Goal: Task Accomplishment & Management: Manage account settings

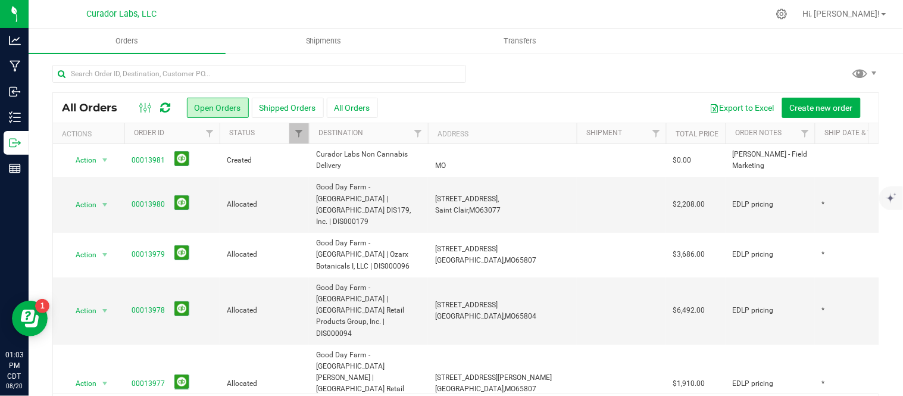
scroll to position [39, 0]
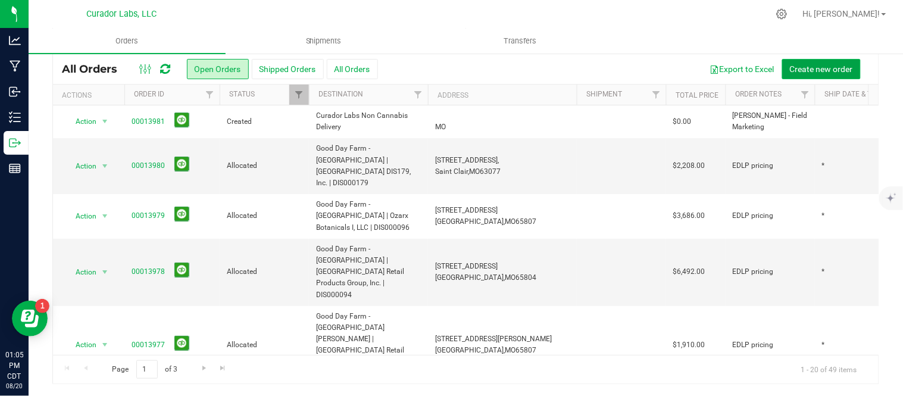
click at [800, 64] on span "Create new order" at bounding box center [821, 69] width 63 height 10
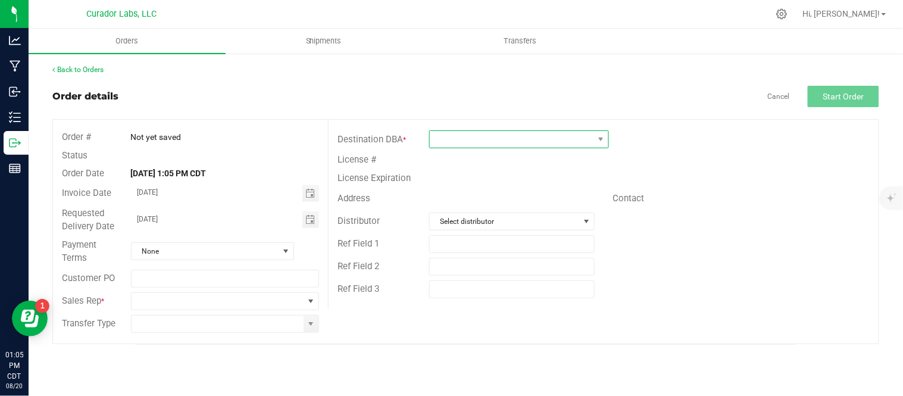
click at [439, 141] on span at bounding box center [512, 139] width 164 height 17
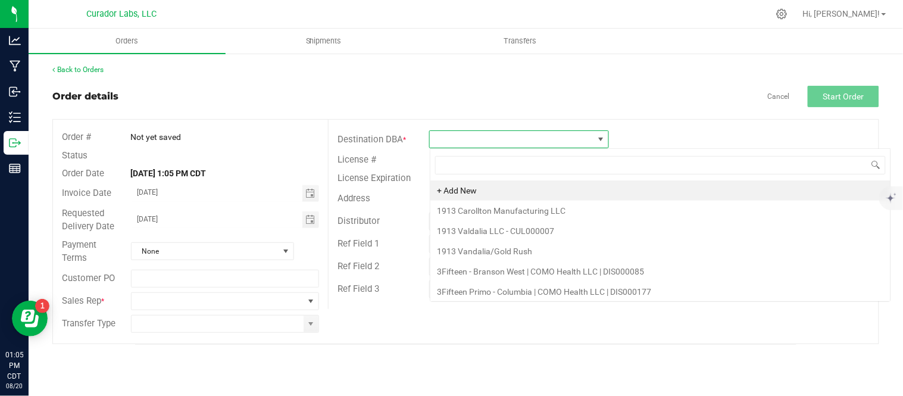
scroll to position [18, 179]
type input "29"
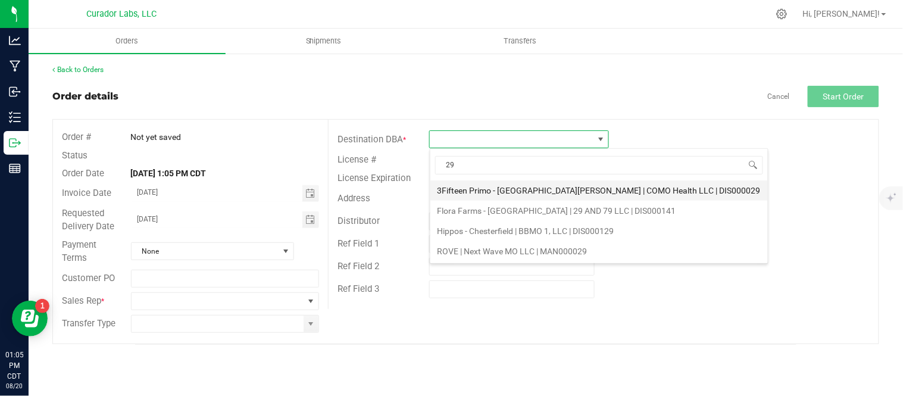
click at [504, 192] on li "3Fifteen Primo - St. Louis | COMO Health LLC | DIS000029" at bounding box center [600, 190] width 338 height 20
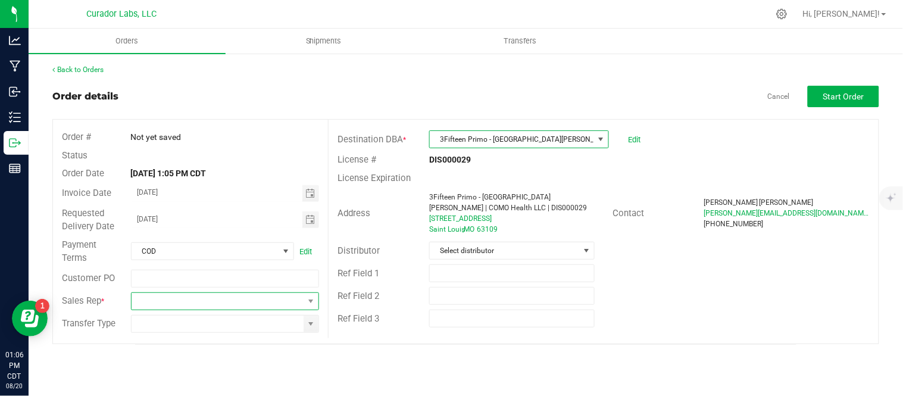
click at [237, 296] on span at bounding box center [218, 301] width 173 height 17
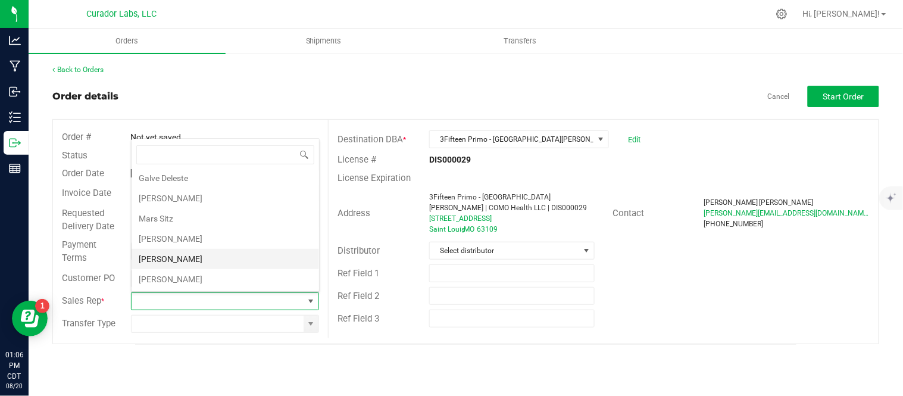
scroll to position [43, 0]
click at [217, 258] on li "Matt Wolf" at bounding box center [226, 259] width 188 height 20
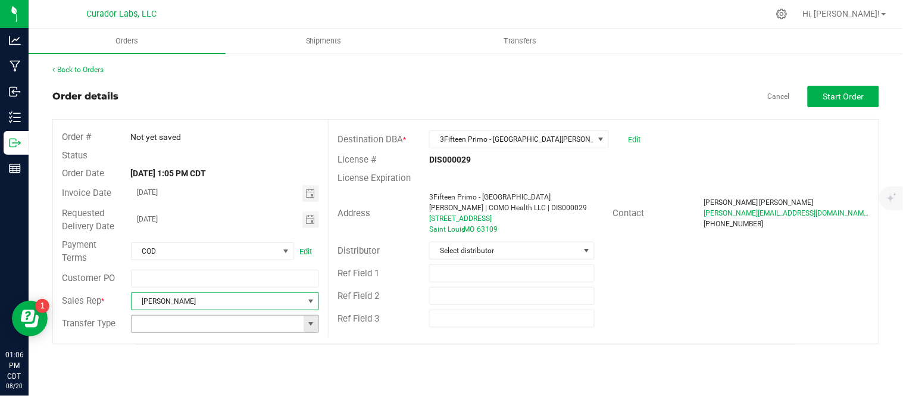
click at [307, 326] on span at bounding box center [312, 324] width 10 height 10
click at [230, 308] on li "Unaffiliated Transfer" at bounding box center [226, 301] width 188 height 20
type input "Unaffiliated Transfer"
click at [858, 89] on button "Start Order" at bounding box center [843, 96] width 71 height 21
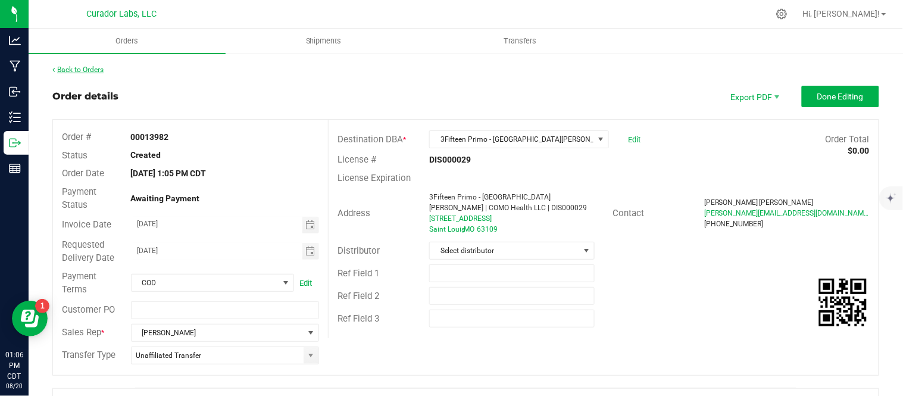
click at [78, 68] on link "Back to Orders" at bounding box center [77, 70] width 51 height 8
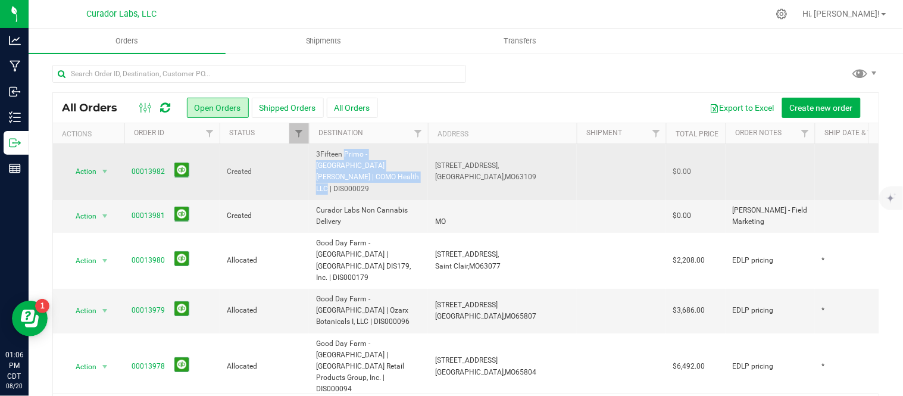
drag, startPoint x: 403, startPoint y: 167, endPoint x: 311, endPoint y: 158, distance: 91.5
click at [311, 158] on td "3Fifteen Primo - St. Louis | COMO Health LLC | DIS000029" at bounding box center [368, 172] width 119 height 56
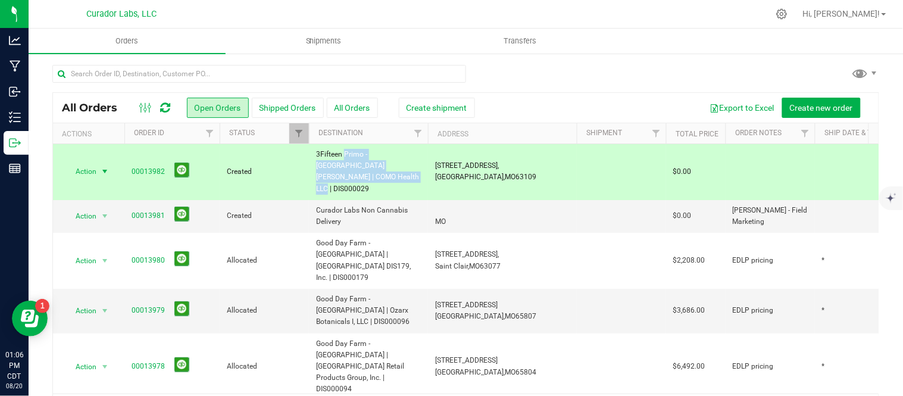
drag, startPoint x: 512, startPoint y: 167, endPoint x: 432, endPoint y: 157, distance: 80.4
click at [432, 157] on td "5501 Chippewa St, Saint Louis, MO 63109" at bounding box center [502, 172] width 149 height 56
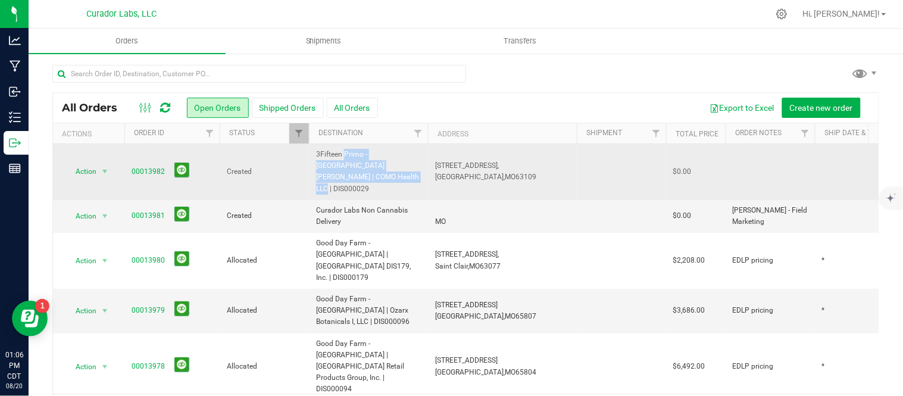
copy span "5501 Chippewa St, Saint Louis, MO 63109"
click at [98, 163] on span "select" at bounding box center [105, 171] width 15 height 17
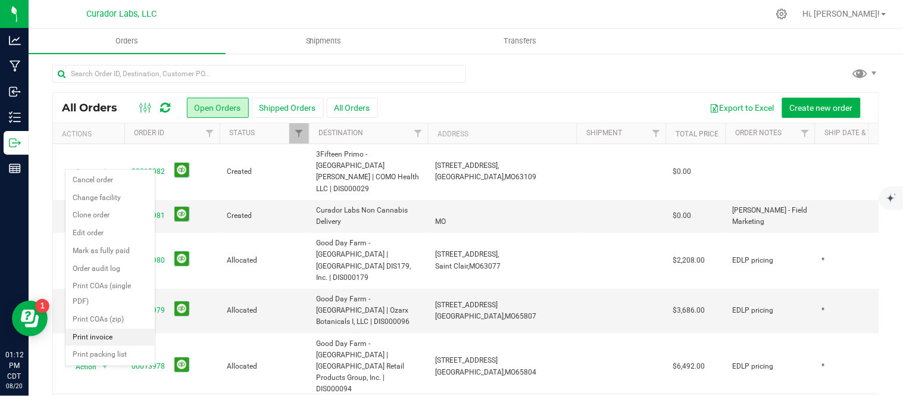
click at [85, 342] on li "Print invoice" at bounding box center [110, 338] width 89 height 18
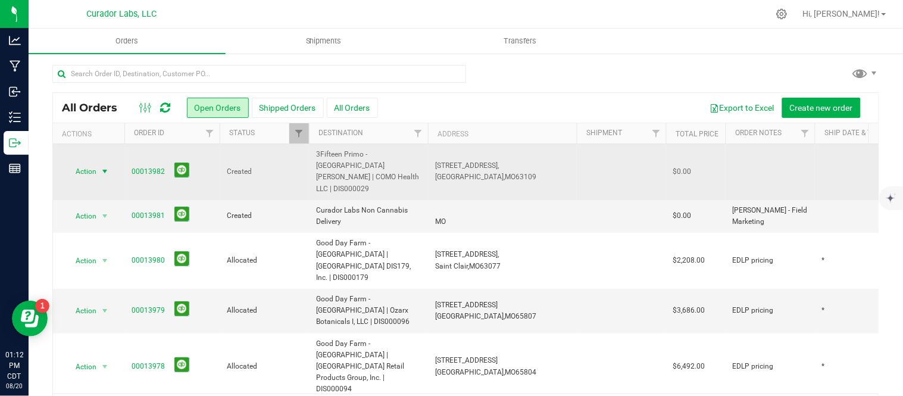
click at [99, 163] on span "select" at bounding box center [105, 171] width 15 height 17
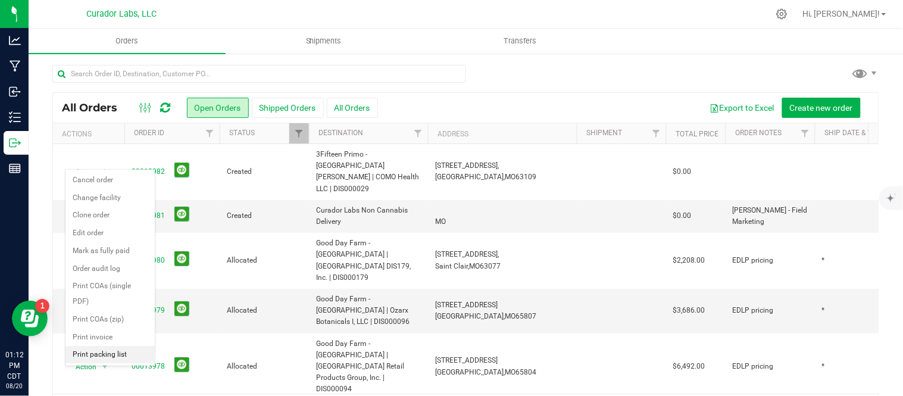
click at [99, 356] on li "Print packing list" at bounding box center [110, 355] width 89 height 18
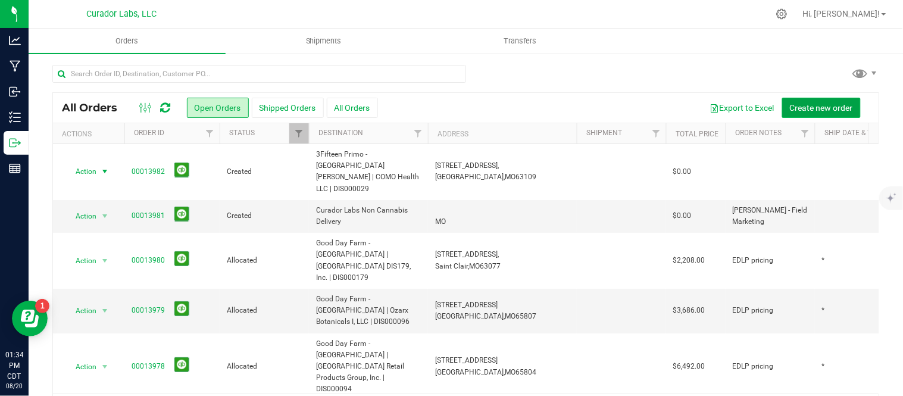
click at [799, 105] on span "Create new order" at bounding box center [821, 108] width 63 height 10
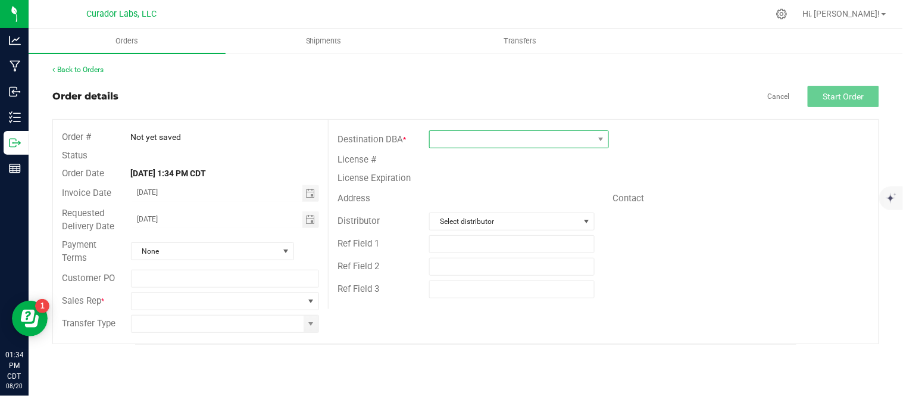
click at [568, 139] on span at bounding box center [512, 139] width 164 height 17
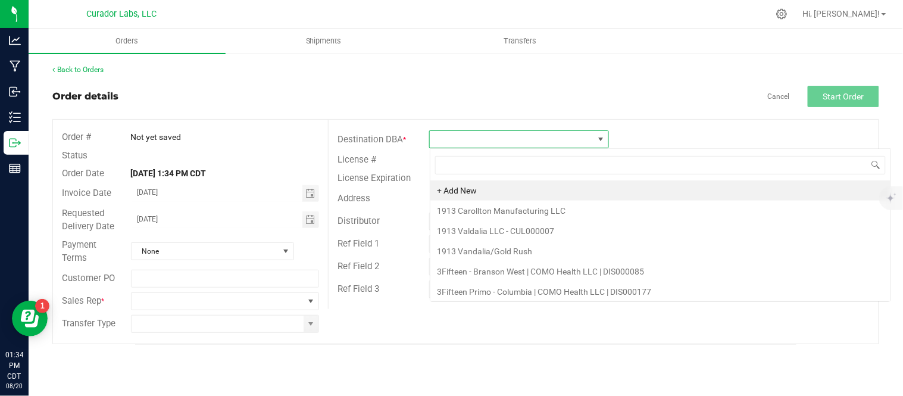
scroll to position [18, 179]
type input "29"
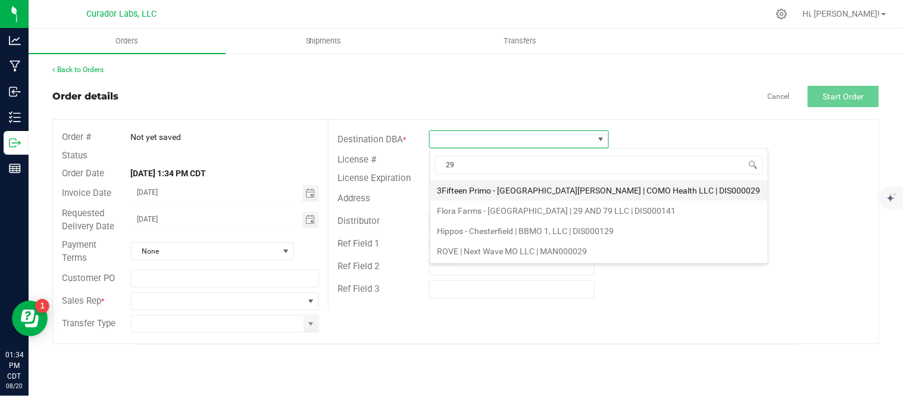
click at [563, 191] on li "3Fifteen Primo - St. Louis | COMO Health LLC | DIS000029" at bounding box center [600, 190] width 338 height 20
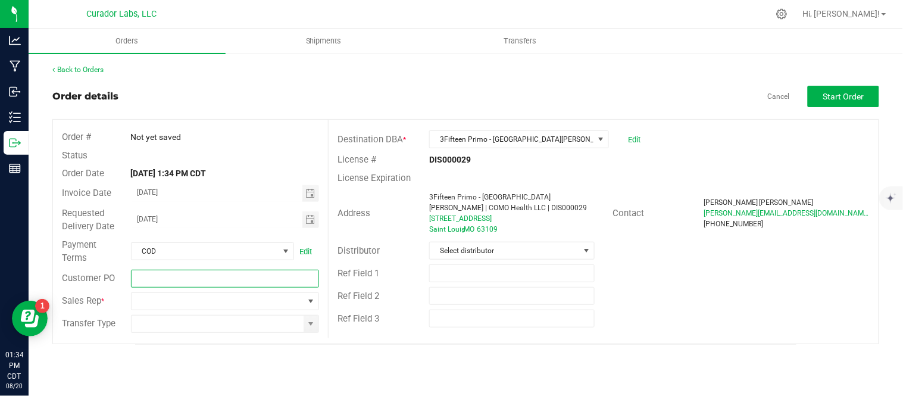
click at [230, 279] on input "text" at bounding box center [225, 279] width 189 height 18
click at [174, 302] on span at bounding box center [218, 301] width 173 height 17
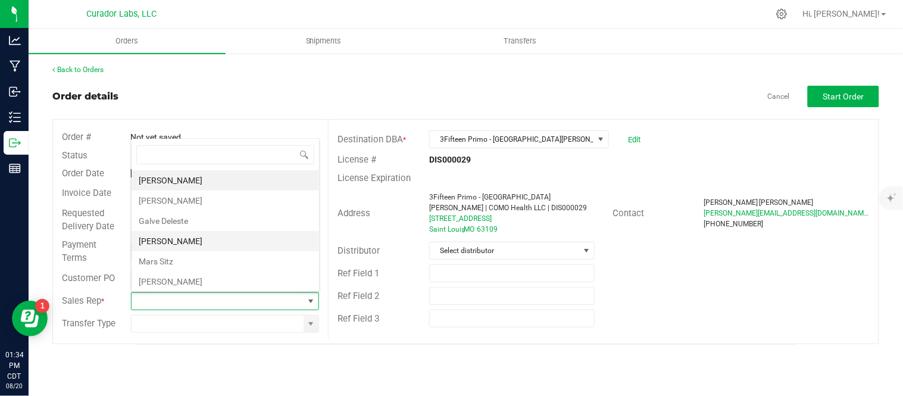
scroll to position [43, 0]
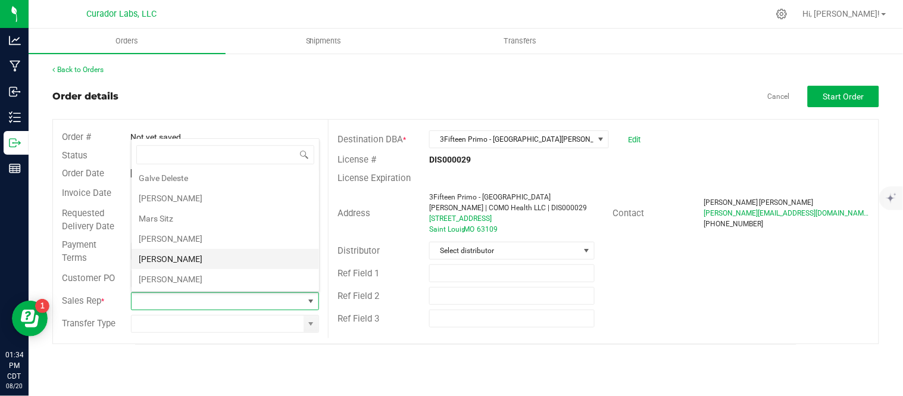
click at [212, 258] on li "Matt Wolf" at bounding box center [226, 259] width 188 height 20
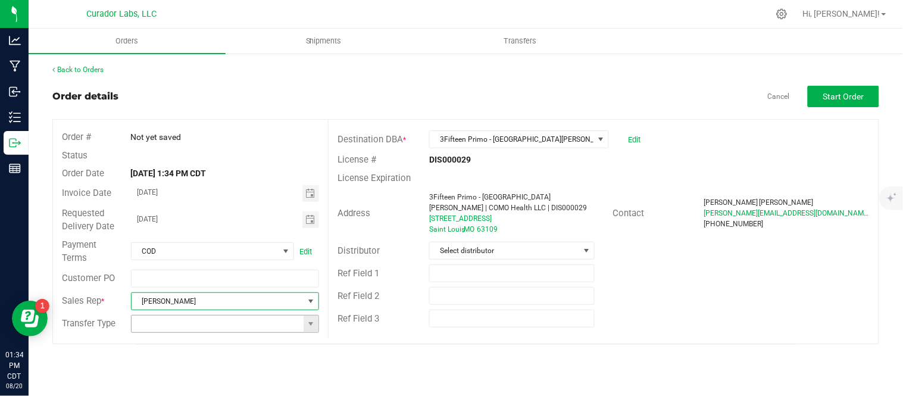
click at [199, 330] on input at bounding box center [218, 324] width 173 height 17
click at [222, 331] on input at bounding box center [218, 324] width 173 height 17
click at [317, 325] on span at bounding box center [311, 324] width 15 height 17
click at [224, 297] on li "Unaffiliated Transfer" at bounding box center [226, 301] width 188 height 20
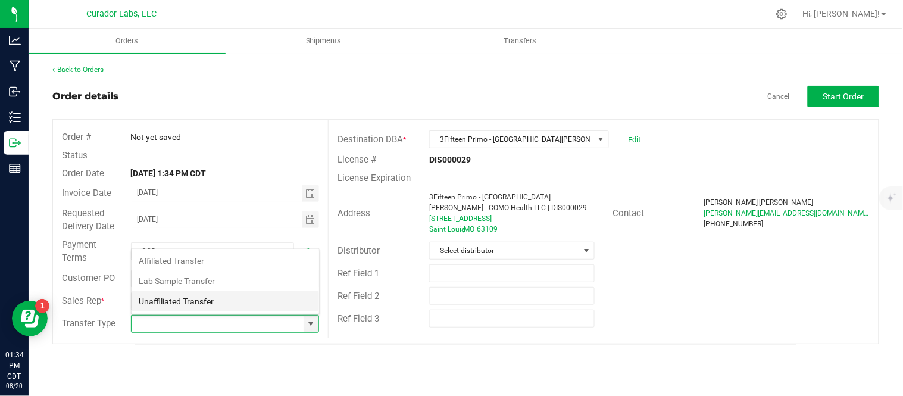
type input "Unaffiliated Transfer"
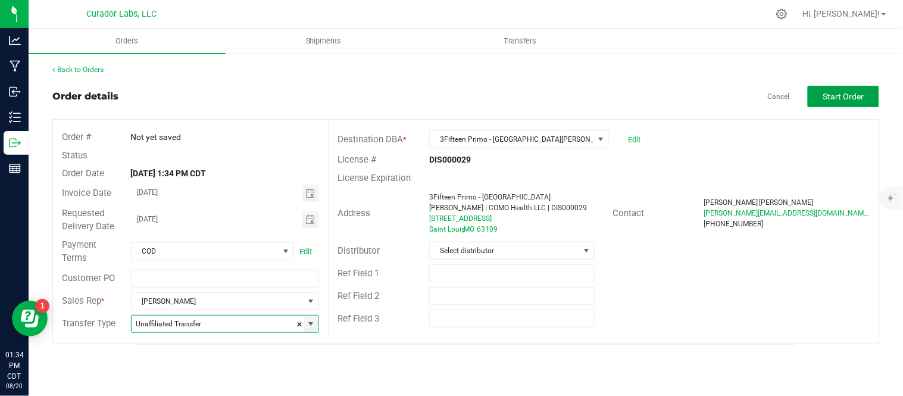
click at [824, 92] on span "Start Order" at bounding box center [844, 97] width 41 height 10
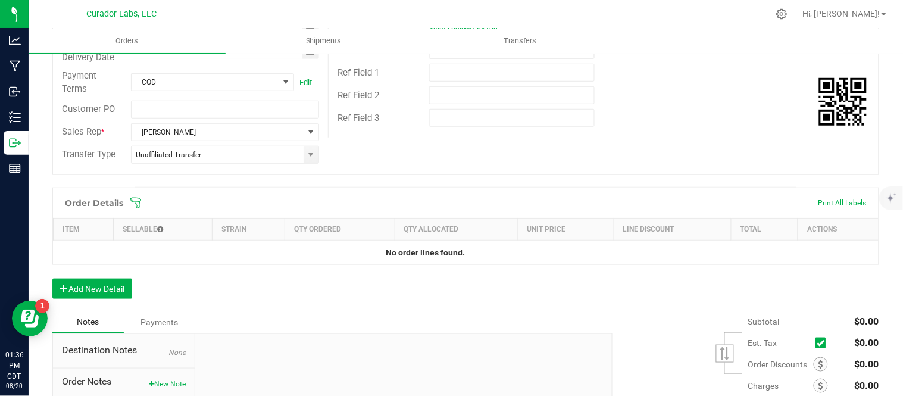
scroll to position [201, 0]
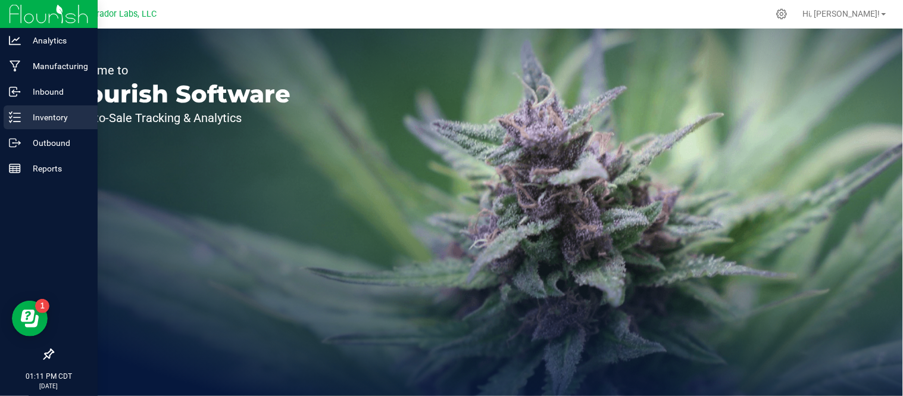
click at [32, 125] on div "Inventory" at bounding box center [51, 117] width 94 height 24
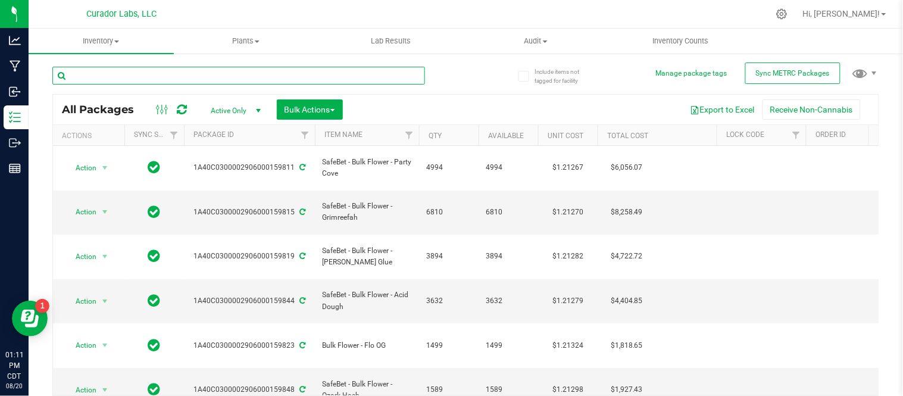
click at [151, 73] on input "text" at bounding box center [238, 76] width 373 height 18
type input "143515"
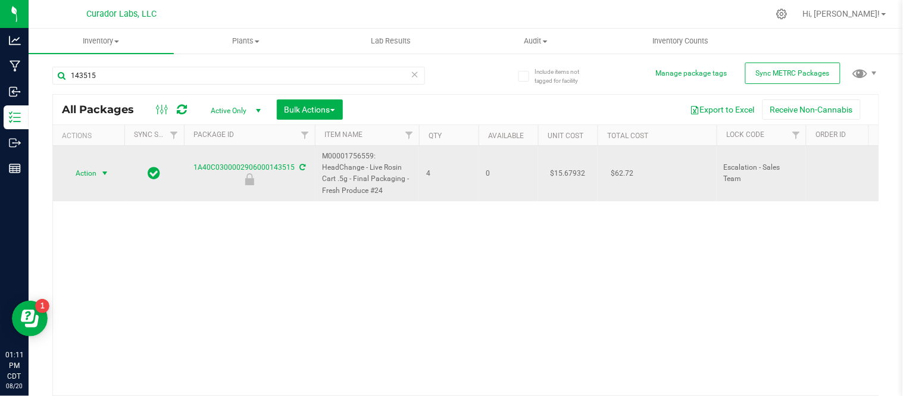
click at [91, 169] on span "Action" at bounding box center [81, 173] width 32 height 17
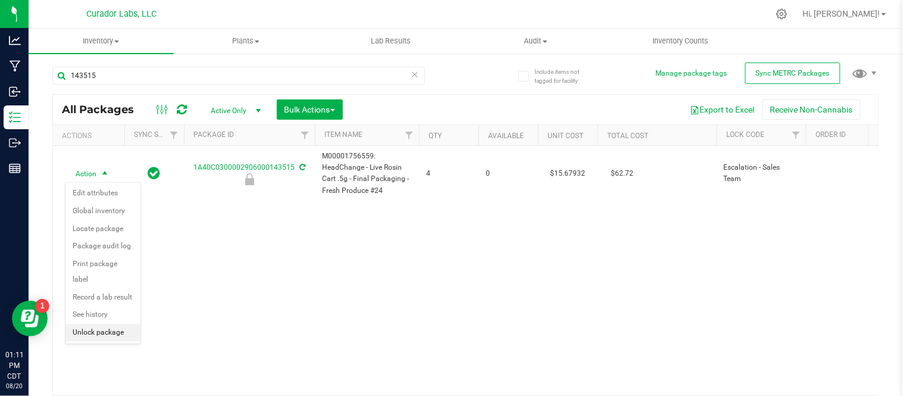
click at [102, 331] on li "Unlock package" at bounding box center [103, 333] width 75 height 18
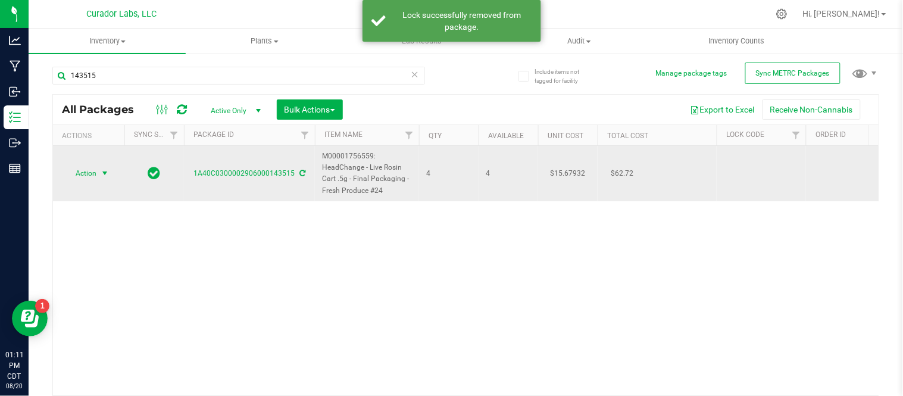
click at [102, 173] on span "select" at bounding box center [105, 174] width 10 height 10
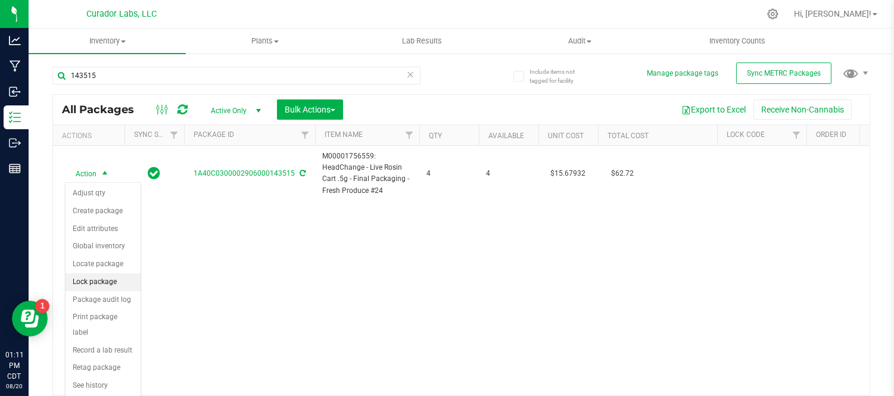
click at [104, 284] on li "Lock package" at bounding box center [103, 282] width 75 height 18
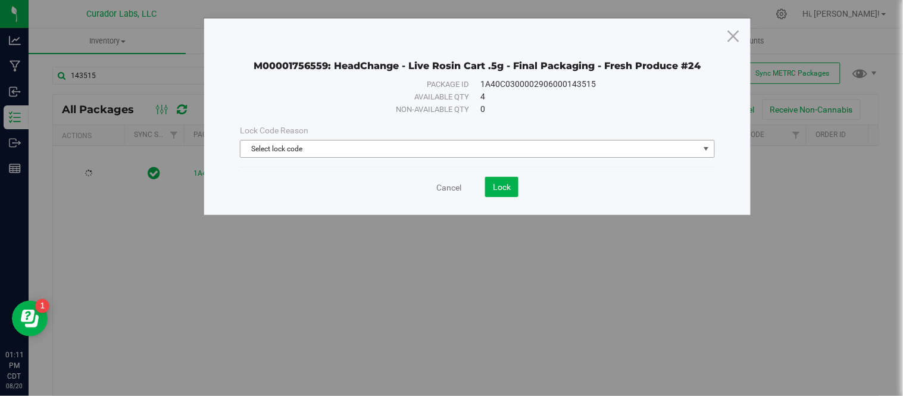
click at [391, 151] on span "Select lock code" at bounding box center [470, 149] width 459 height 17
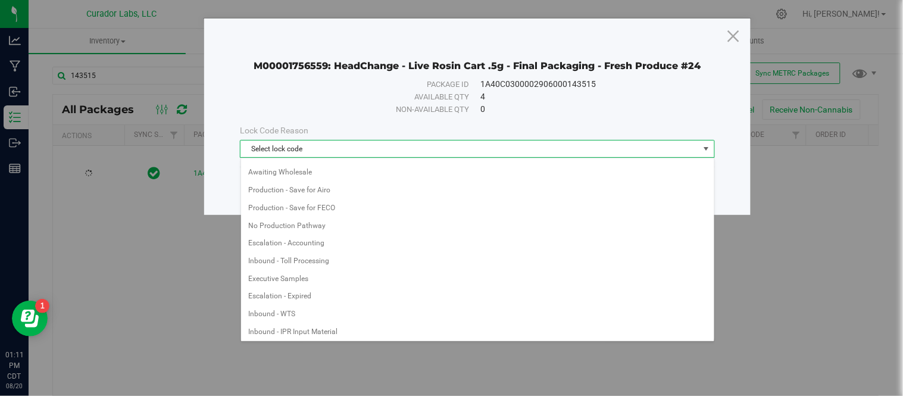
scroll to position [782, 0]
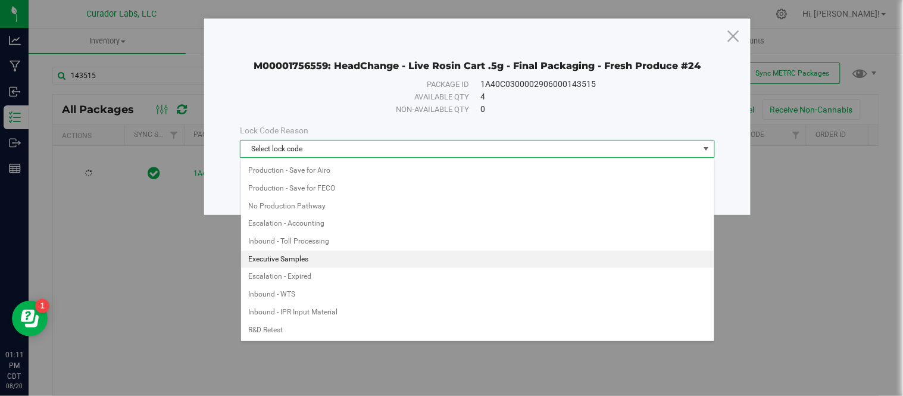
click at [355, 259] on li "Executive Samples" at bounding box center [477, 260] width 473 height 18
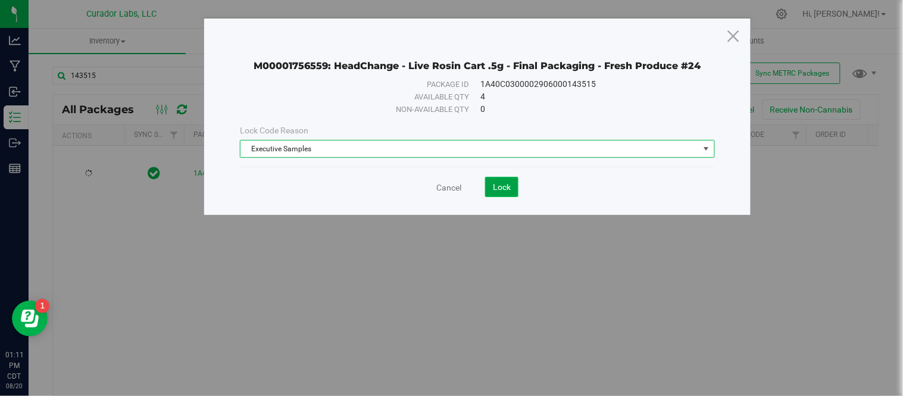
click at [498, 191] on span "Lock" at bounding box center [502, 187] width 18 height 10
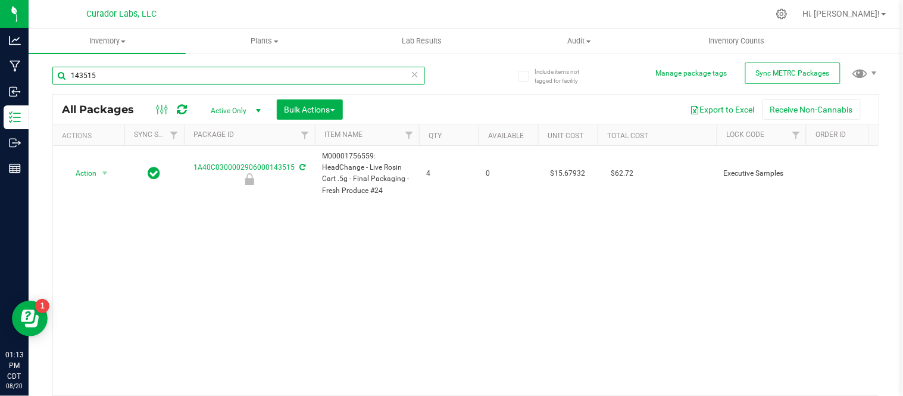
click at [109, 79] on input "143515" at bounding box center [238, 76] width 373 height 18
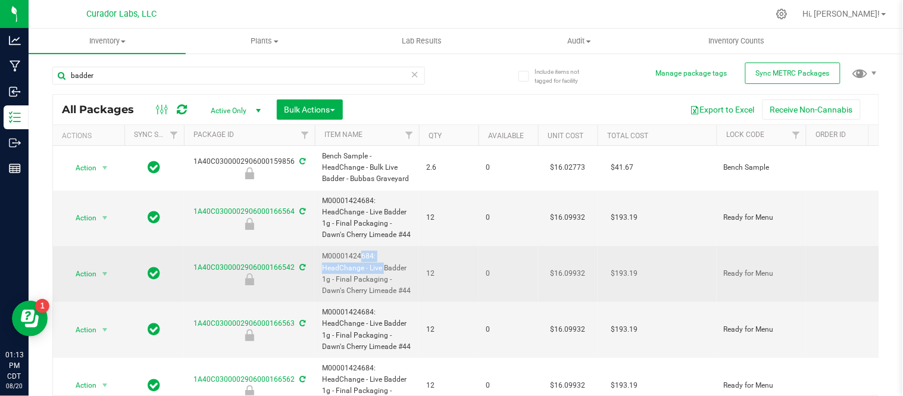
drag, startPoint x: 318, startPoint y: 266, endPoint x: 361, endPoint y: 273, distance: 44.0
click at [361, 273] on td "M00001424684: HeadChange - Live Badder 1g - Final Packaging - Dawn's Cherry Lim…" at bounding box center [367, 274] width 104 height 56
click at [390, 278] on span "M00001424684: HeadChange - Live Badder 1g - Final Packaging - Dawn's Cherry Lim…" at bounding box center [367, 274] width 90 height 46
drag, startPoint x: 386, startPoint y: 278, endPoint x: 322, endPoint y: 270, distance: 64.3
click at [322, 270] on span "M00001424684: HeadChange - Live Badder 1g - Final Packaging - Dawn's Cherry Lim…" at bounding box center [367, 274] width 90 height 46
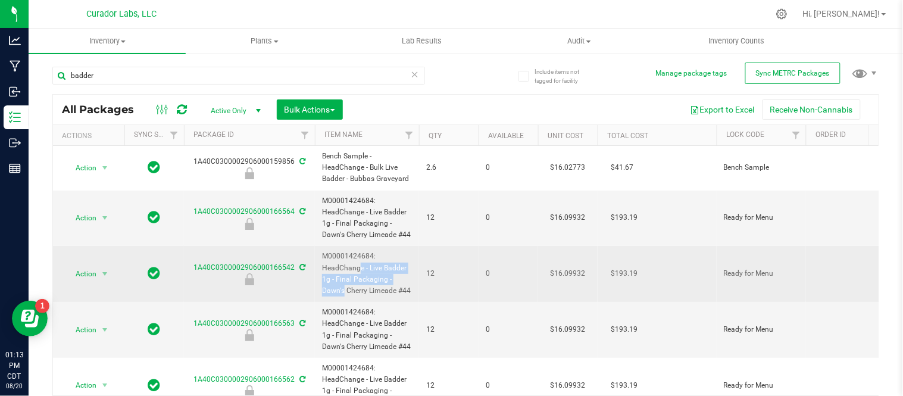
copy span "HeadChange - Live Badder 1g - Final Packaging"
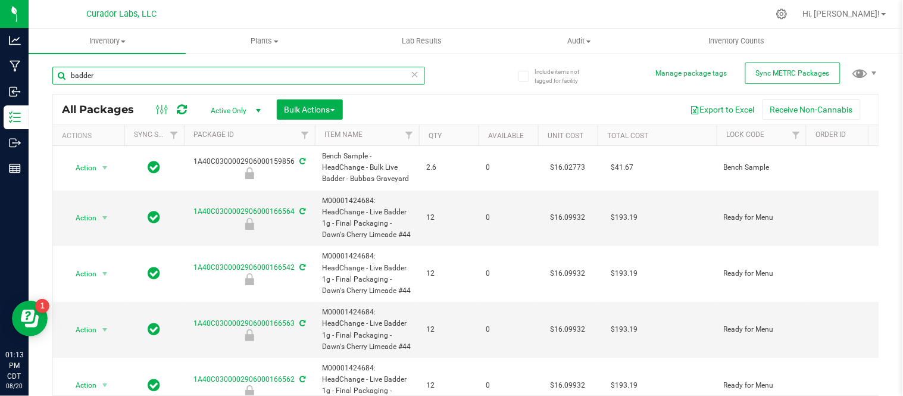
click at [324, 77] on input "badder" at bounding box center [238, 76] width 373 height 18
paste input "HeadChange - Live Badder 1g - Final Packaging"
type input "HeadChange - Live Badder 1g - Final Packaging"
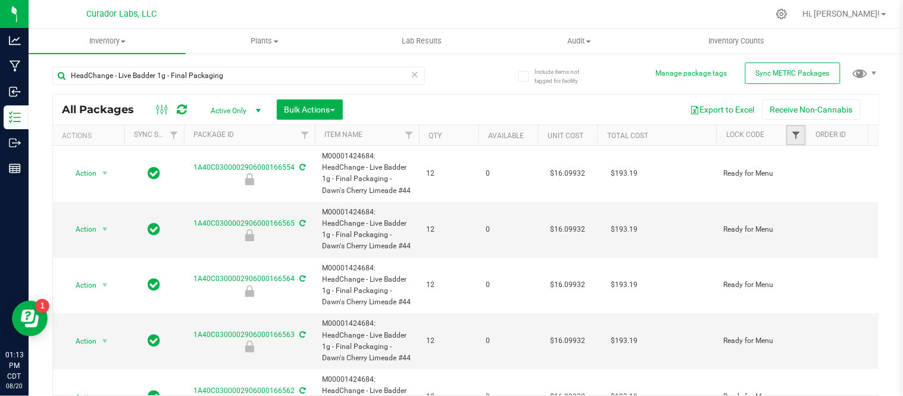
click at [792, 138] on span "Filter" at bounding box center [796, 135] width 10 height 10
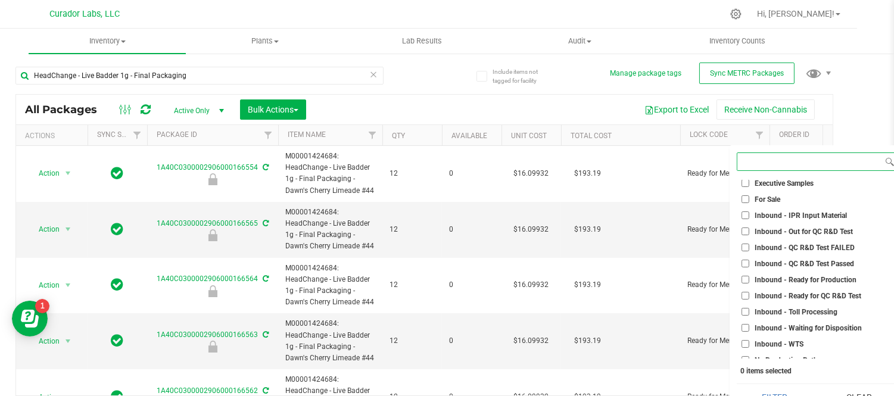
scroll to position [211, 0]
click at [761, 197] on span "For Sale" at bounding box center [768, 200] width 26 height 7
click at [749, 196] on input "For Sale" at bounding box center [745, 200] width 8 height 8
checkbox input "true"
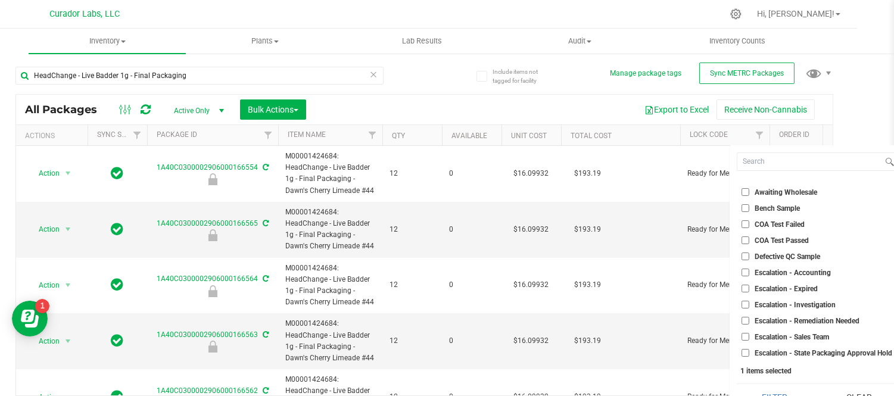
scroll to position [0, 0]
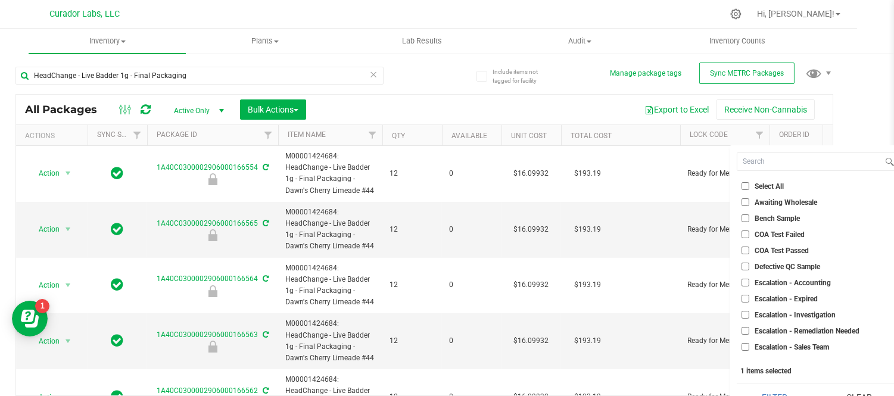
click at [775, 263] on span "Defective QC Sample" at bounding box center [788, 266] width 66 height 7
click at [749, 263] on input "Defective QC Sample" at bounding box center [745, 267] width 8 height 8
checkbox input "true"
click at [787, 392] on button "Filter" at bounding box center [775, 397] width 76 height 26
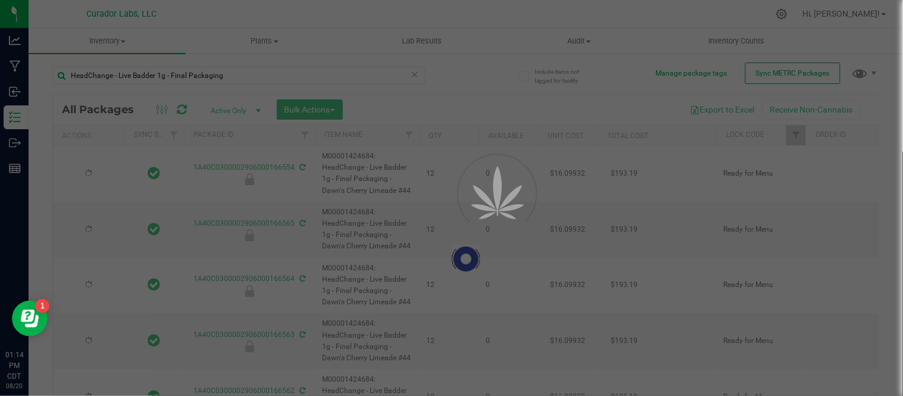
type input "2026-07-29"
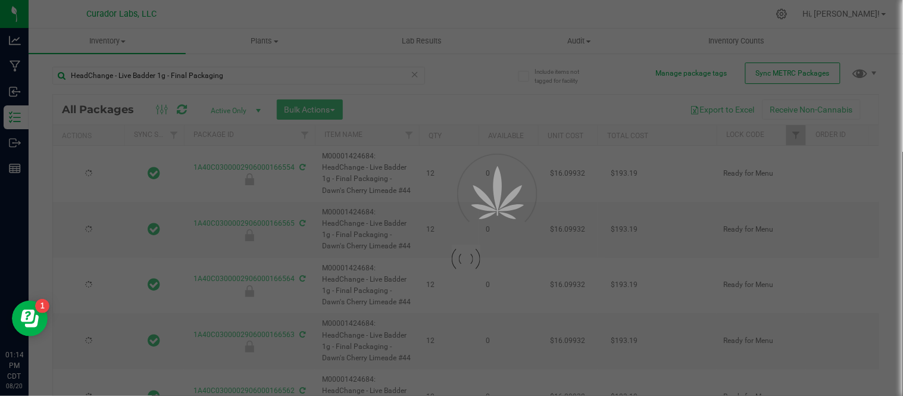
type input "2026-07-29"
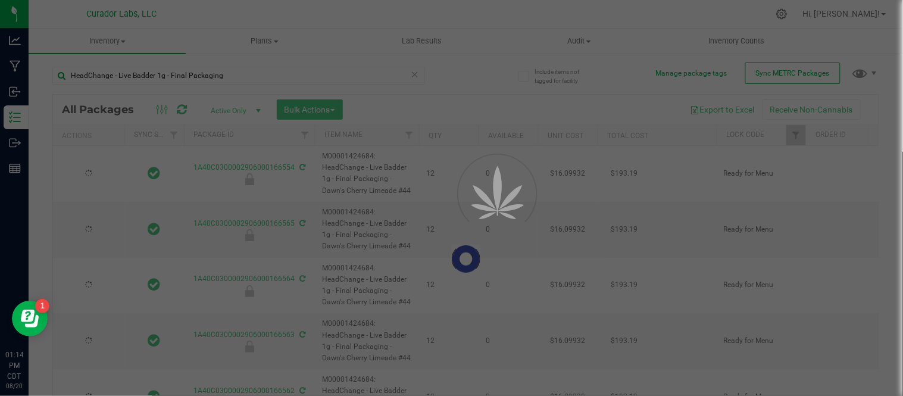
type input "2026-07-29"
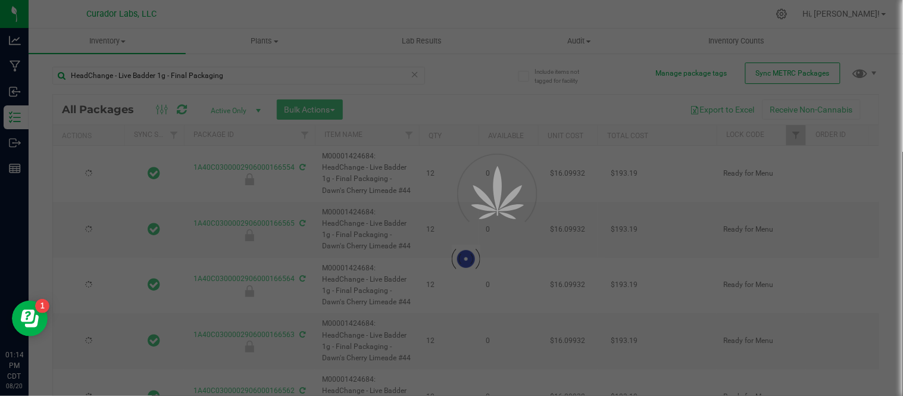
type input "2026-07-29"
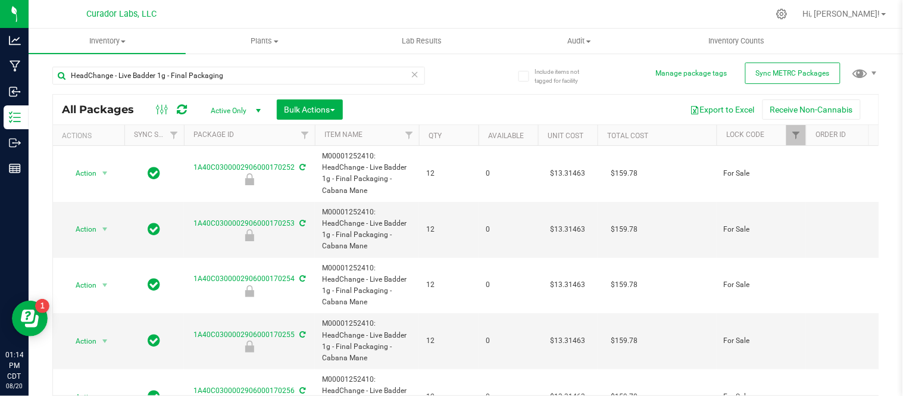
click at [460, 138] on th "Qty" at bounding box center [449, 135] width 60 height 21
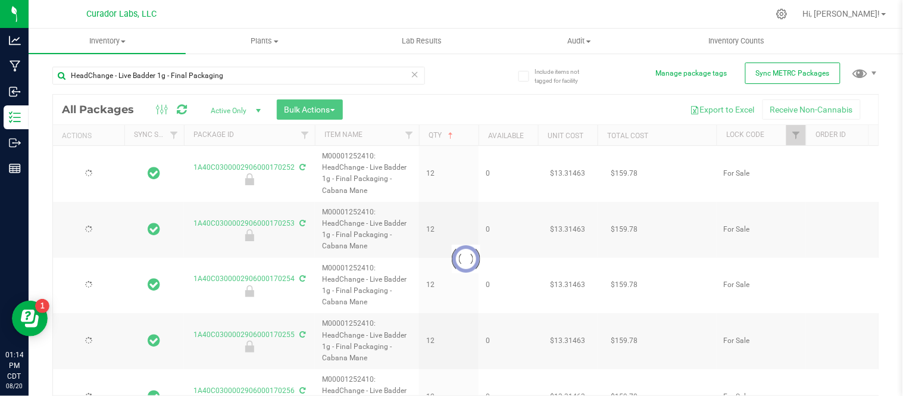
click at [460, 138] on div at bounding box center [466, 259] width 826 height 329
type input "2026-07-17"
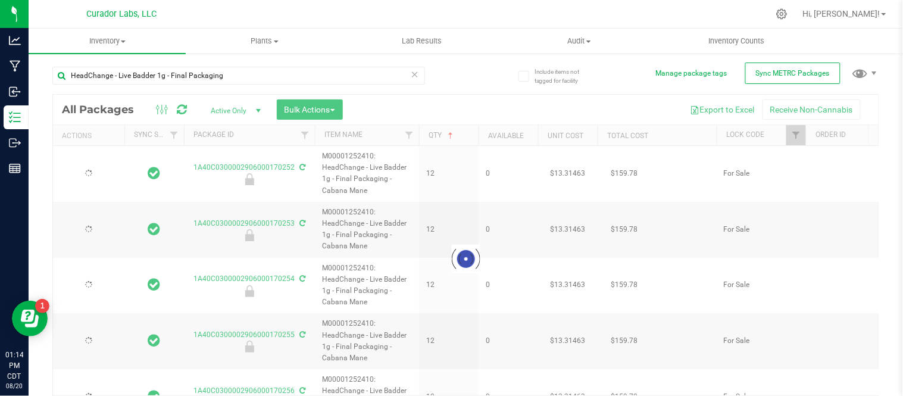
type input "2026-07-17"
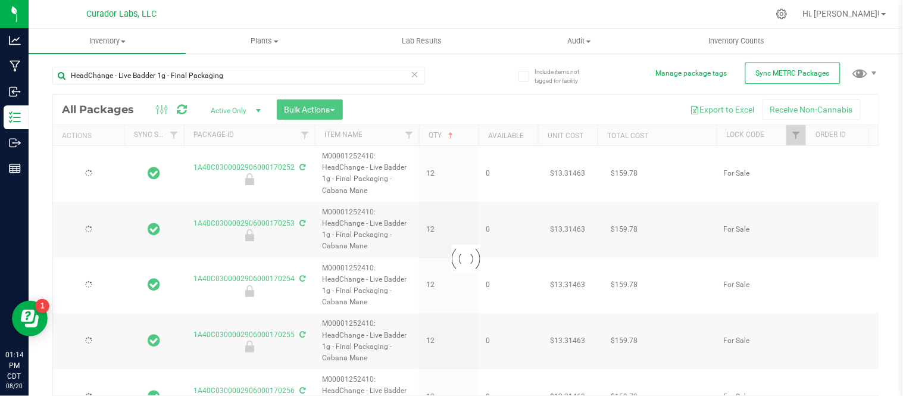
type input "2026-07-17"
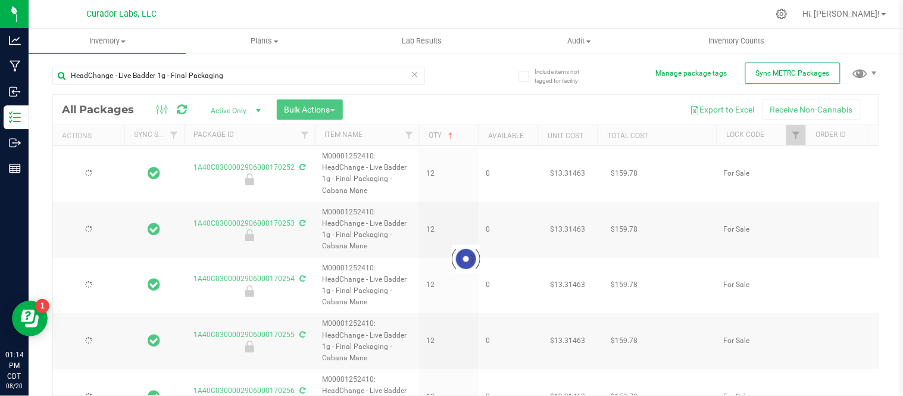
type input "2026-07-17"
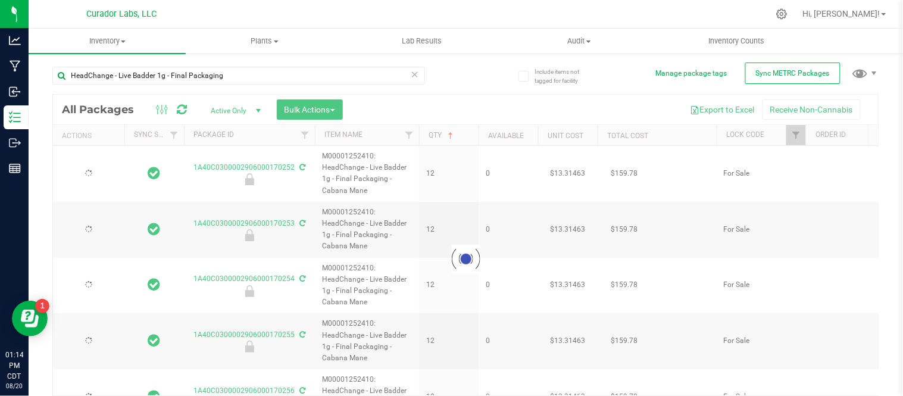
type input "2026-07-17"
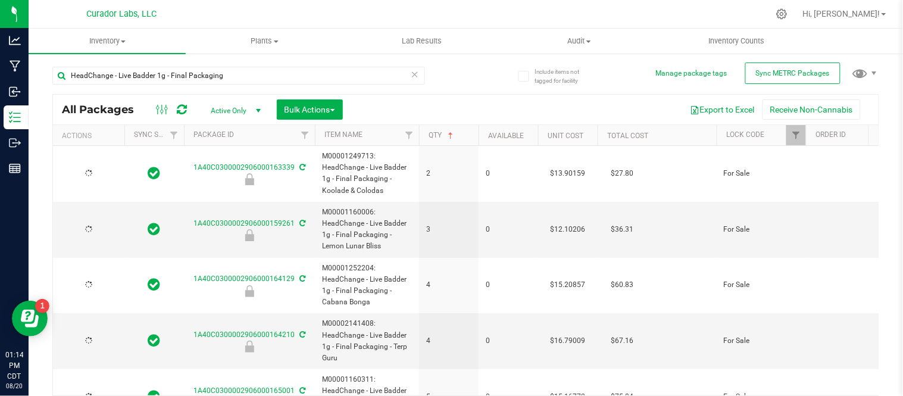
type input "2026-06-19"
type input "2026-05-22"
type input "2026-06-30"
type input "2026-06-17"
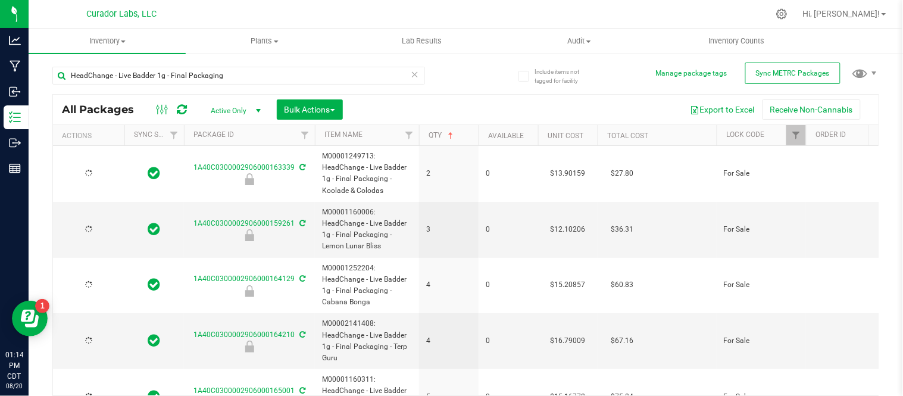
type input "2026-05-07"
type input "2026-05-17"
type input "2026-05-29"
type input "2026-04-15"
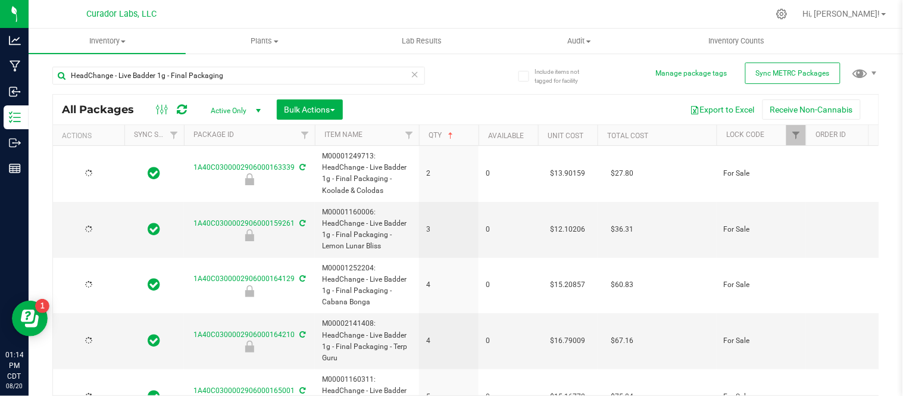
type input "2026-05-06"
type input "2026-03-12"
type input "2026-05-28"
type input "2026-07-02"
type input "2026-07-17"
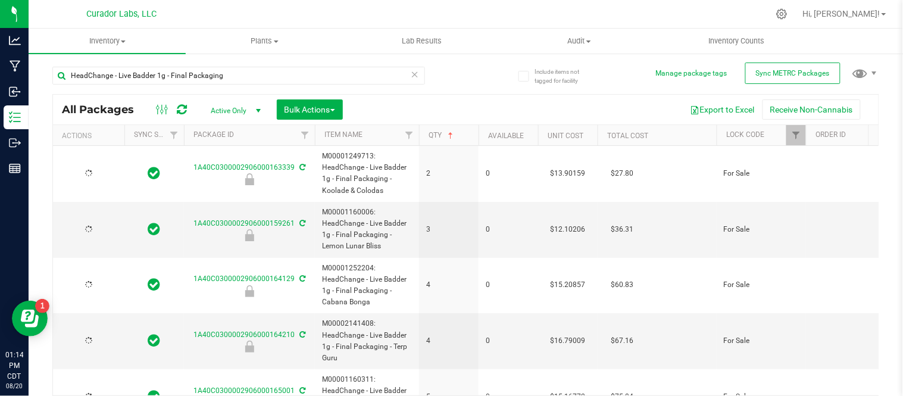
type input "2026-06-03"
type input "2026-04-21"
type input "2026-05-06"
type input "2026-05-22"
type input "2026-04-07"
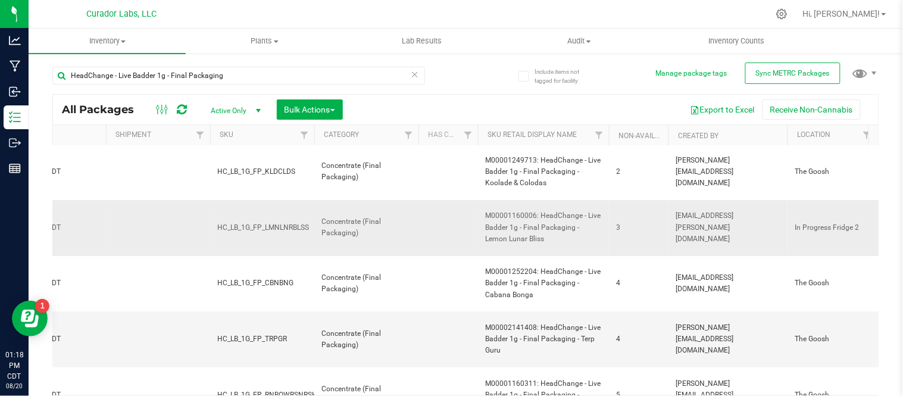
scroll to position [0, 2007]
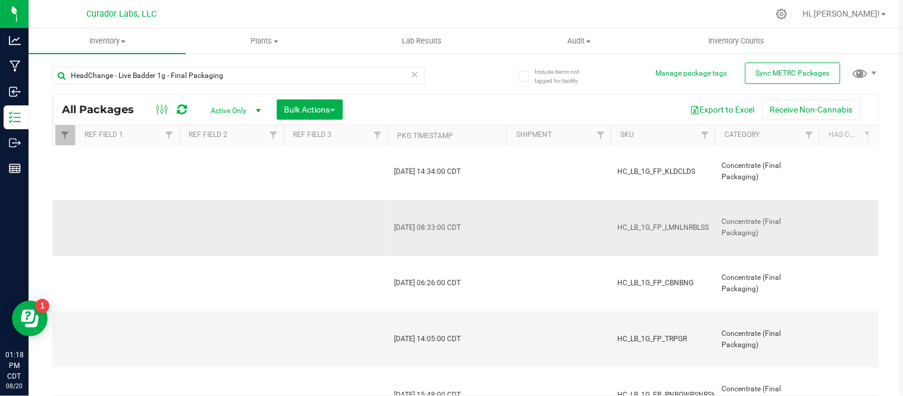
click at [593, 227] on td at bounding box center [559, 228] width 104 height 56
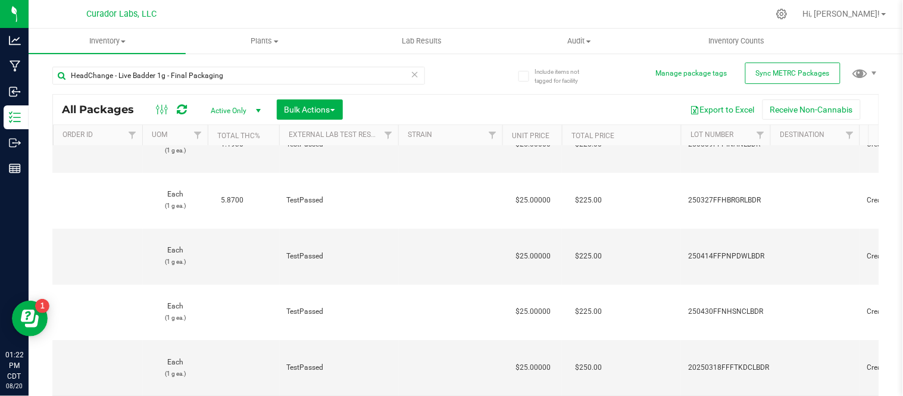
scroll to position [0, 513]
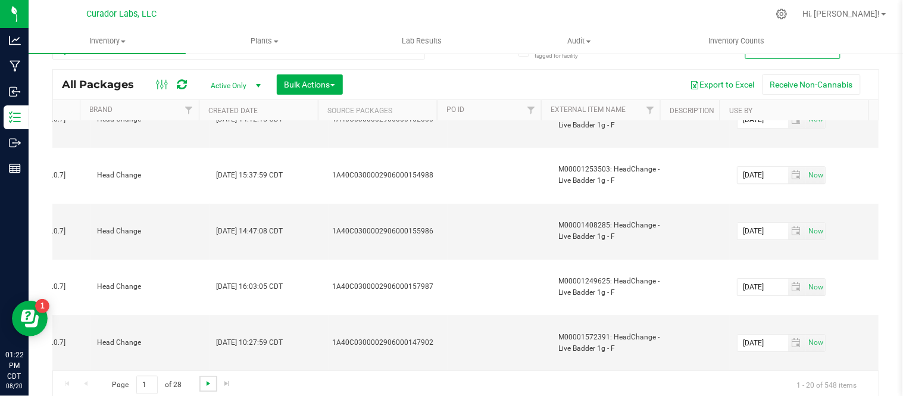
click at [210, 384] on span "Go to the next page" at bounding box center [209, 384] width 10 height 10
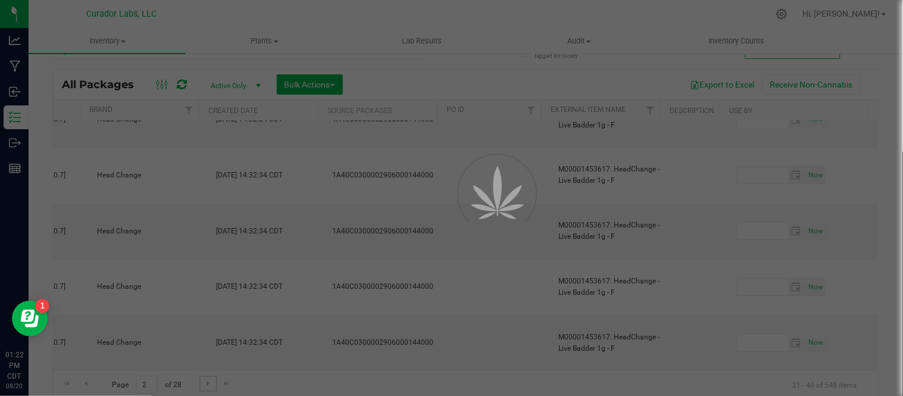
type input "2026-04-22"
type input "2026-04-07"
type input "2026-03-14"
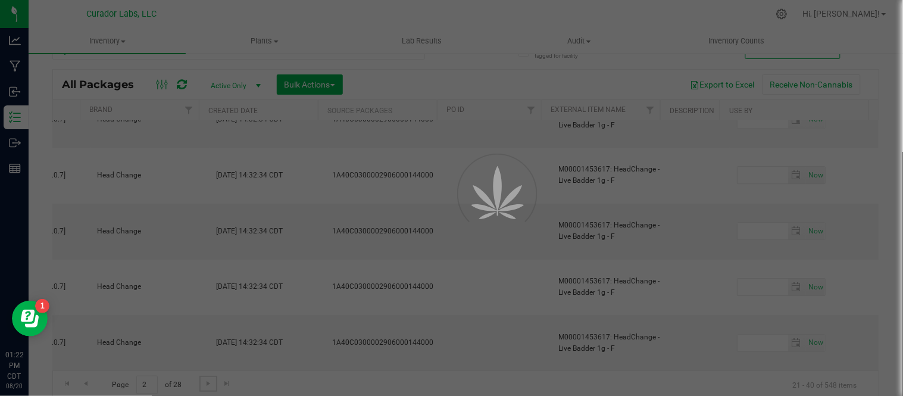
type input "2026-03-14"
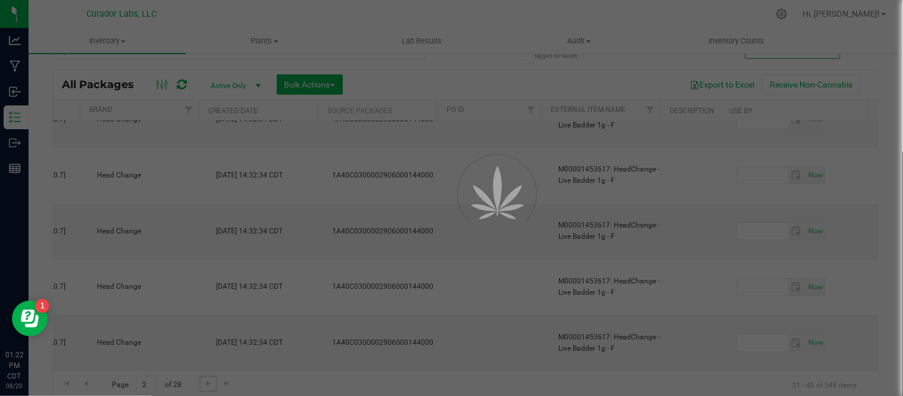
type input "2026-03-14"
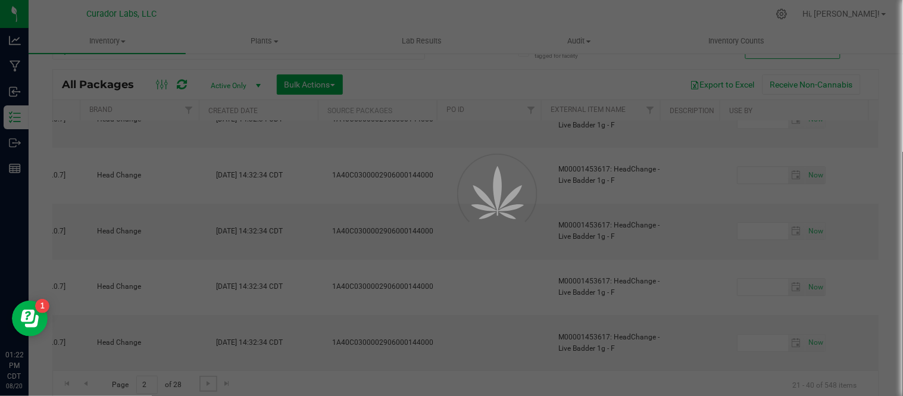
type input "2026-03-14"
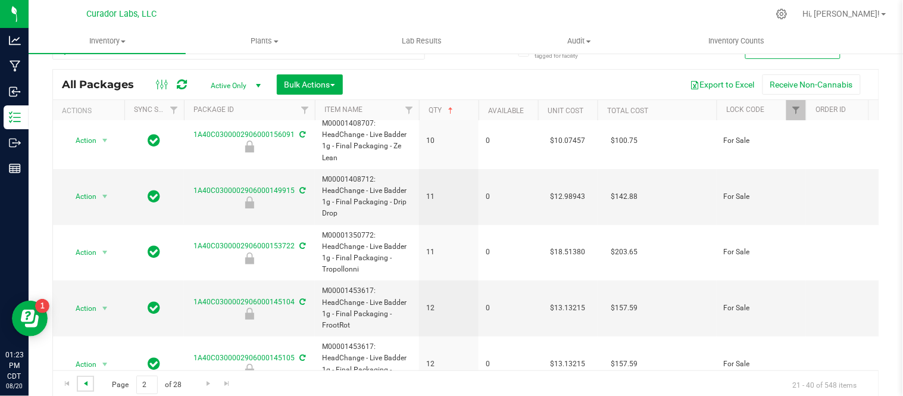
click at [82, 385] on span "Go to the previous page" at bounding box center [86, 384] width 10 height 10
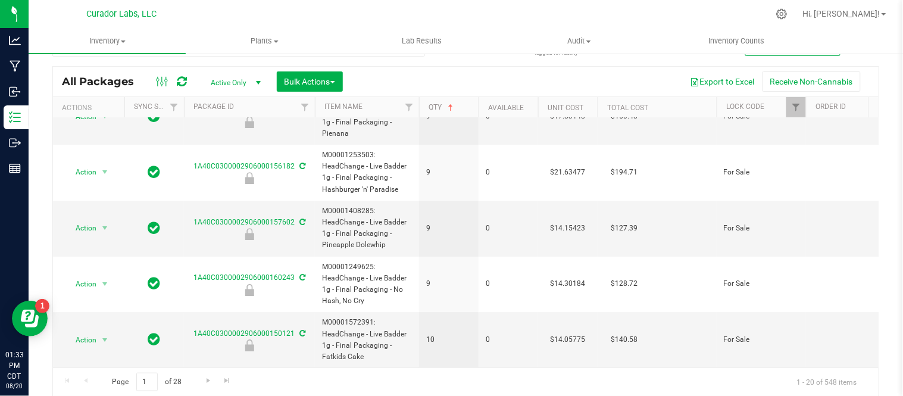
scroll to position [25, 0]
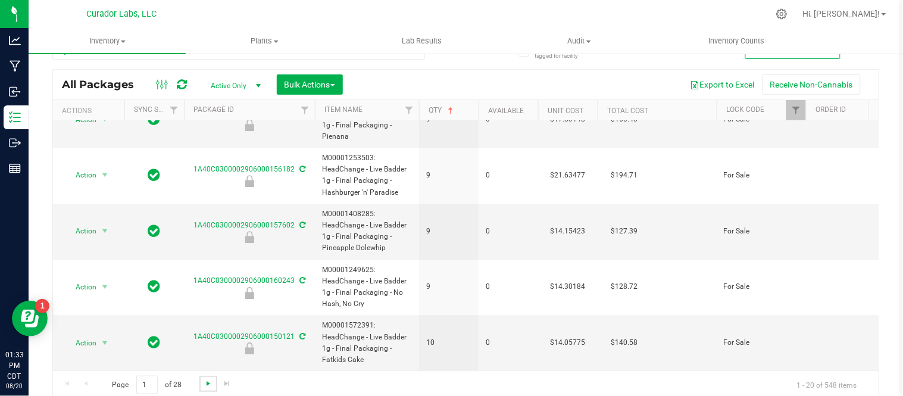
click at [208, 382] on span "Go to the next page" at bounding box center [209, 384] width 10 height 10
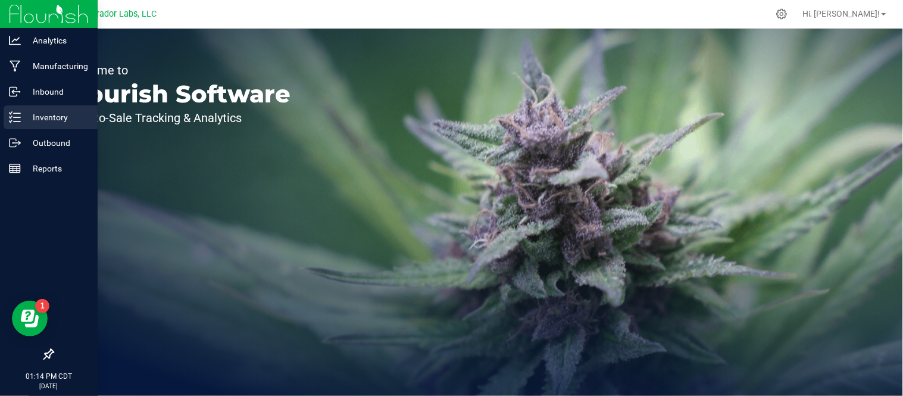
click at [51, 123] on p "Inventory" at bounding box center [56, 117] width 71 height 14
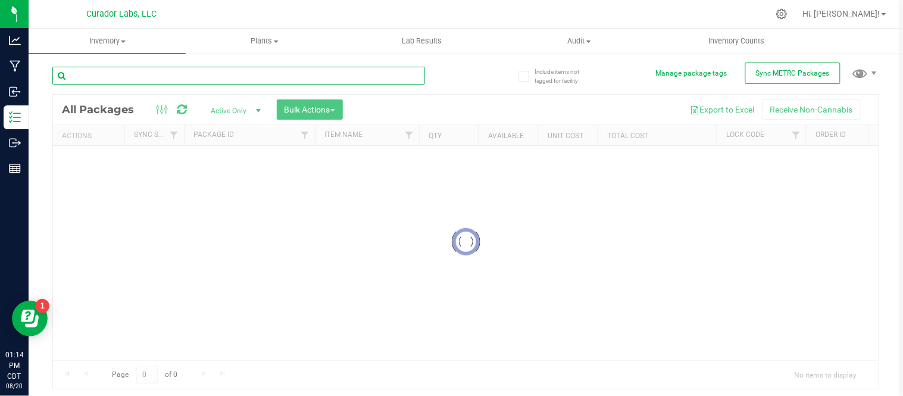
click at [165, 74] on input "text" at bounding box center [238, 76] width 373 height 18
paste input "HeadChange - Live Badder 1g - Final Packaging"
type input "HeadChange - Live Badder 1g - Final Packaging"
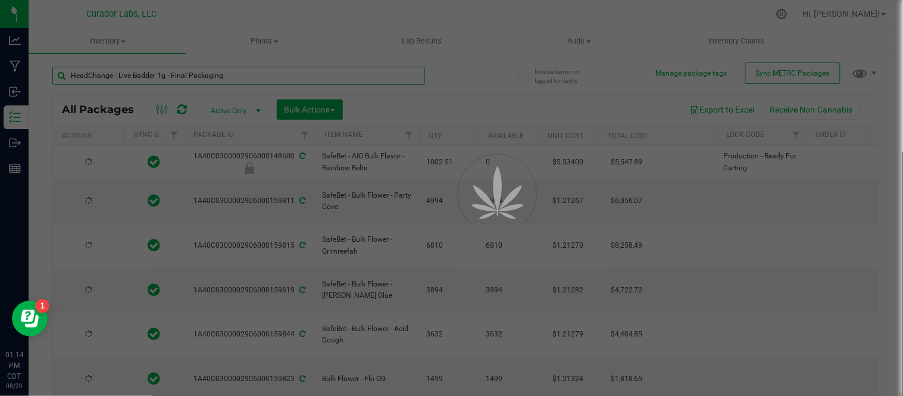
type input "2026-08-20"
type input "2026-08-12"
type input "[DATE]"
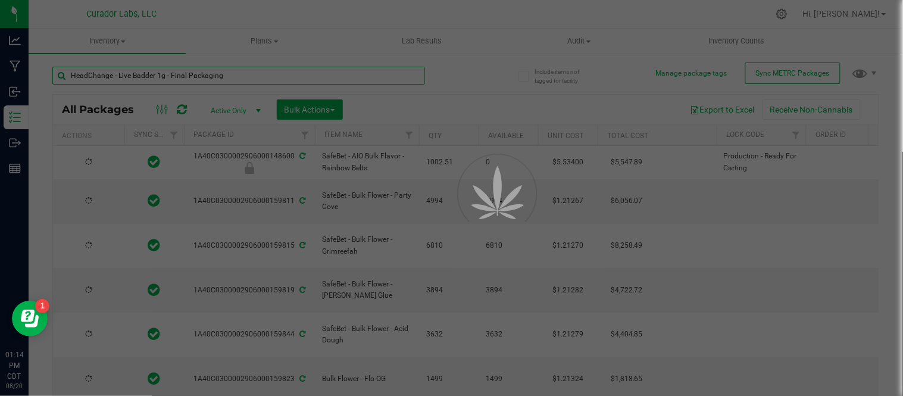
type input "[DATE]"
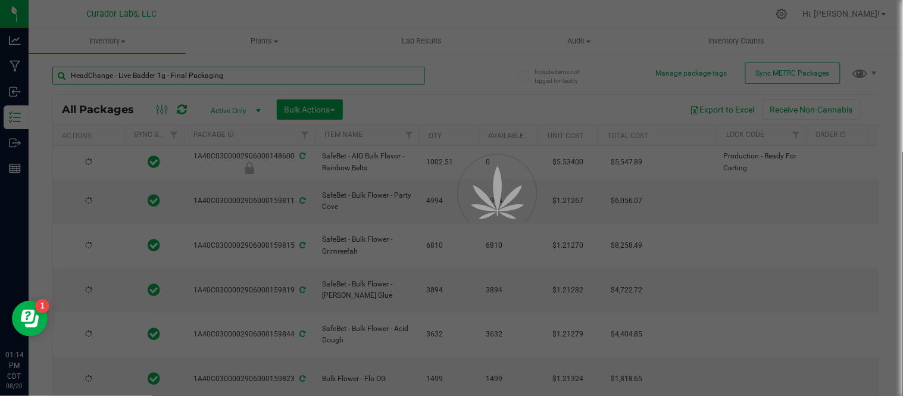
type input "[DATE]"
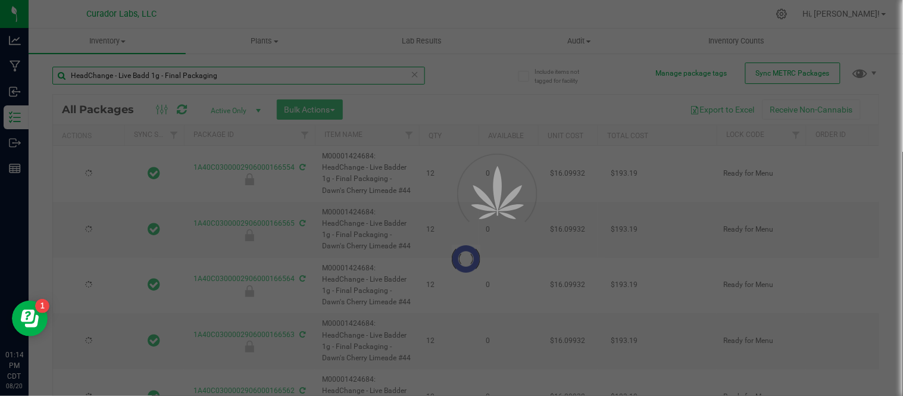
type input "HeadChange - Live Bad 1g - Final Packaging"
type input "[DATE]"
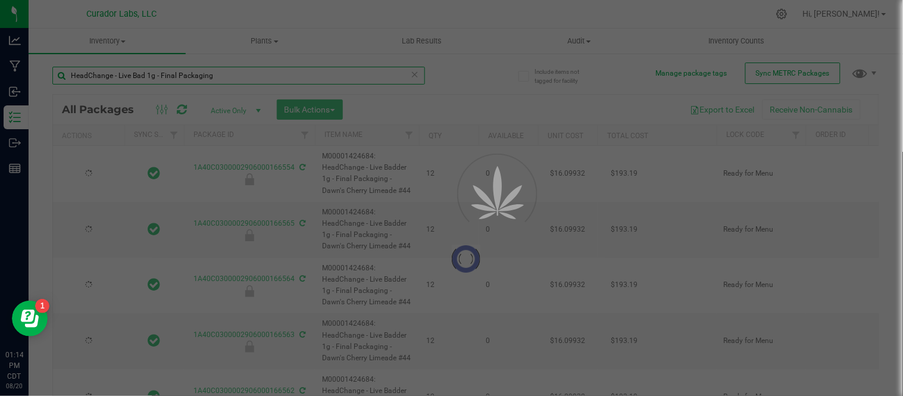
type input "2026-07-29"
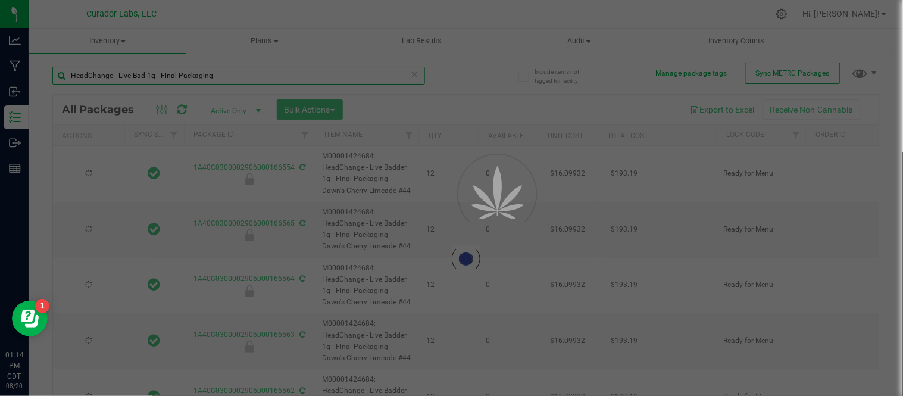
type input "2026-07-29"
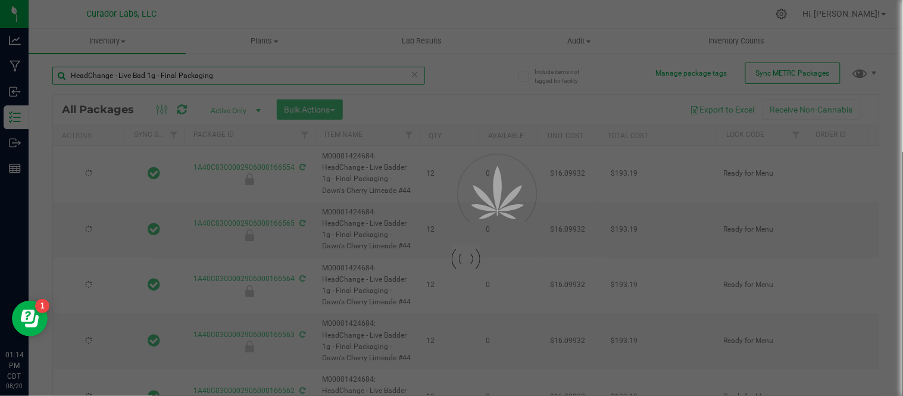
type input "2026-07-29"
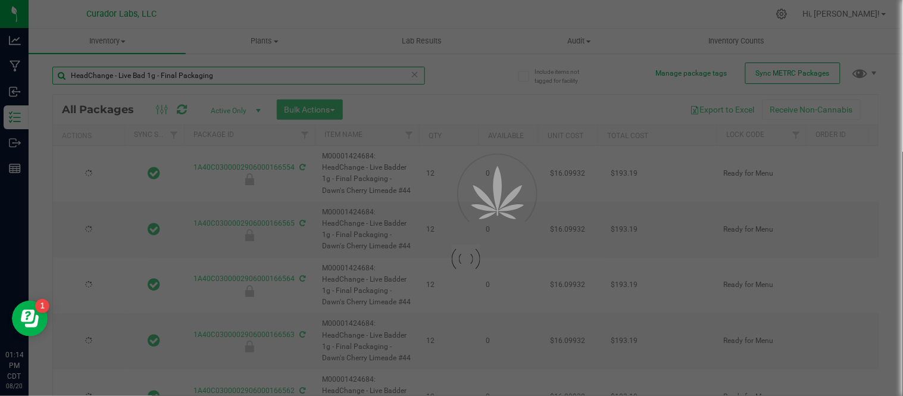
type input "2026-07-29"
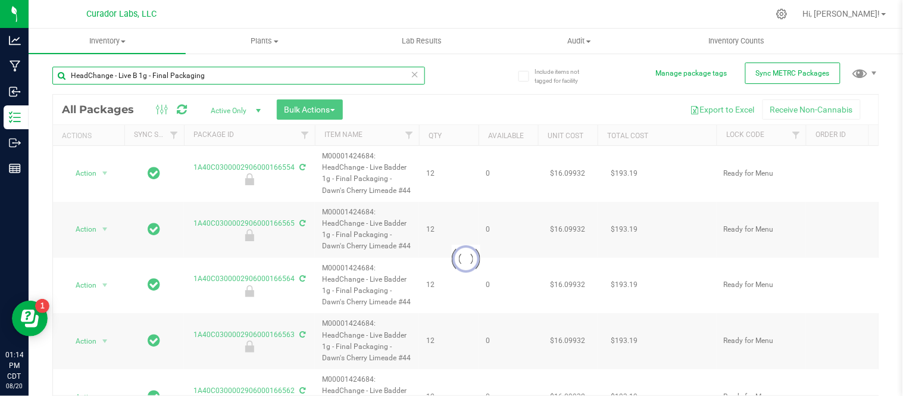
type input "HeadChange - Live 1g - Final Packaging"
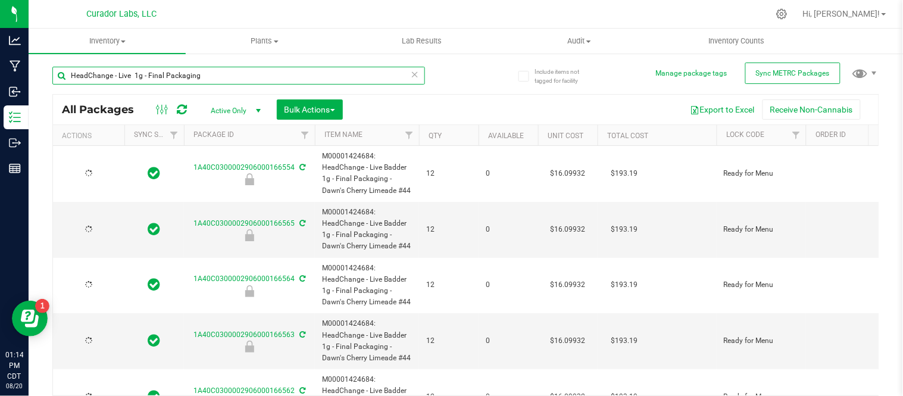
type input "2026-07-29"
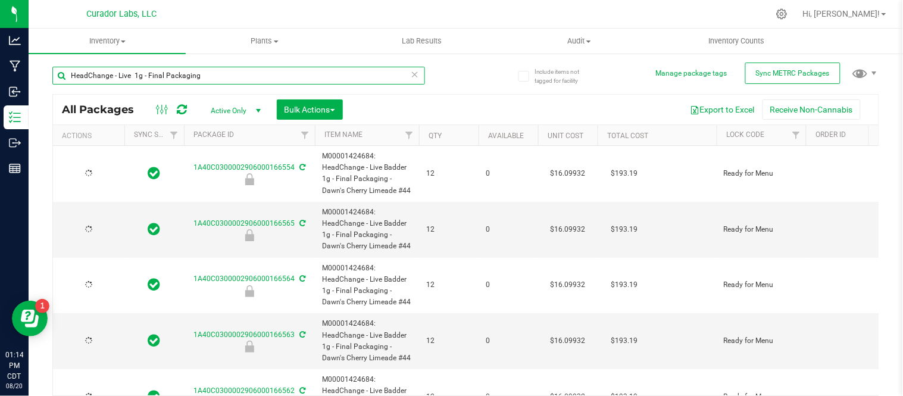
type input "2026-07-29"
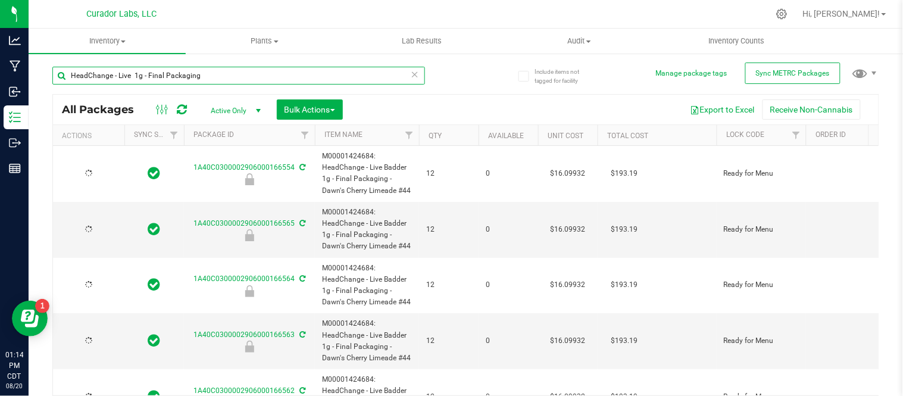
type input "2026-07-29"
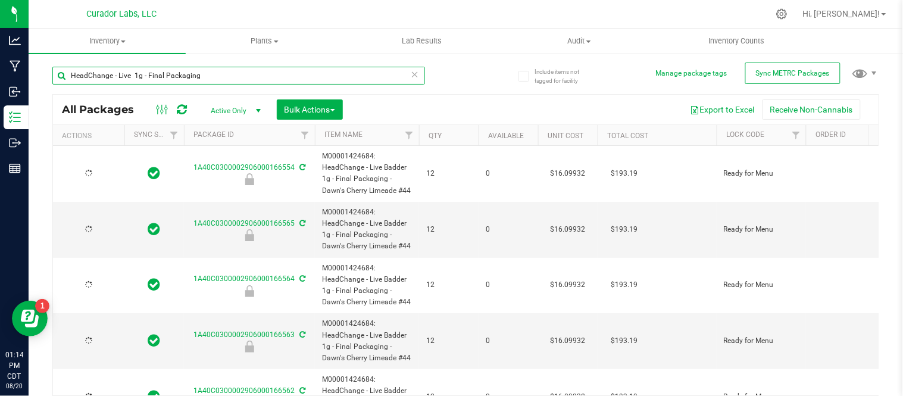
type input "2026-07-29"
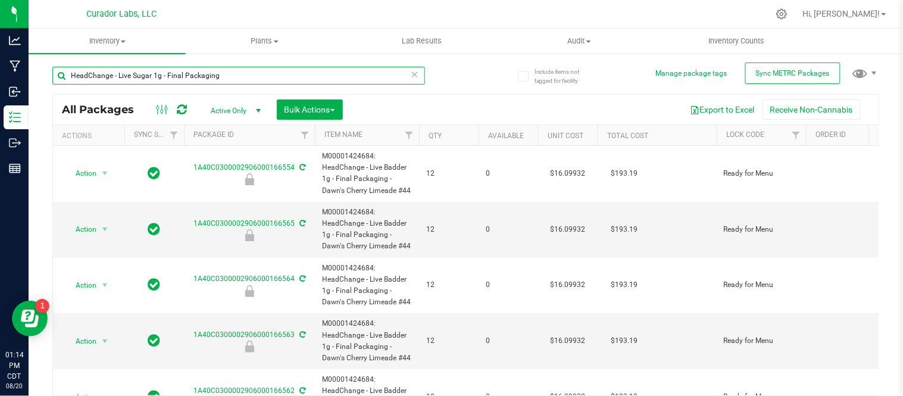
type input "HeadChange - Live Sugar 1g - Final Packaging"
type input "[DATE]"
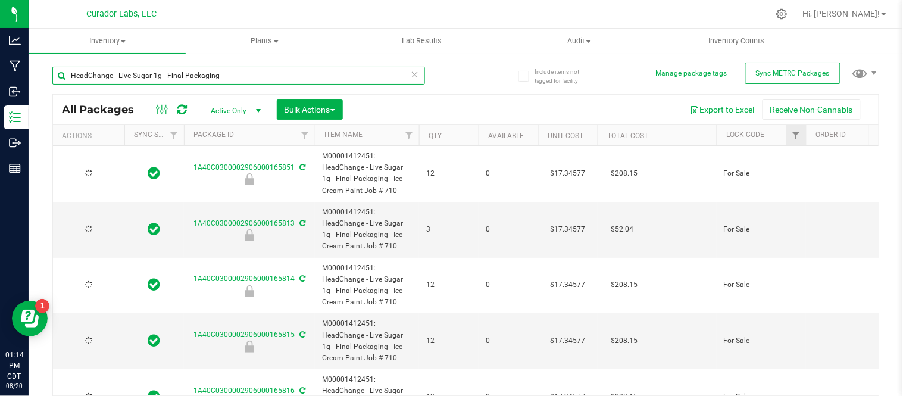
type input "[DATE]"
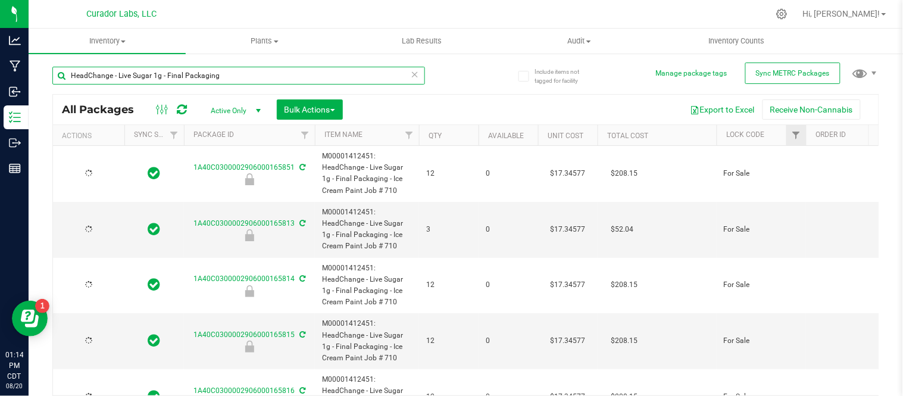
type input "[DATE]"
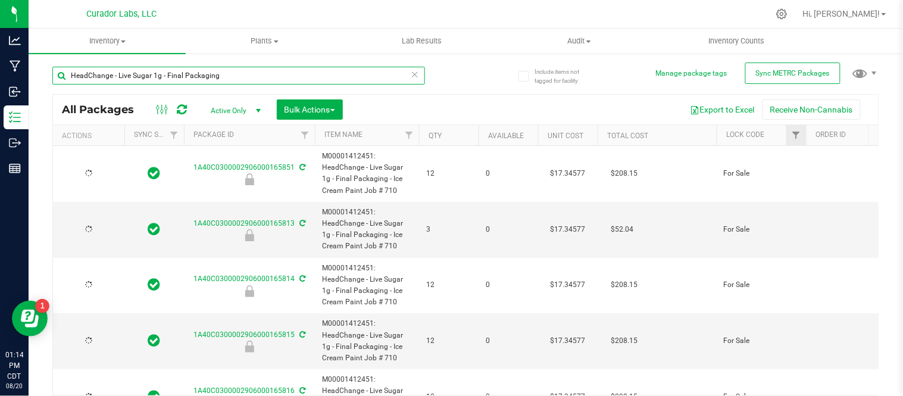
type input "[DATE]"
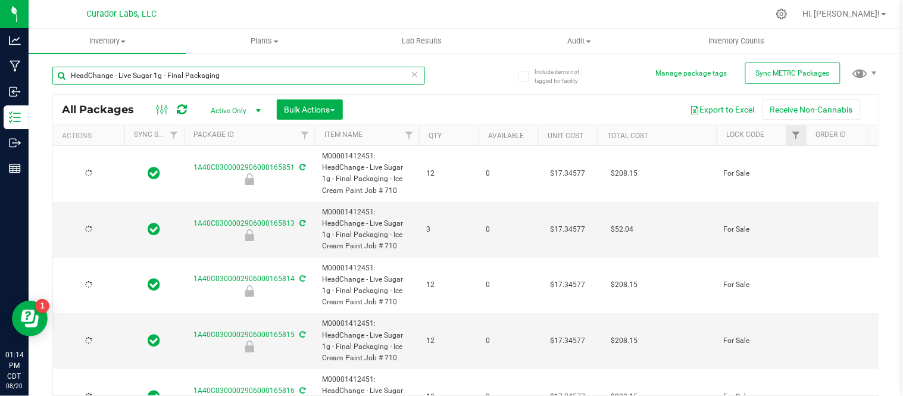
type input "[DATE]"
click at [787, 138] on link "Filter" at bounding box center [797, 135] width 20 height 20
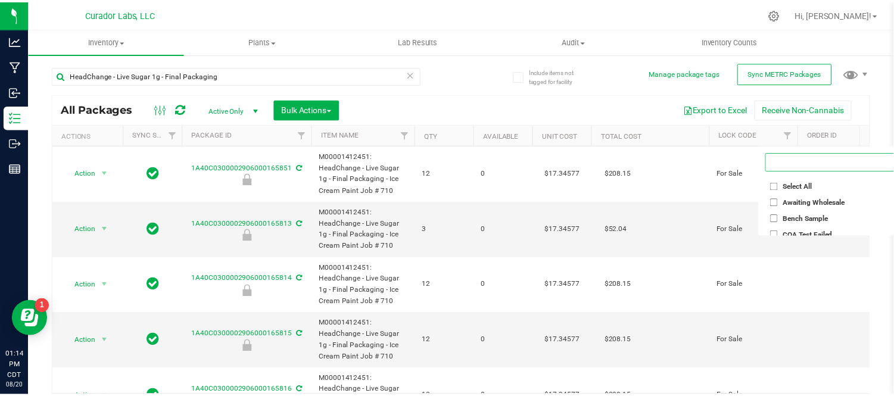
scroll to position [0, 37]
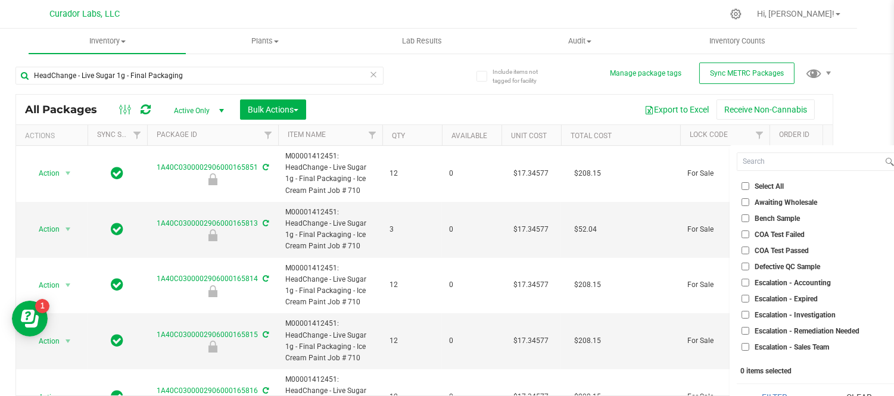
click at [790, 259] on ul "Select All Awaiting Wholesale Bench Sample COA Test Failed COA Test Passed Defe…" at bounding box center [817, 269] width 160 height 179
click at [793, 264] on span "Defective QC Sample" at bounding box center [788, 266] width 66 height 7
click at [749, 264] on input "Defective QC Sample" at bounding box center [745, 267] width 8 height 8
checkbox input "true"
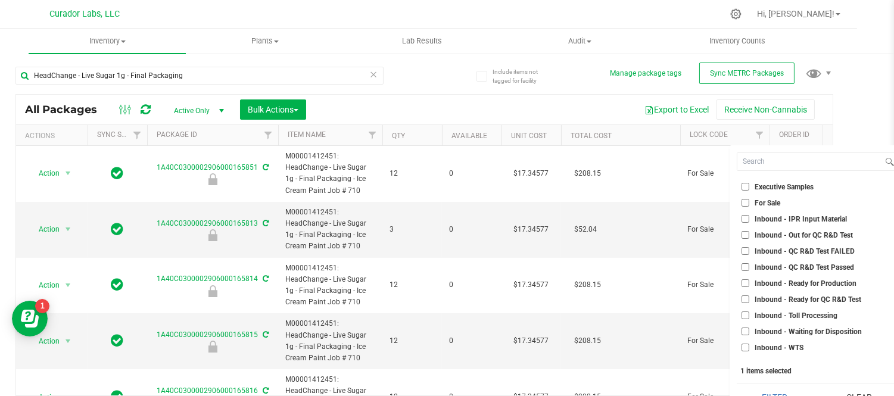
scroll to position [210, 0]
click at [746, 199] on input "For Sale" at bounding box center [745, 201] width 8 height 8
checkbox input "true"
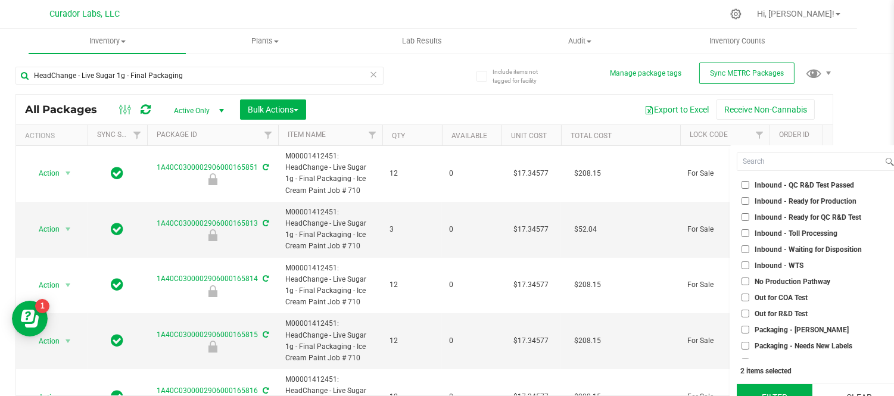
scroll to position [291, 0]
click at [778, 394] on button "Filter" at bounding box center [775, 397] width 76 height 26
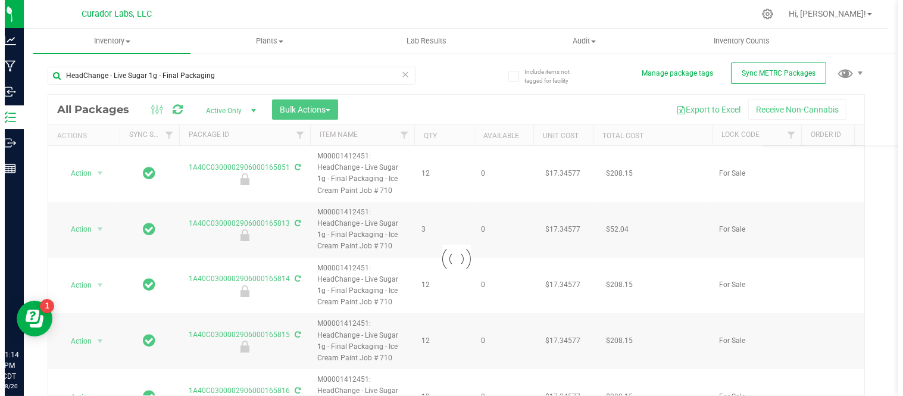
scroll to position [0, 0]
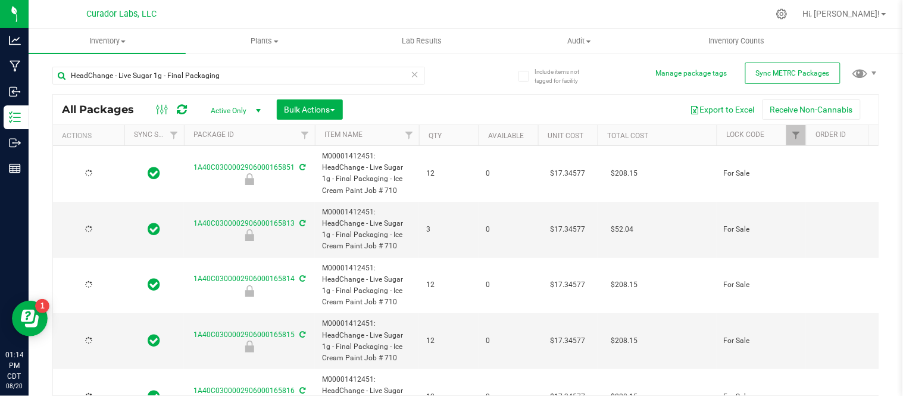
type input "2026-04-15"
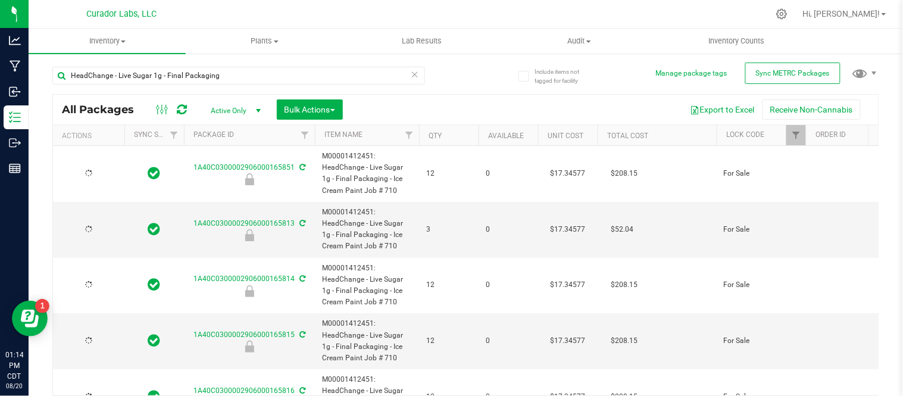
type input "2026-04-15"
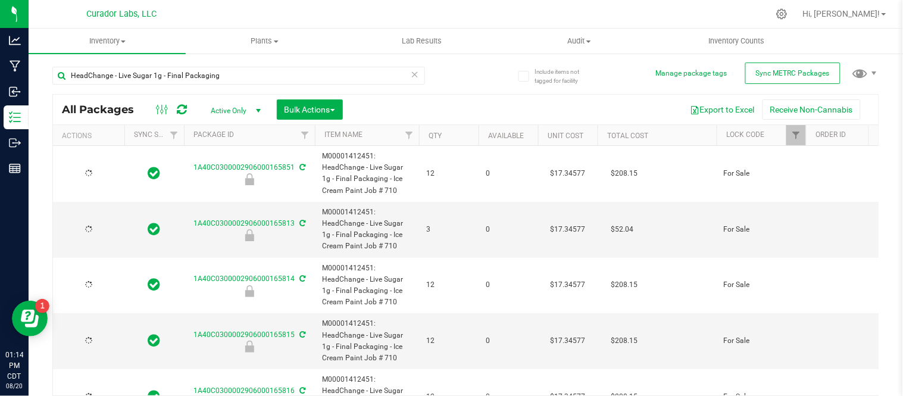
type input "2026-04-15"
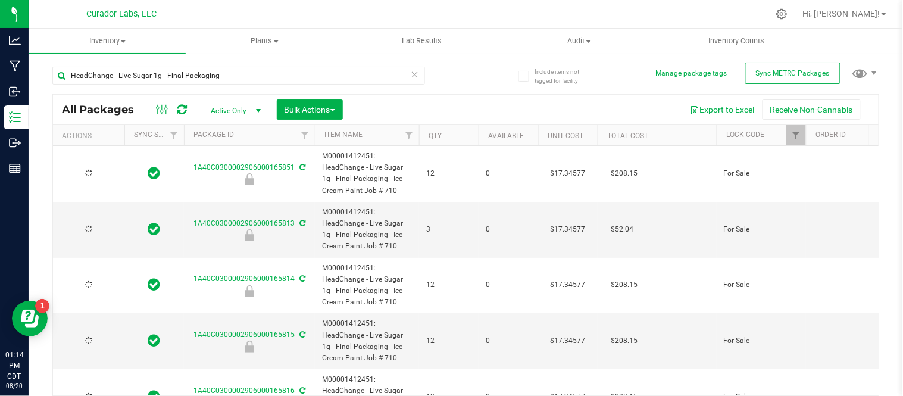
type input "2026-04-15"
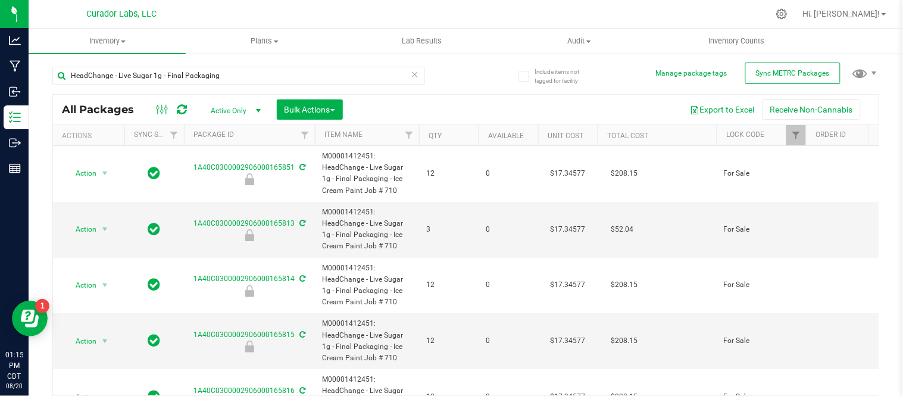
click at [462, 138] on th "Qty" at bounding box center [449, 135] width 60 height 21
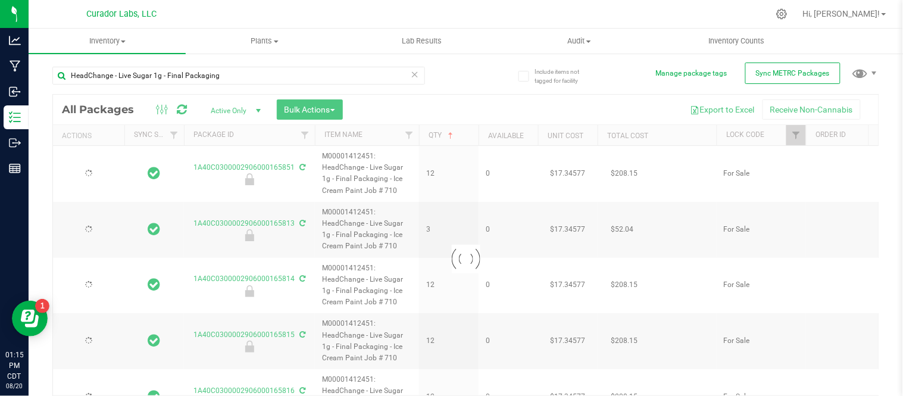
type input "2026-04-15"
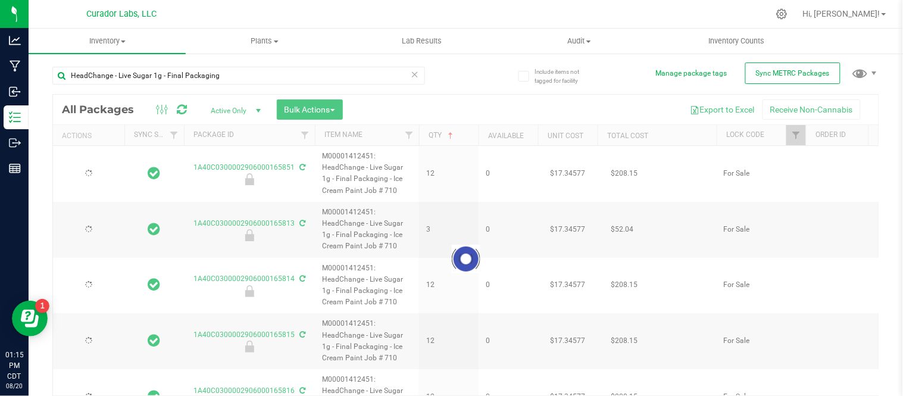
type input "2026-04-15"
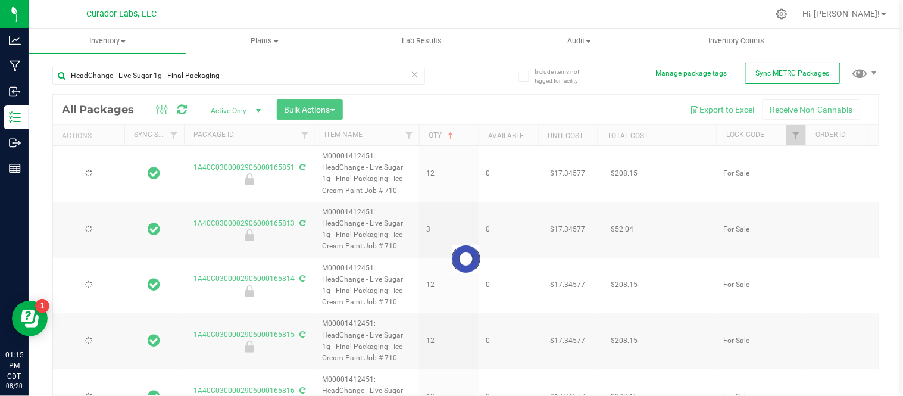
type input "2026-04-15"
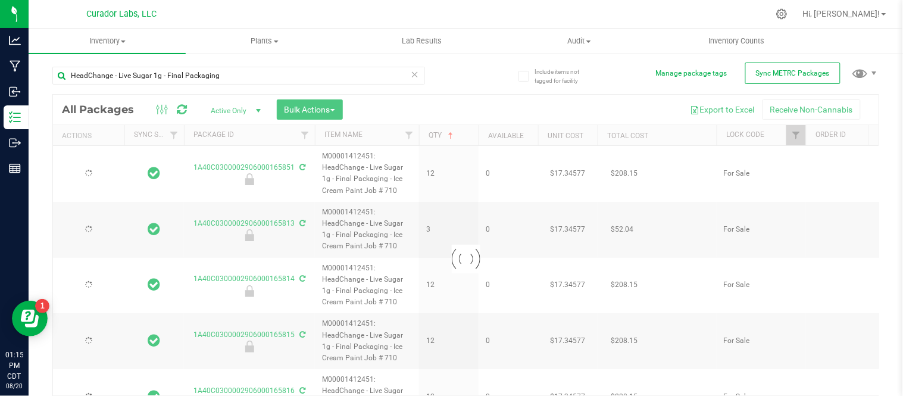
type input "2026-04-15"
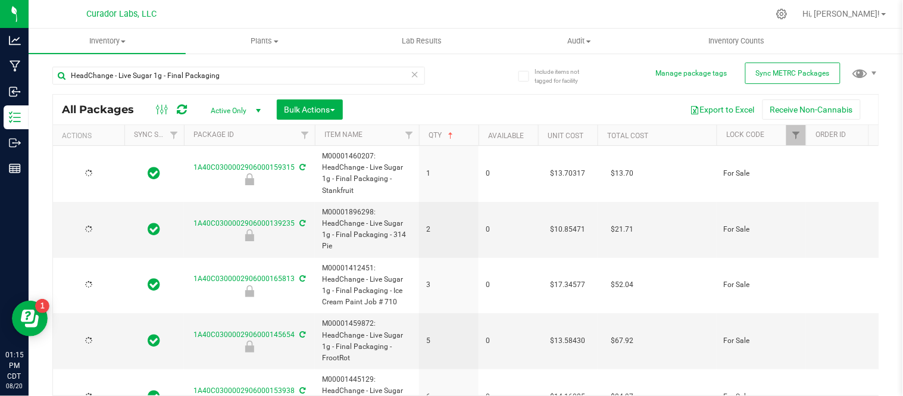
type input "2026-06-30"
type input "2026-02-25"
type input "2026-04-15"
type input "2026-03-14"
type input "2026-03-31"
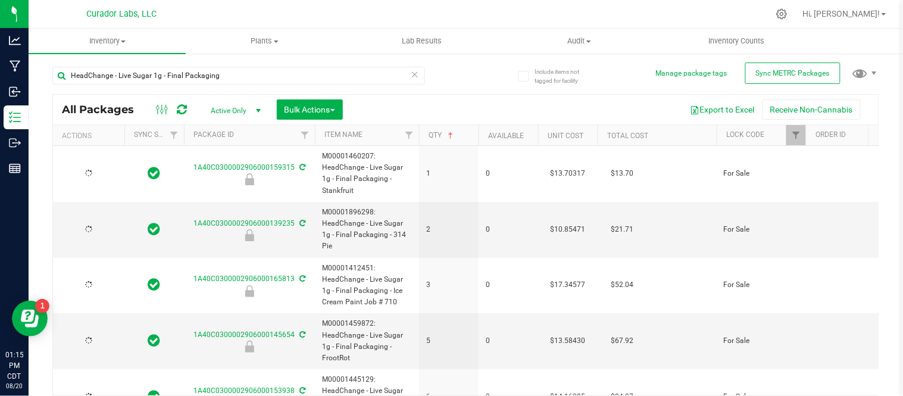
type input "2026-04-07"
type input "2026-01-13"
type input "2026-03-31"
type input "2026-02-06"
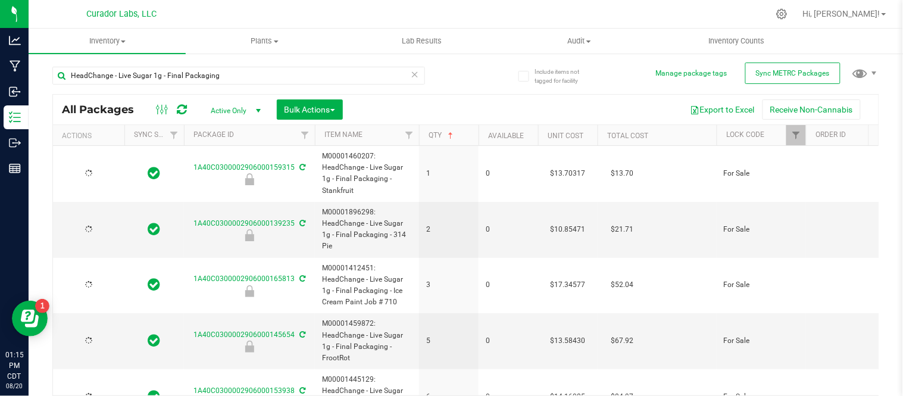
type input "2026-02-06"
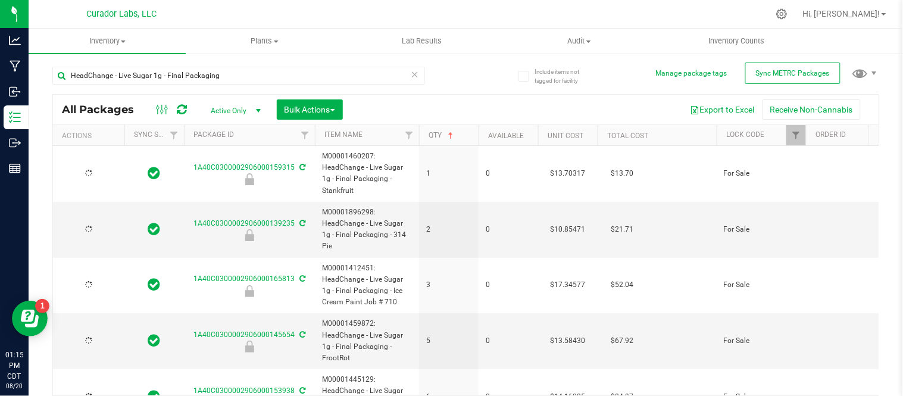
type input "2026-02-06"
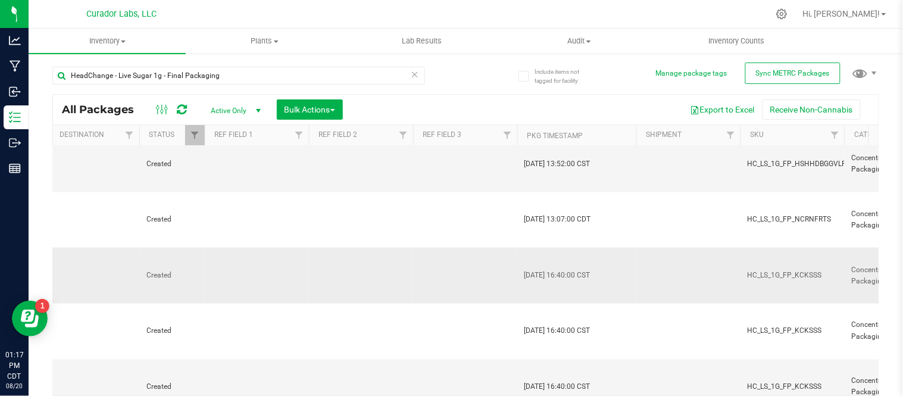
scroll to position [400, 1474]
click at [467, 248] on td at bounding box center [465, 276] width 104 height 56
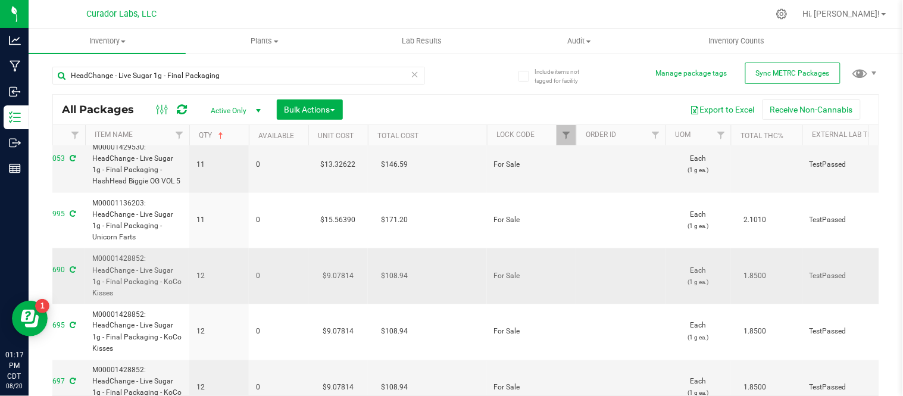
scroll to position [0, 0]
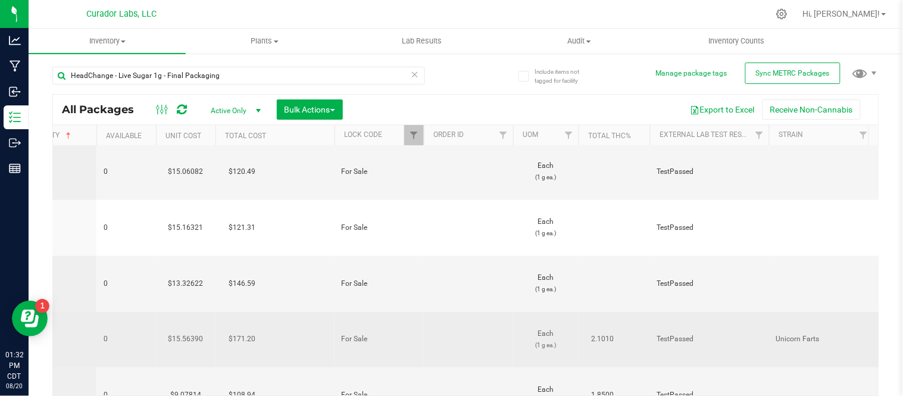
scroll to position [281, 362]
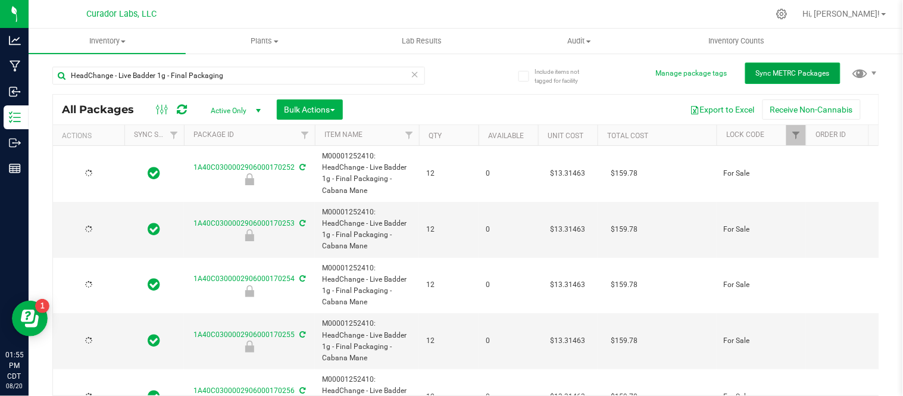
click at [793, 69] on span "Sync METRC Packages" at bounding box center [793, 73] width 74 height 8
type input "2026-07-17"
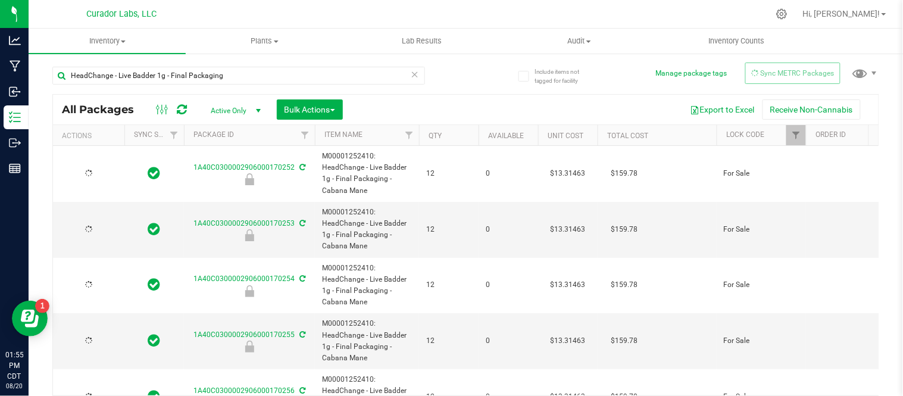
type input "2026-07-17"
type input "[DATE]"
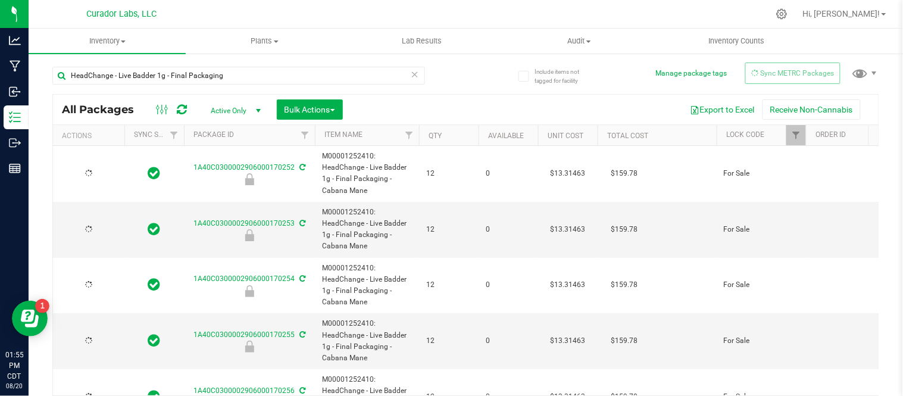
type input "[DATE]"
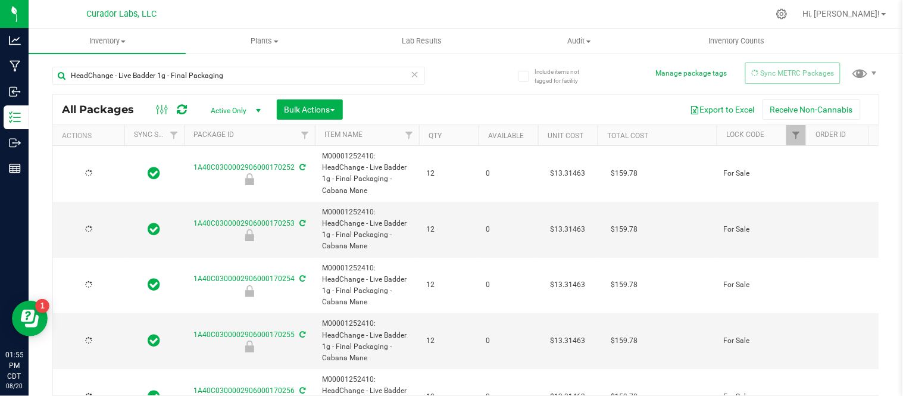
type input "[DATE]"
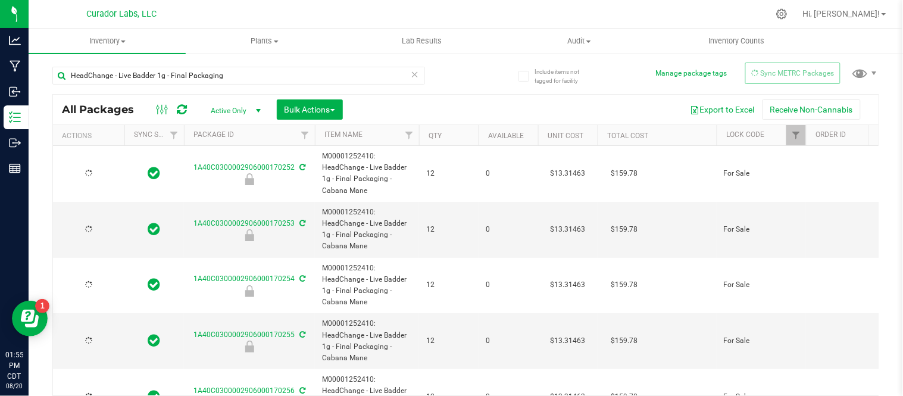
type input "[DATE]"
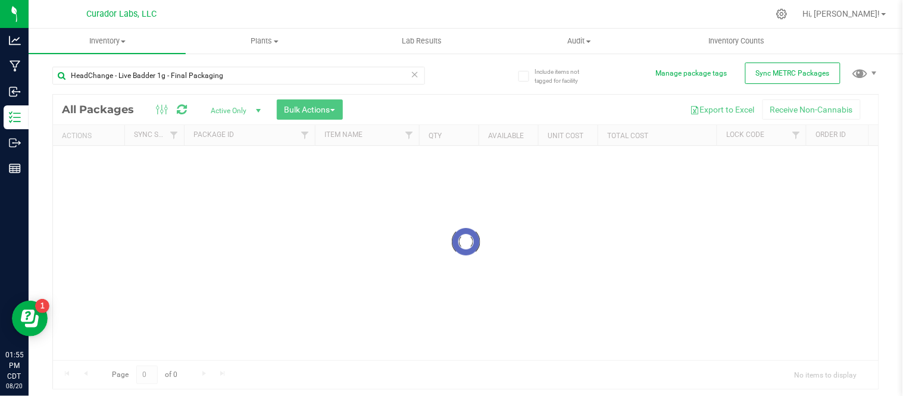
click at [412, 76] on icon at bounding box center [415, 74] width 8 height 14
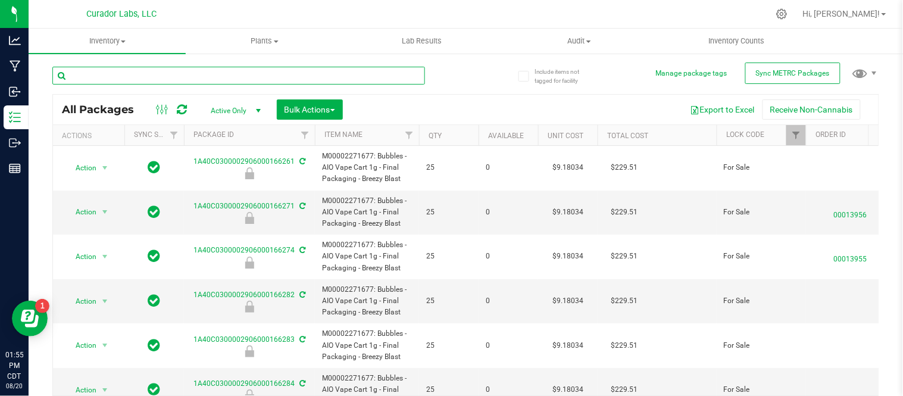
click at [328, 84] on input "text" at bounding box center [238, 76] width 373 height 18
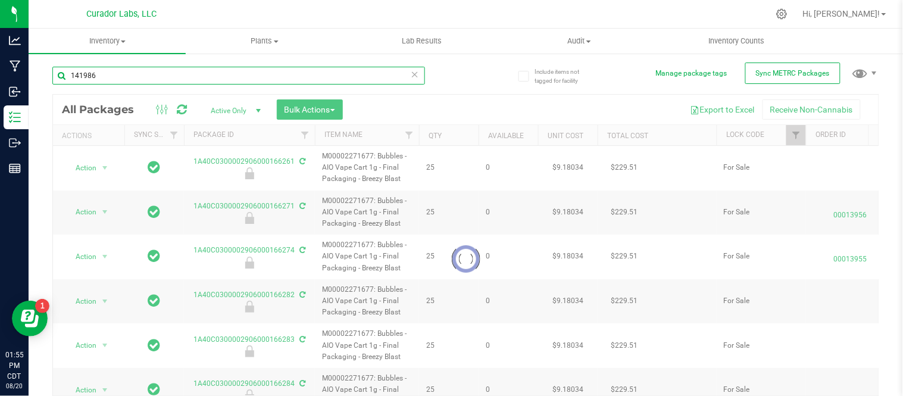
type input "141986"
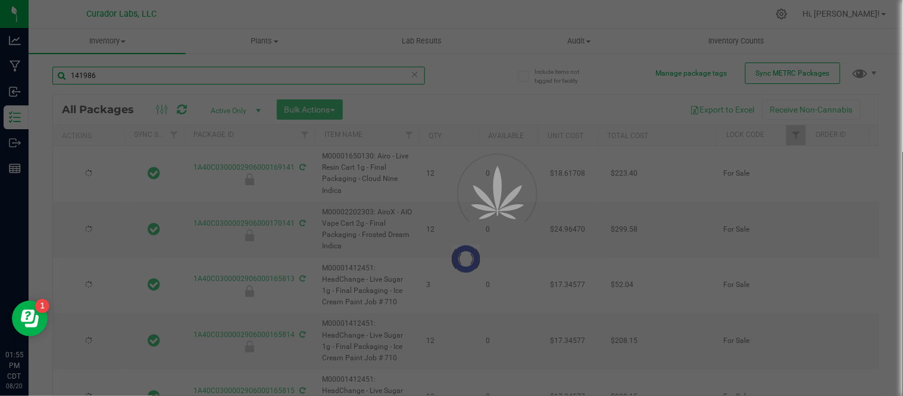
type input "[DATE]"
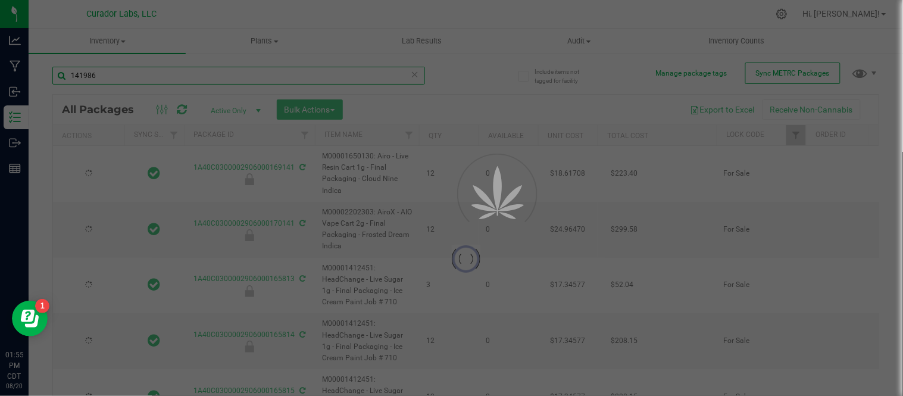
type input "[DATE]"
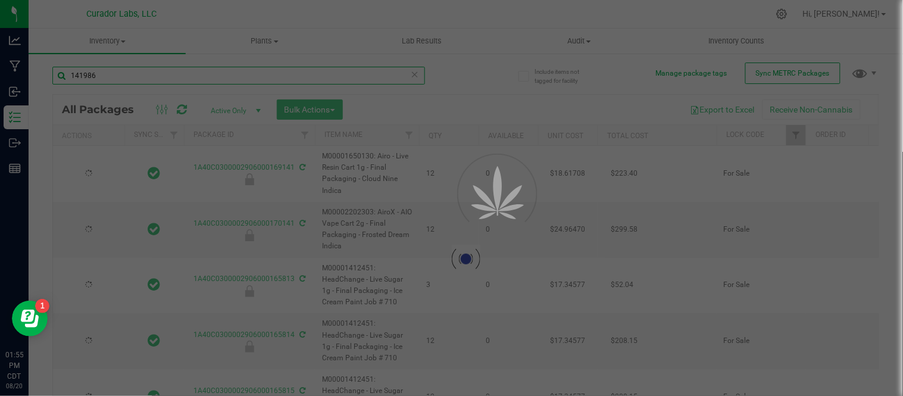
type input "[DATE]"
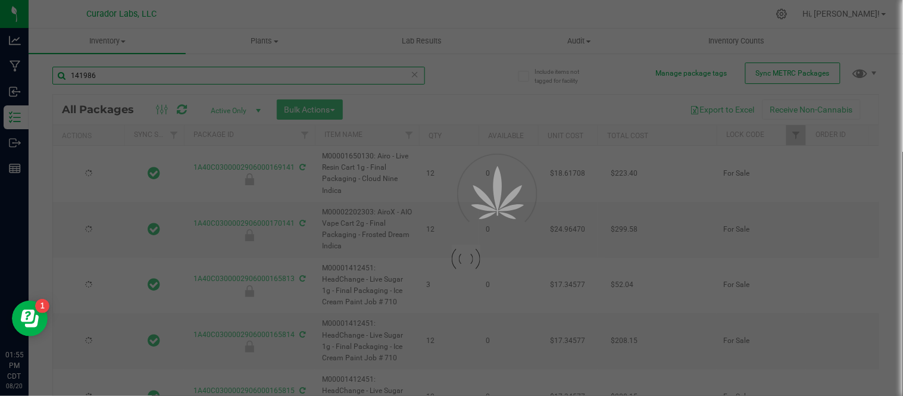
type input "[DATE]"
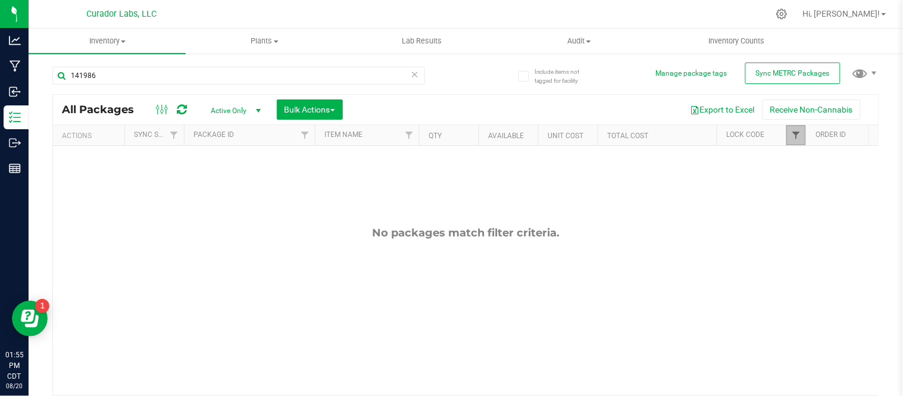
click at [800, 130] on span "Filter" at bounding box center [796, 135] width 10 height 10
click at [793, 125] on link "Filter" at bounding box center [797, 135] width 20 height 20
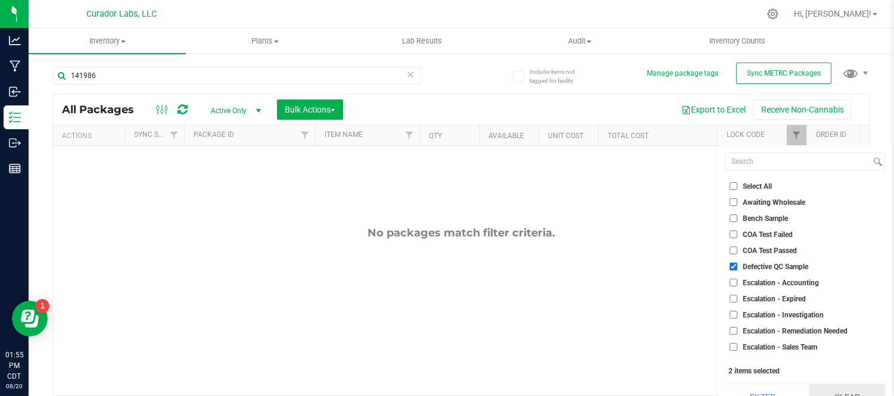
click at [847, 389] on button "Clear" at bounding box center [847, 397] width 76 height 26
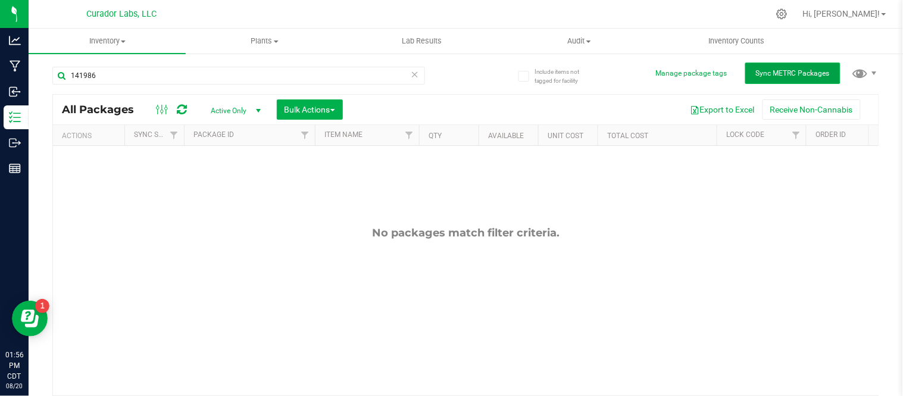
click at [783, 70] on span "Sync METRC Packages" at bounding box center [793, 73] width 74 height 8
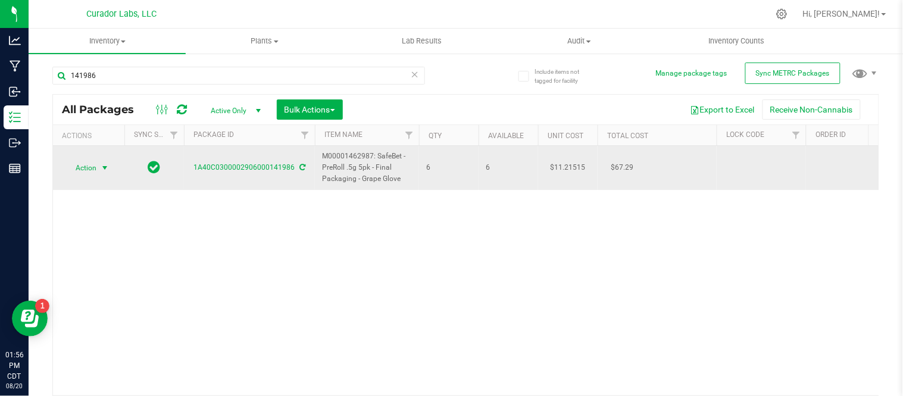
click at [92, 163] on span "Action" at bounding box center [81, 168] width 32 height 17
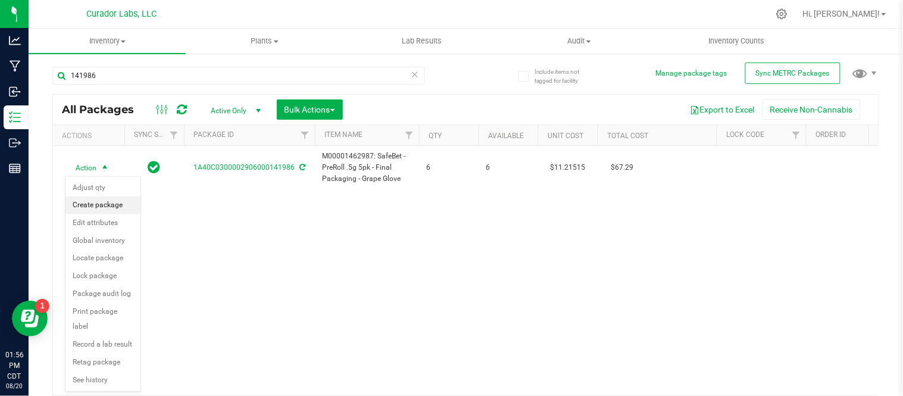
click at [102, 204] on li "Create package" at bounding box center [103, 206] width 75 height 18
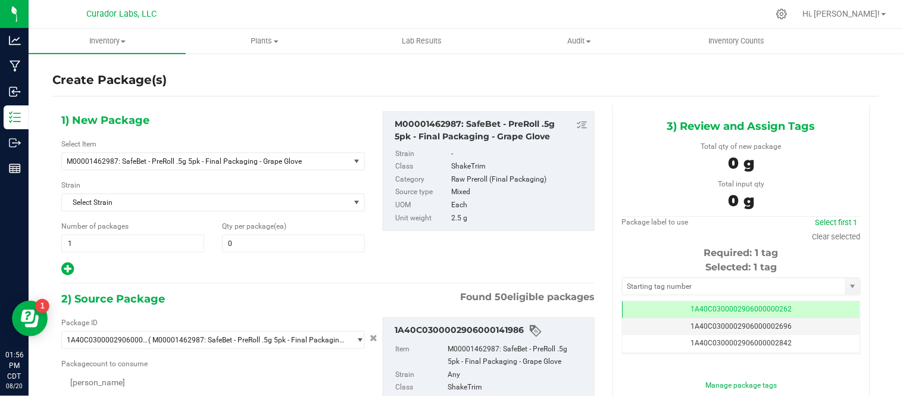
type input "0"
click at [257, 239] on span at bounding box center [293, 244] width 143 height 18
type input "3"
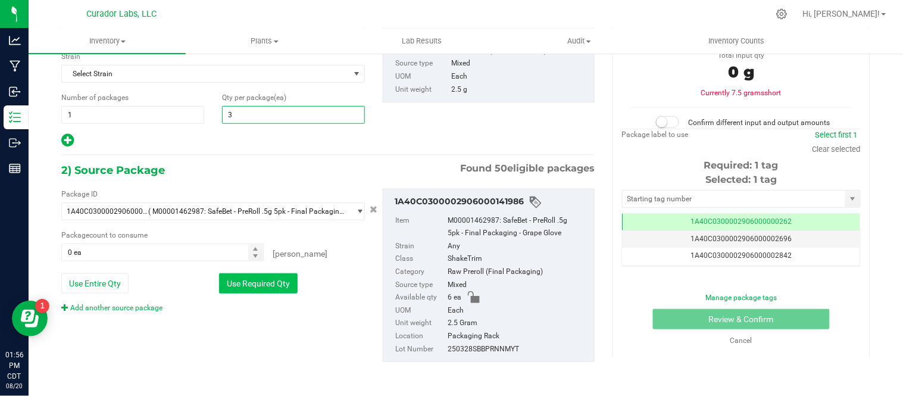
type input "3"
click at [236, 282] on button "Use Required Qty" at bounding box center [258, 283] width 79 height 20
type input "3 ea"
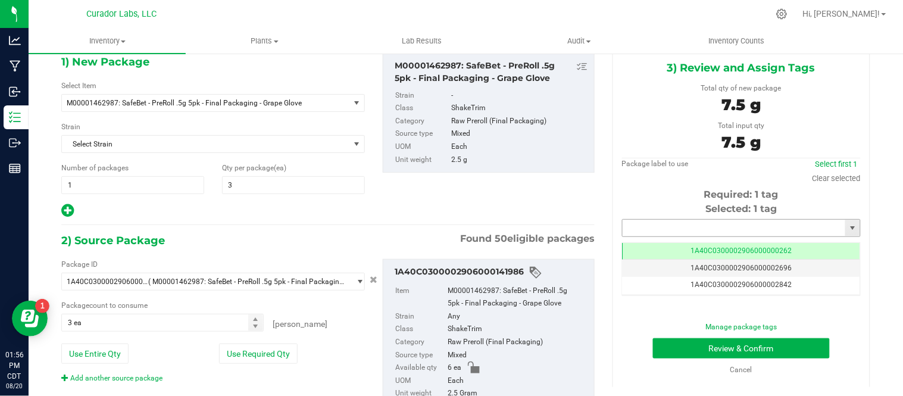
click at [644, 231] on input "text" at bounding box center [734, 228] width 223 height 17
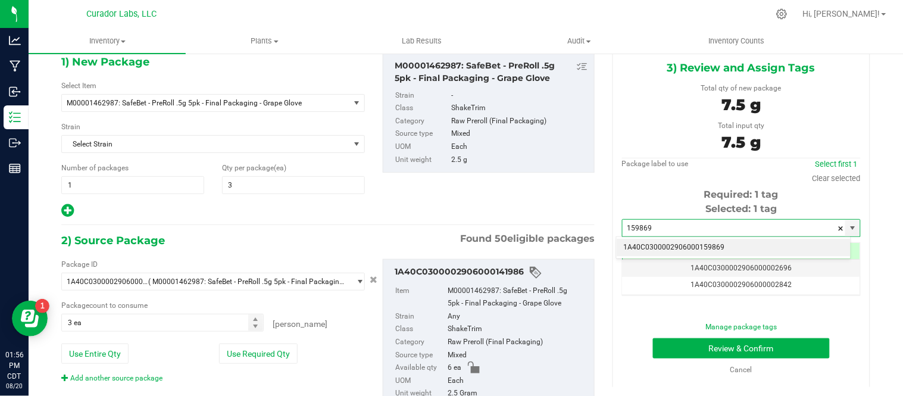
click at [759, 245] on li "1A40C0300002906000159869" at bounding box center [734, 248] width 234 height 18
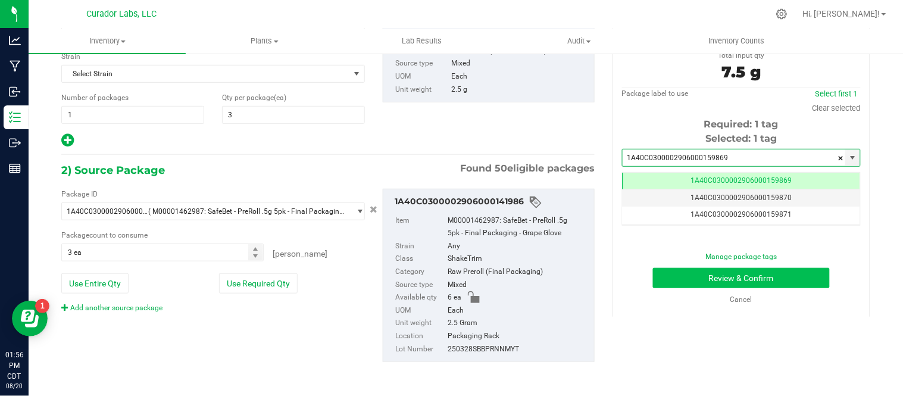
type input "1A40C0300002906000159869"
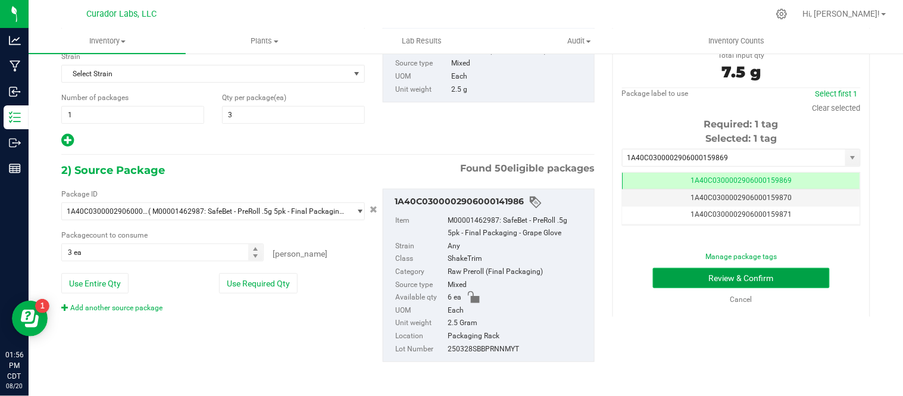
click at [681, 278] on button "Review & Confirm" at bounding box center [741, 278] width 177 height 20
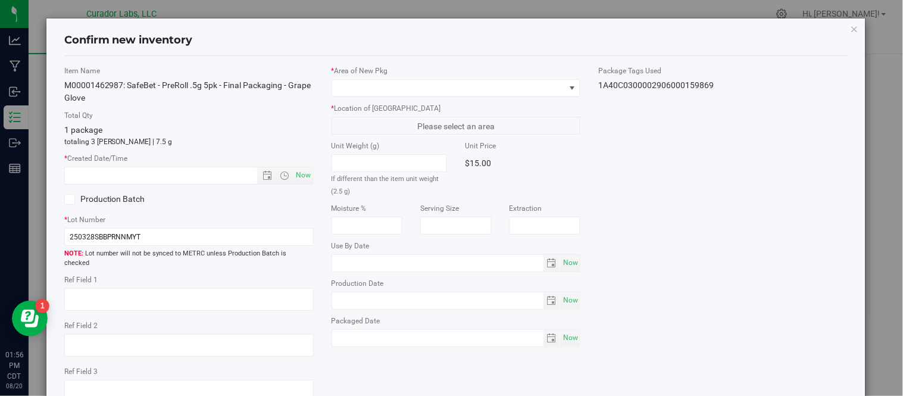
type input "2025-04-08"
click at [294, 179] on span "Now" at bounding box center [304, 175] width 20 height 17
type input "8/20/2025 1:57 PM"
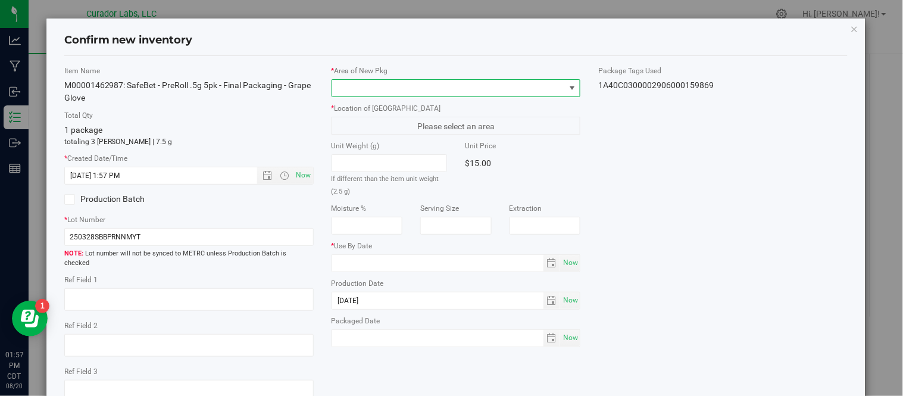
click at [568, 85] on span at bounding box center [573, 88] width 10 height 10
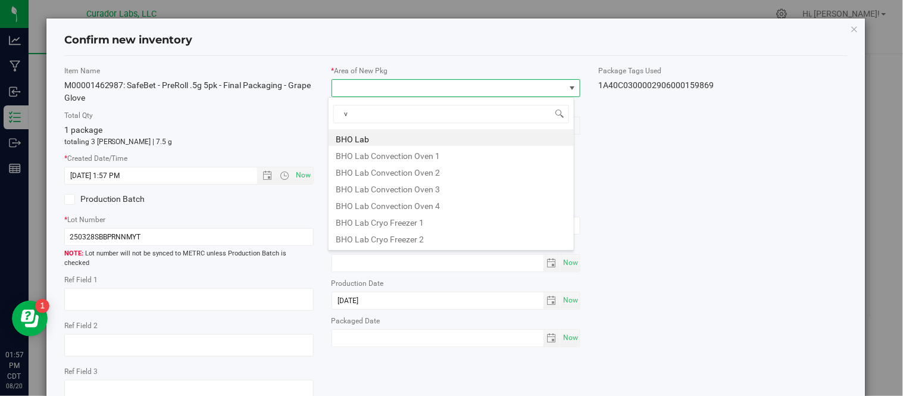
type input "va"
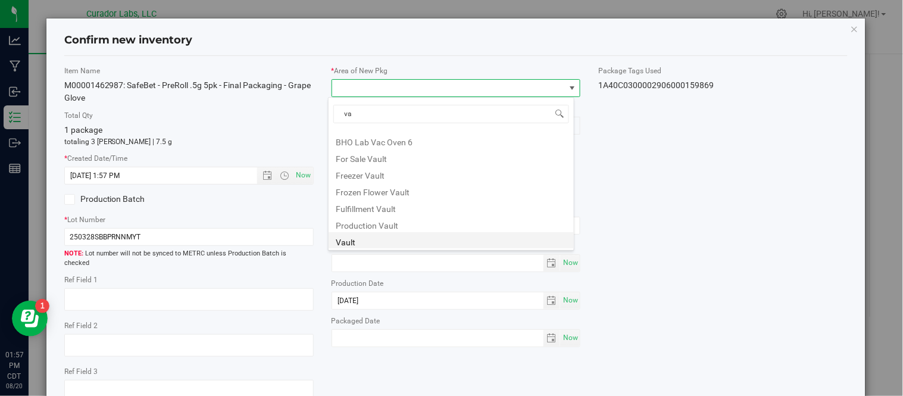
click at [397, 235] on li "Vault" at bounding box center [451, 240] width 245 height 17
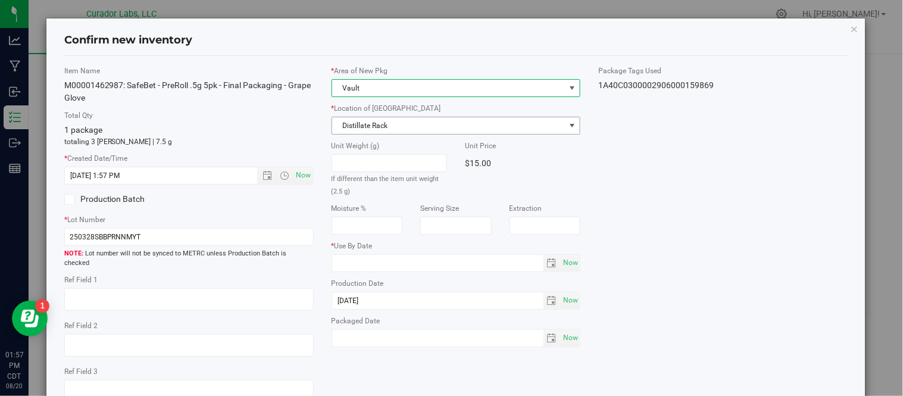
click at [414, 121] on span "Distillate Rack" at bounding box center [448, 125] width 233 height 17
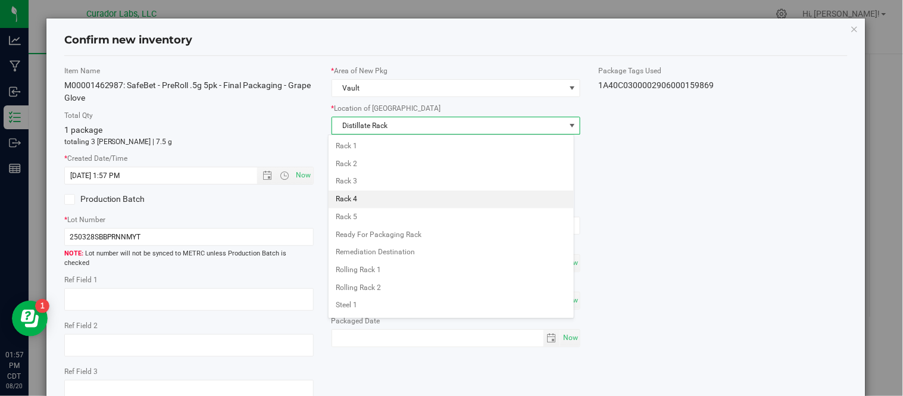
click at [380, 204] on li "Rack 4" at bounding box center [451, 200] width 245 height 18
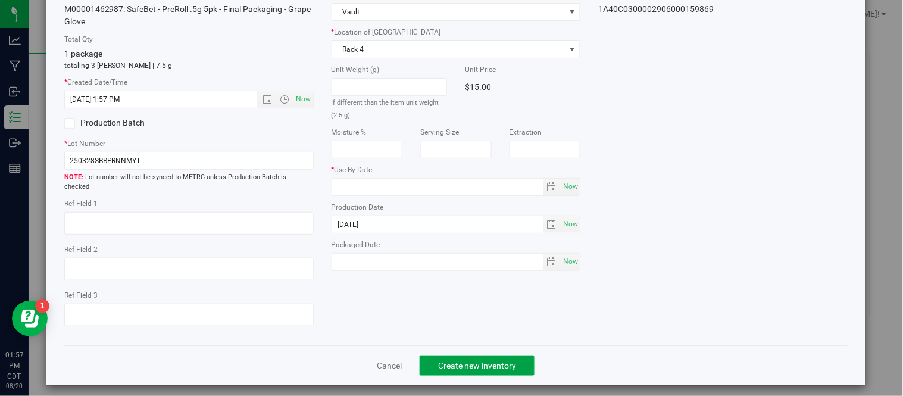
click at [464, 361] on span "Create new inventory" at bounding box center [477, 366] width 78 height 10
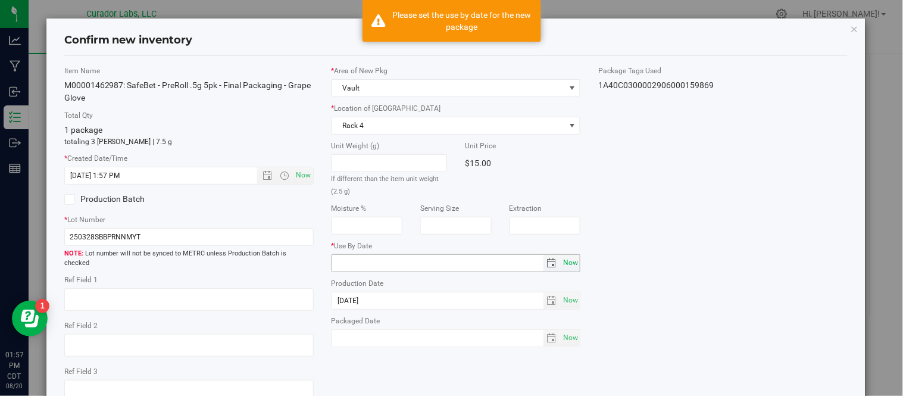
click at [562, 264] on span "Now" at bounding box center [571, 262] width 20 height 17
click at [348, 263] on input "2025-08-20" at bounding box center [437, 263] width 211 height 17
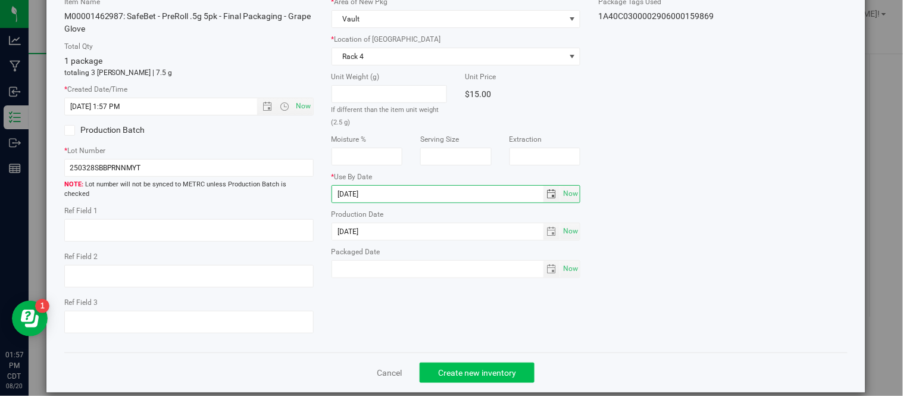
type input "2026-08-20"
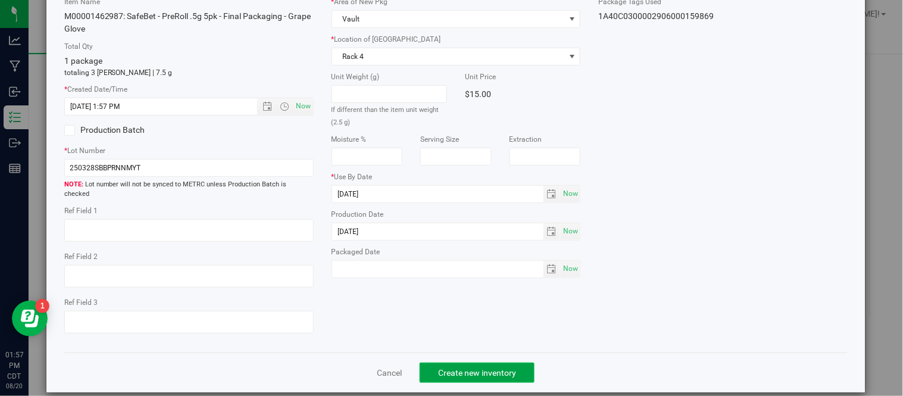
click at [484, 368] on span "Create new inventory" at bounding box center [477, 373] width 78 height 10
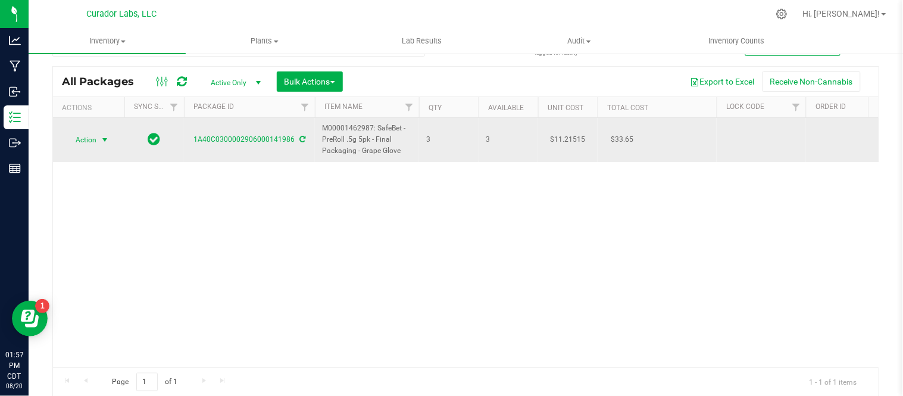
click at [105, 137] on span "select" at bounding box center [105, 140] width 10 height 10
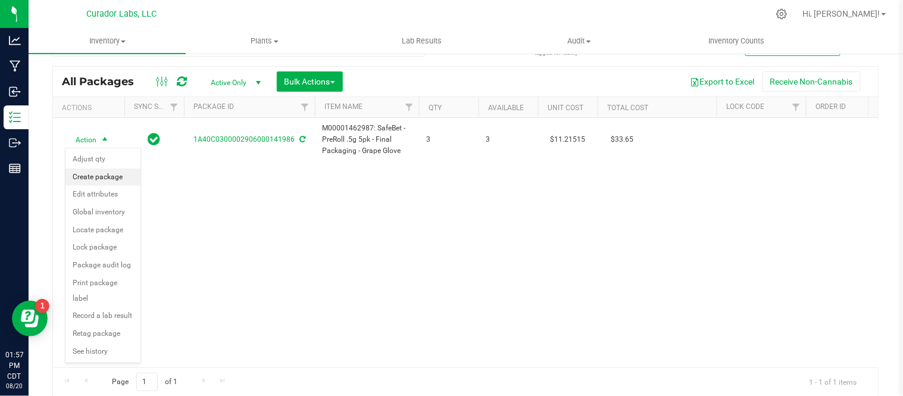
click at [110, 176] on li "Create package" at bounding box center [103, 178] width 75 height 18
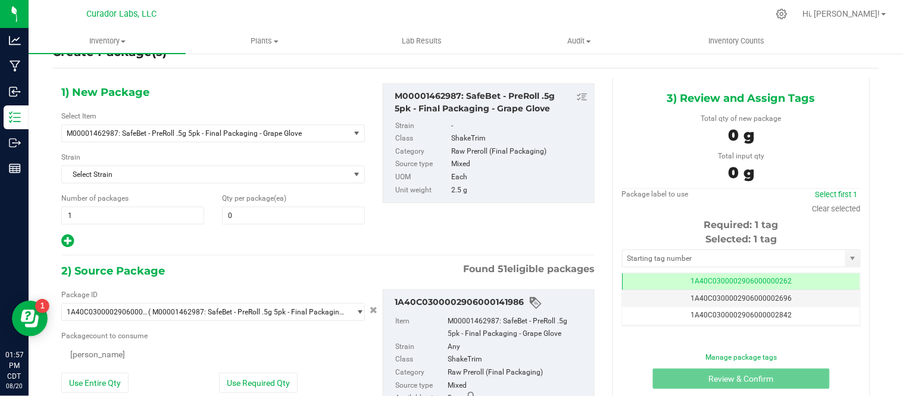
type input "0"
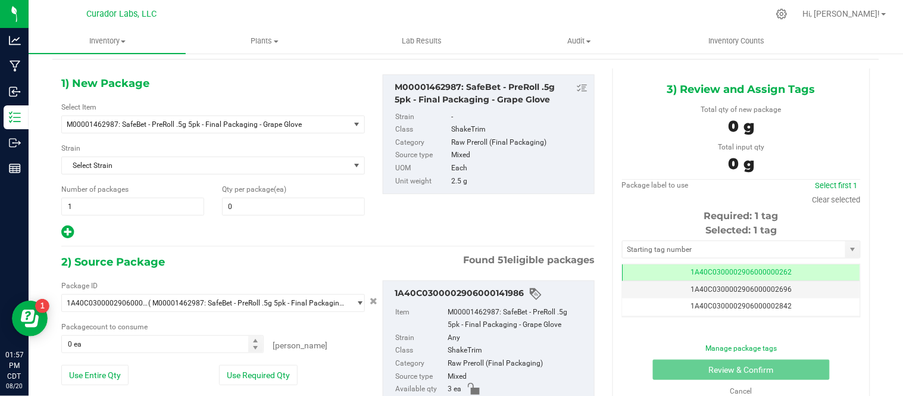
scroll to position [0, -1]
click at [342, 202] on span "0 0" at bounding box center [293, 207] width 143 height 18
type input "3"
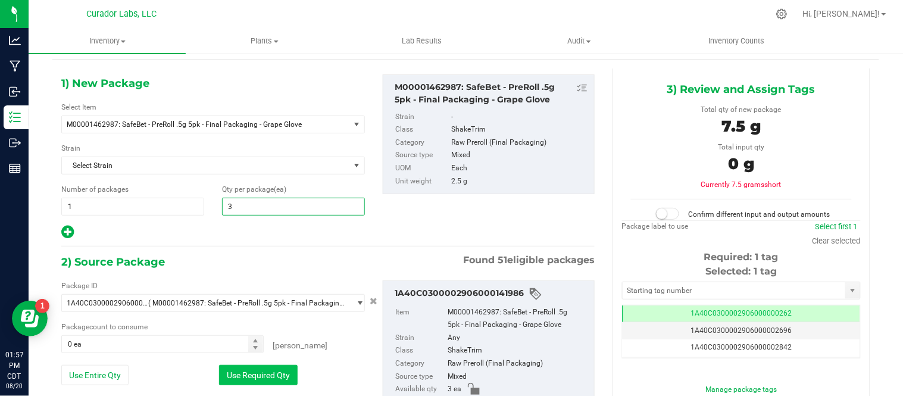
type input "3"
click at [284, 378] on button "Use Required Qty" at bounding box center [258, 375] width 79 height 20
type input "3 ea"
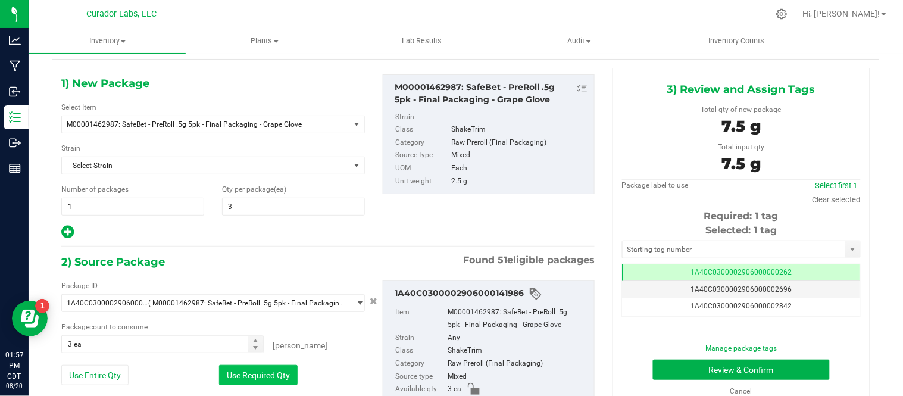
click at [284, 378] on button "Use Required Qty" at bounding box center [258, 375] width 79 height 20
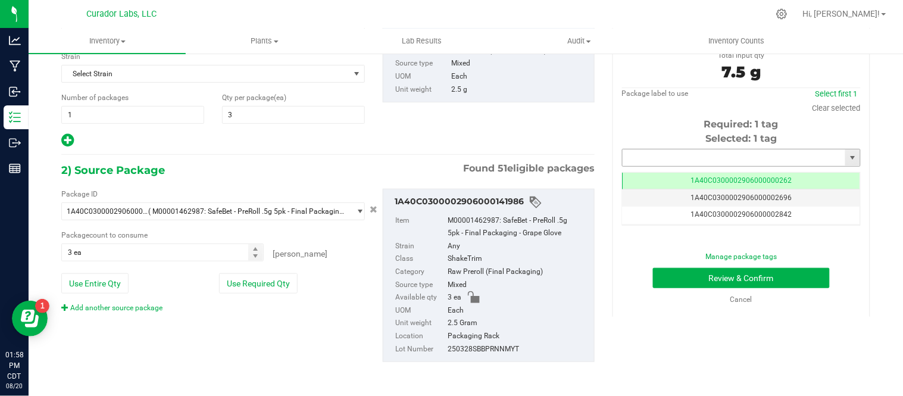
click at [690, 157] on input "text" at bounding box center [734, 157] width 223 height 17
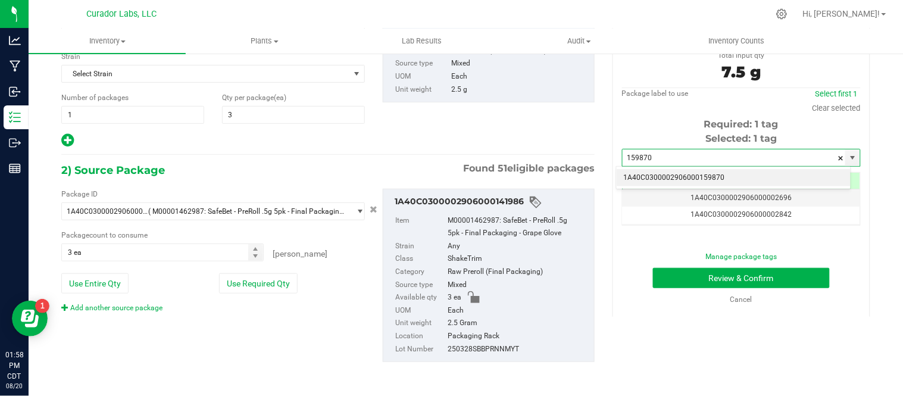
click at [719, 177] on li "1A40C0300002906000159870" at bounding box center [734, 178] width 234 height 18
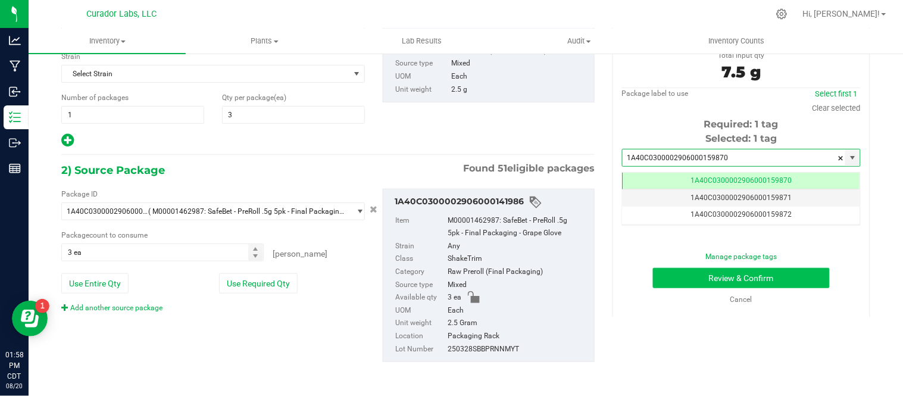
type input "1A40C0300002906000159870"
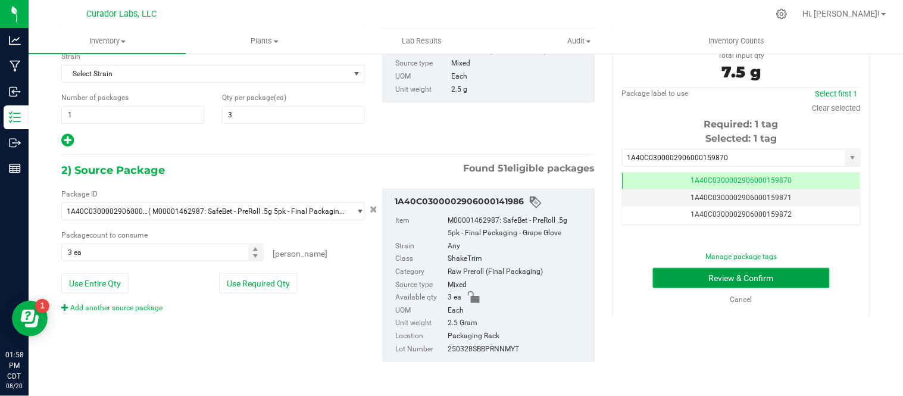
click at [788, 273] on button "Review & Confirm" at bounding box center [741, 278] width 177 height 20
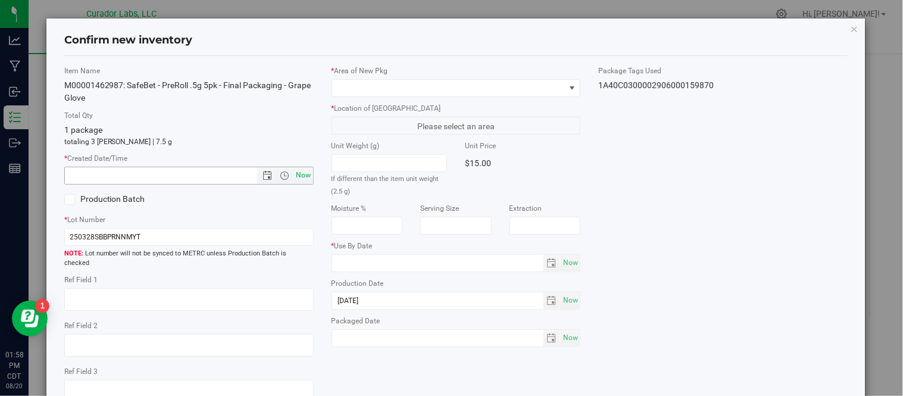
click at [301, 175] on span "Now" at bounding box center [304, 175] width 20 height 17
type input "8/20/2025 1:58 PM"
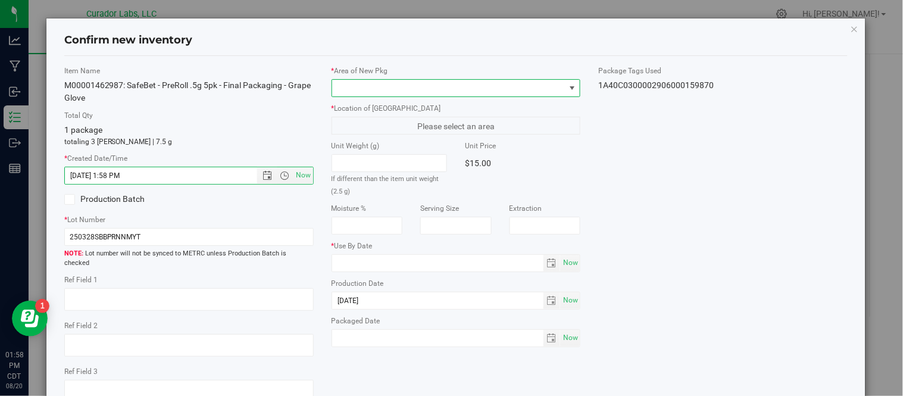
click at [568, 83] on span at bounding box center [573, 88] width 10 height 10
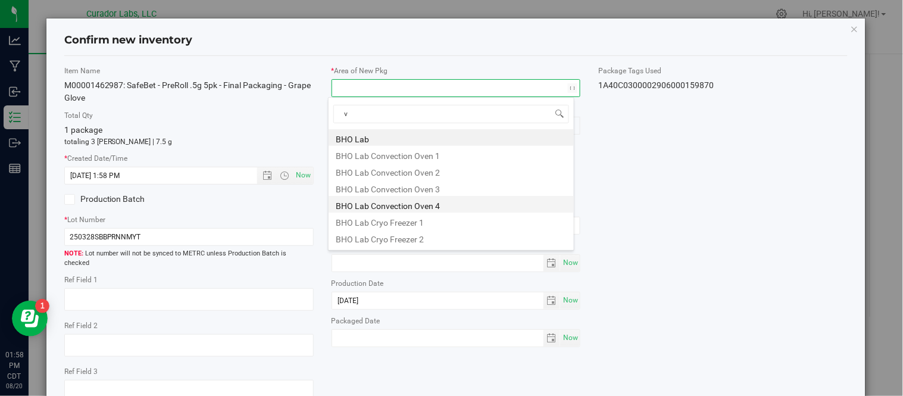
type input "va"
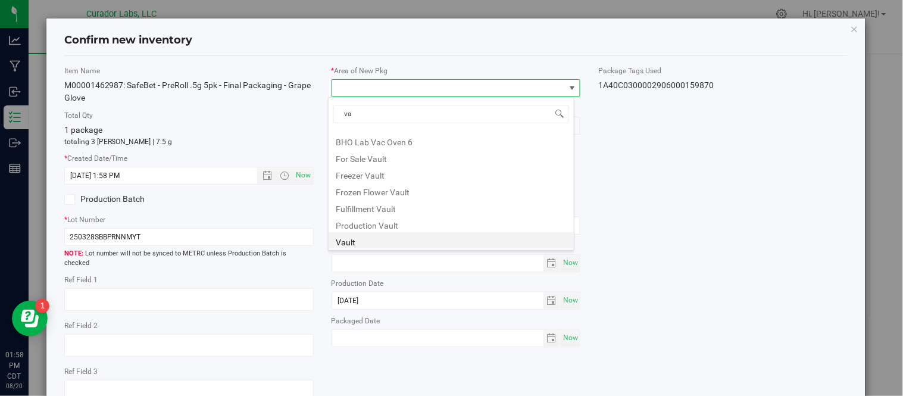
click at [386, 239] on li "Vault" at bounding box center [451, 240] width 245 height 17
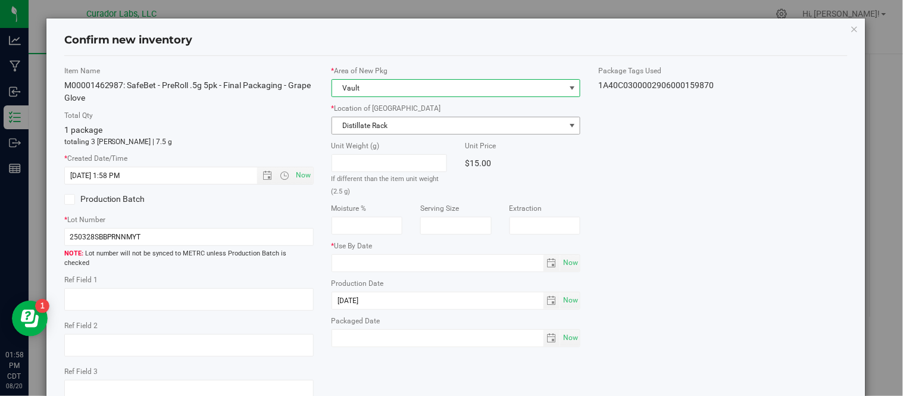
click at [438, 129] on span "Distillate Rack" at bounding box center [448, 125] width 233 height 17
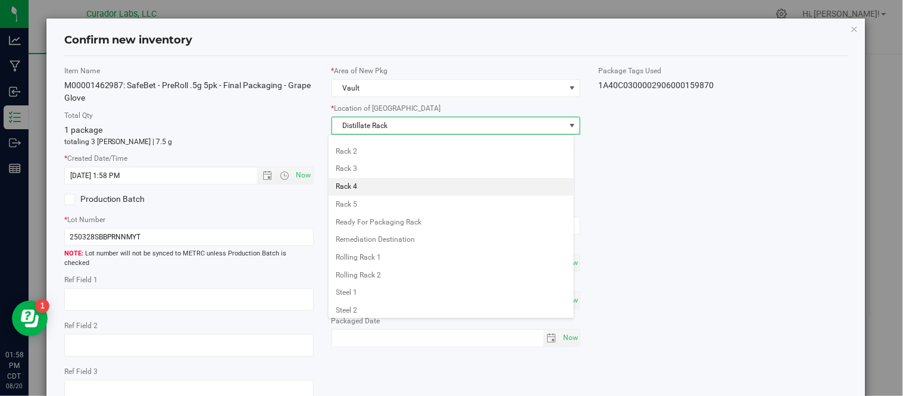
click at [390, 188] on li "Rack 4" at bounding box center [451, 187] width 245 height 18
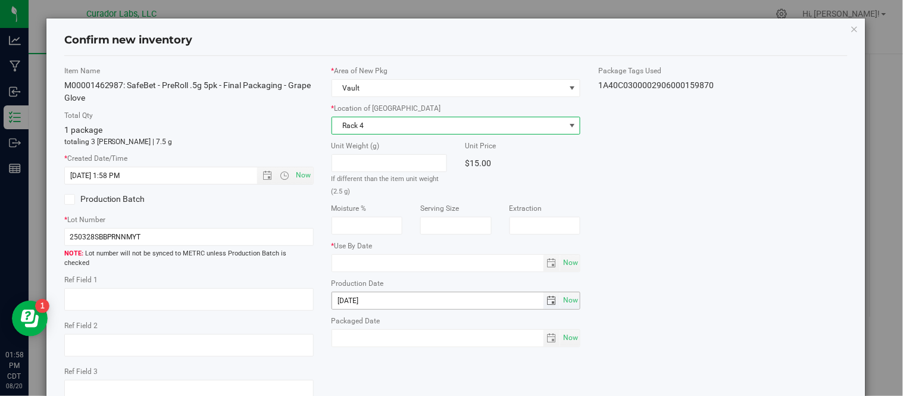
click at [426, 307] on input "2025-04-08" at bounding box center [437, 300] width 211 height 17
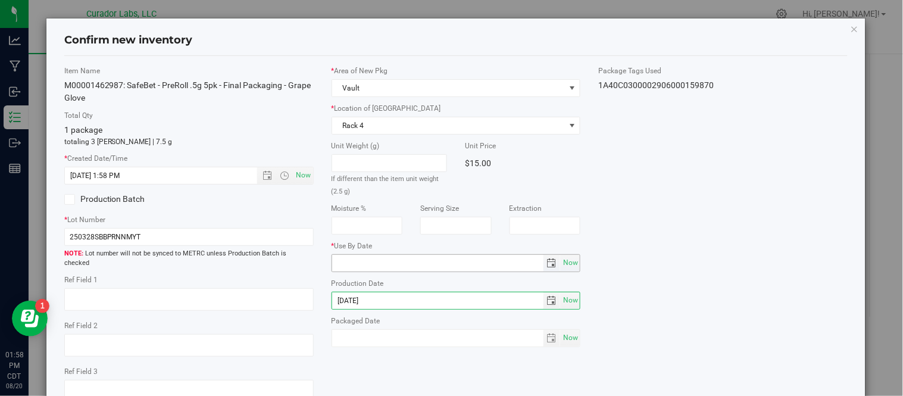
click at [351, 261] on input "text" at bounding box center [437, 263] width 211 height 17
paste input "2025-04-08"
click at [347, 263] on input "2025-04-08" at bounding box center [437, 263] width 211 height 17
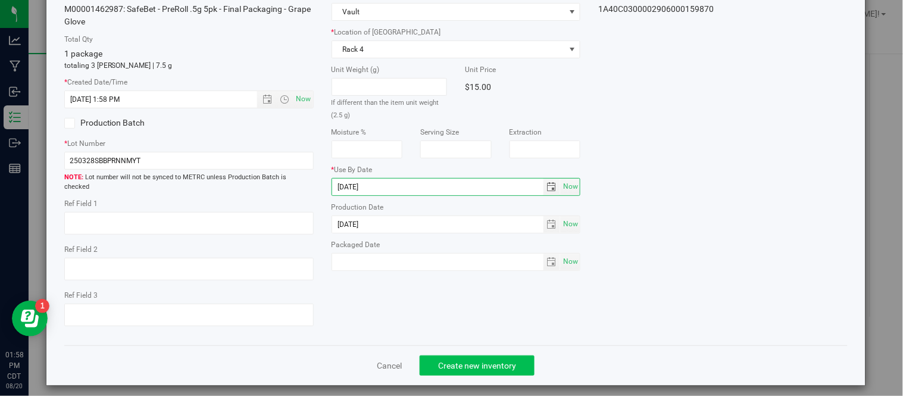
type input "2026-04-08"
click at [495, 361] on span "Create new inventory" at bounding box center [477, 366] width 78 height 10
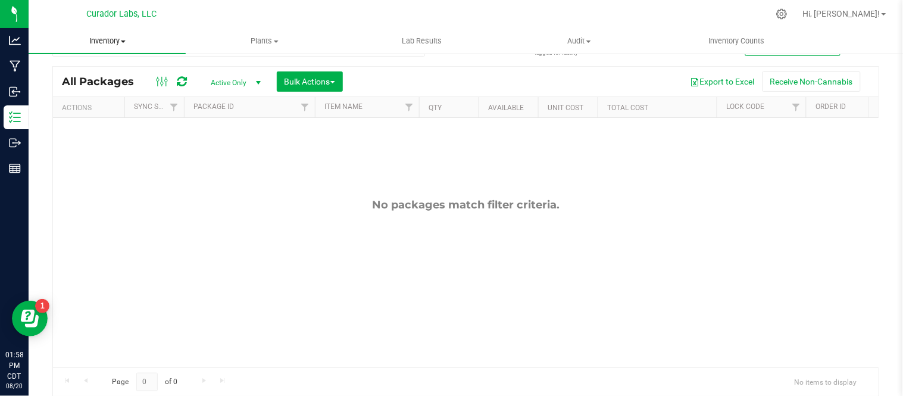
click at [101, 48] on uib-tab-heading "Inventory All packages All inventory Waste log Create inventory" at bounding box center [107, 41] width 157 height 25
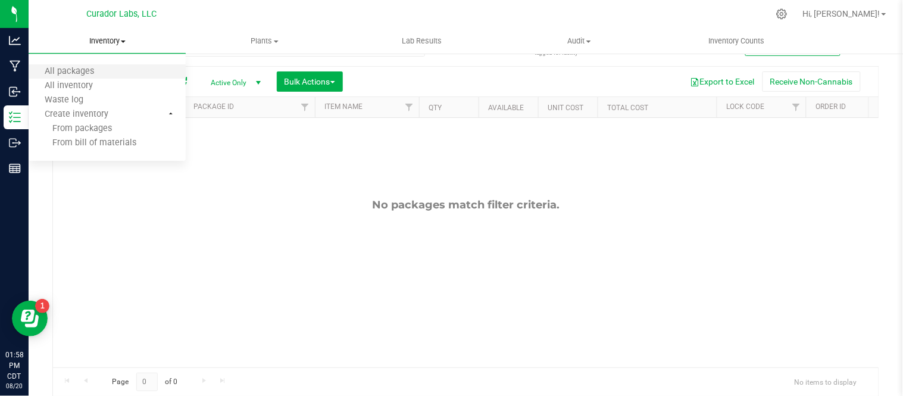
click at [116, 69] on li "All packages" at bounding box center [107, 72] width 157 height 14
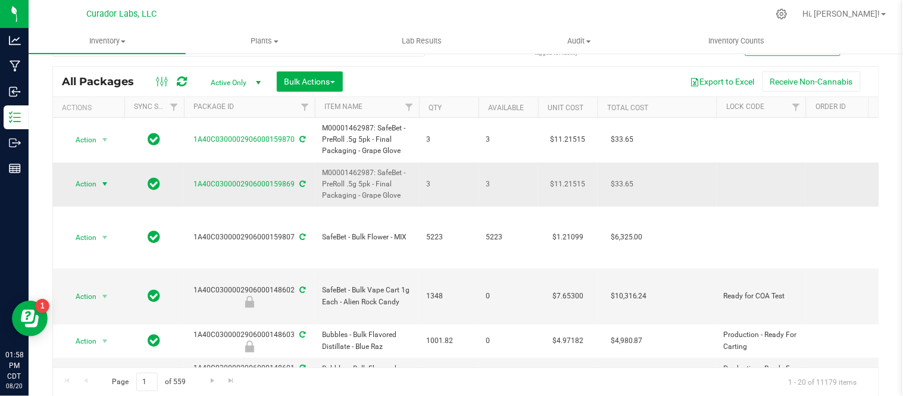
click at [103, 186] on span "select" at bounding box center [105, 184] width 10 height 10
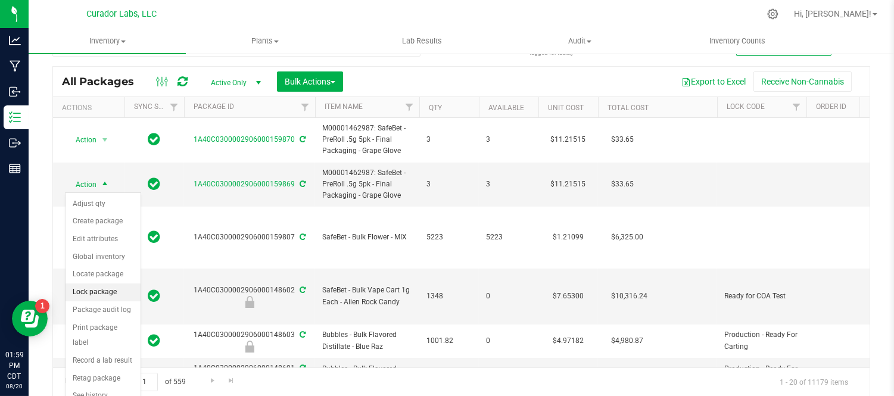
click at [110, 292] on li "Lock package" at bounding box center [103, 292] width 75 height 18
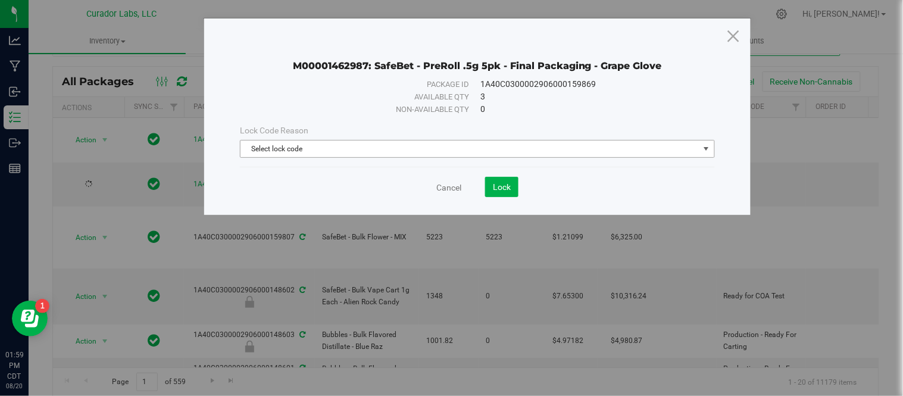
click at [485, 149] on span "Select lock code" at bounding box center [470, 149] width 459 height 17
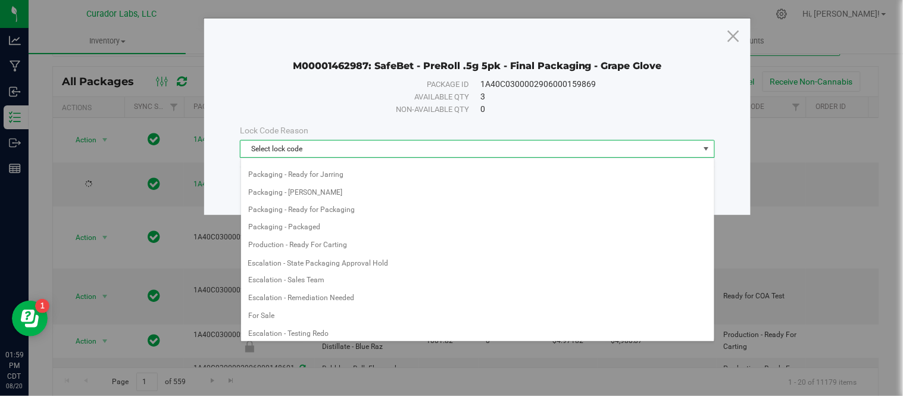
scroll to position [526, 0]
click at [402, 320] on li "For Sale" at bounding box center [477, 316] width 473 height 18
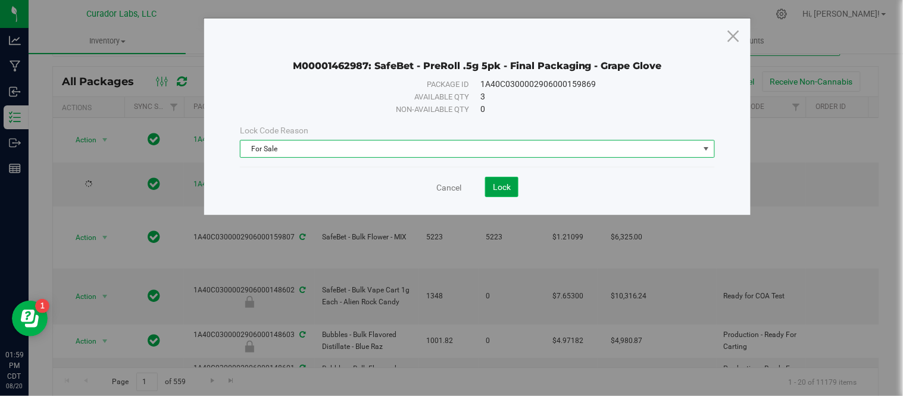
click at [501, 188] on span "Lock" at bounding box center [502, 187] width 18 height 10
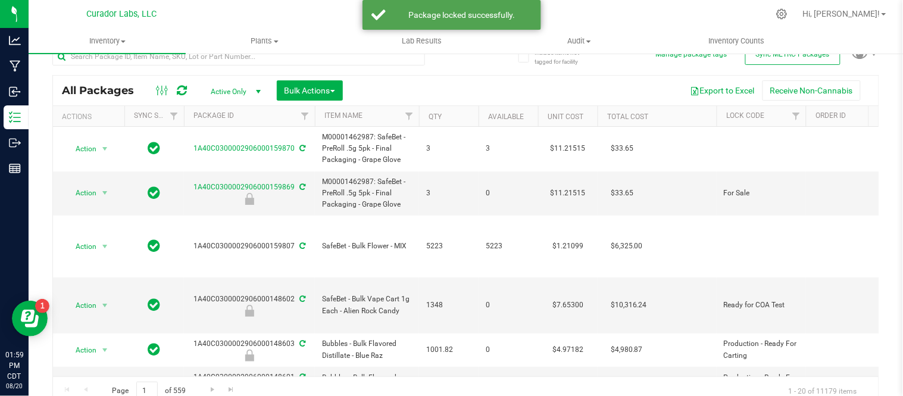
scroll to position [28, 0]
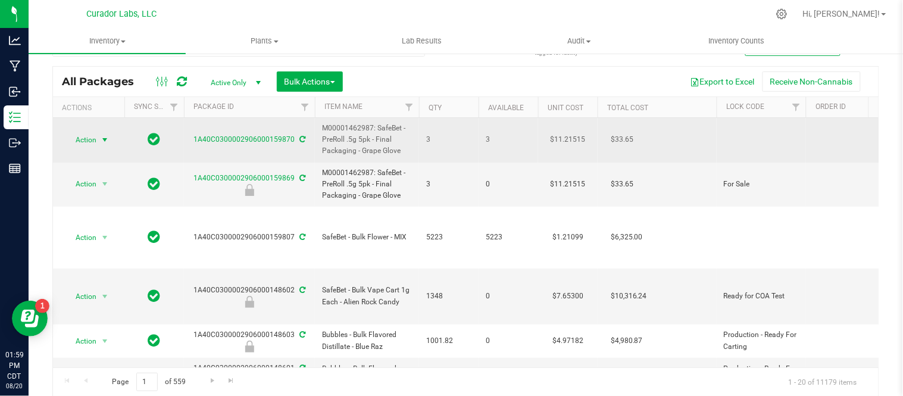
click at [108, 139] on span "select" at bounding box center [105, 140] width 10 height 10
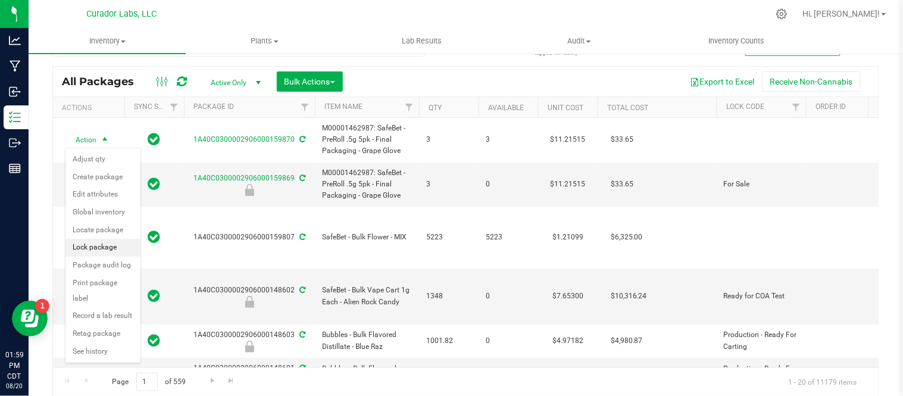
click at [110, 250] on li "Lock package" at bounding box center [103, 248] width 75 height 18
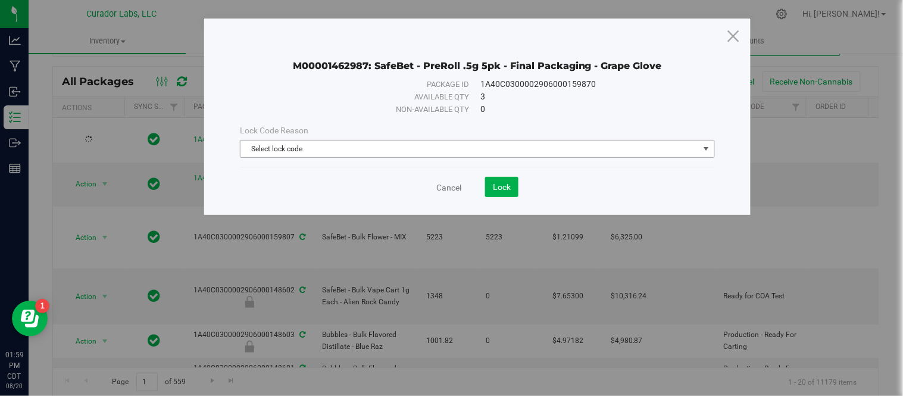
click at [523, 145] on span "Select lock code" at bounding box center [470, 149] width 459 height 17
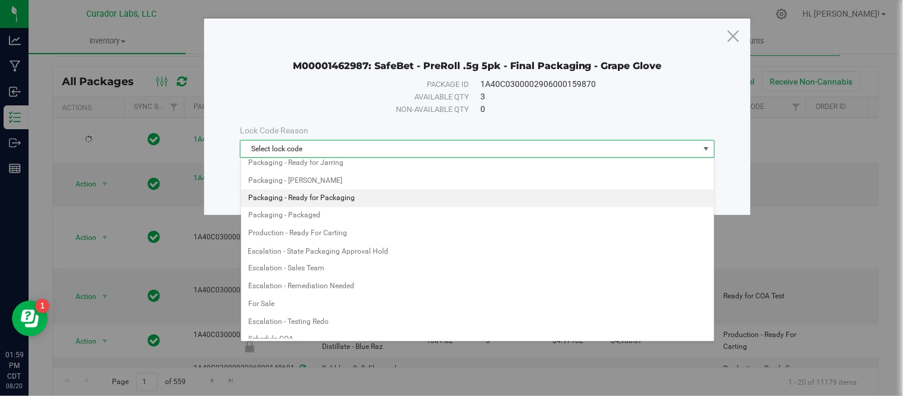
scroll to position [537, 0]
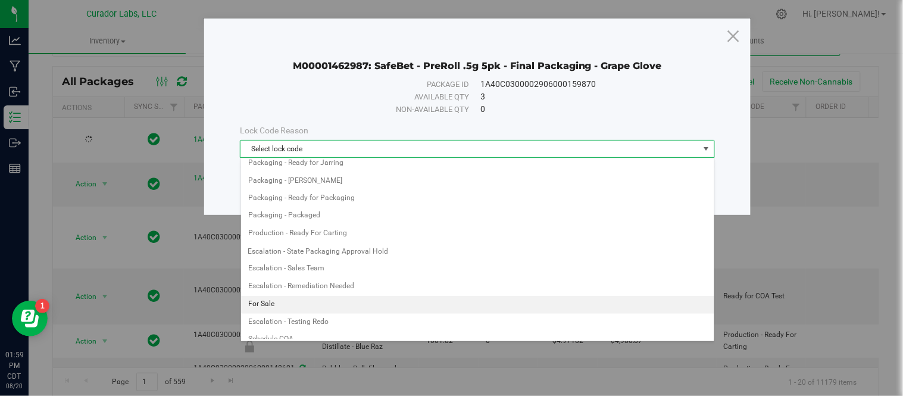
click at [343, 305] on li "For Sale" at bounding box center [477, 305] width 473 height 18
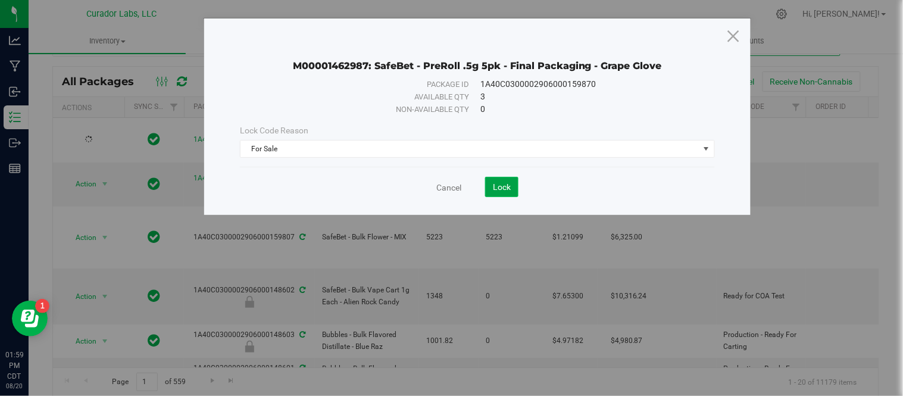
click at [510, 180] on button "Lock" at bounding box center [501, 187] width 33 height 20
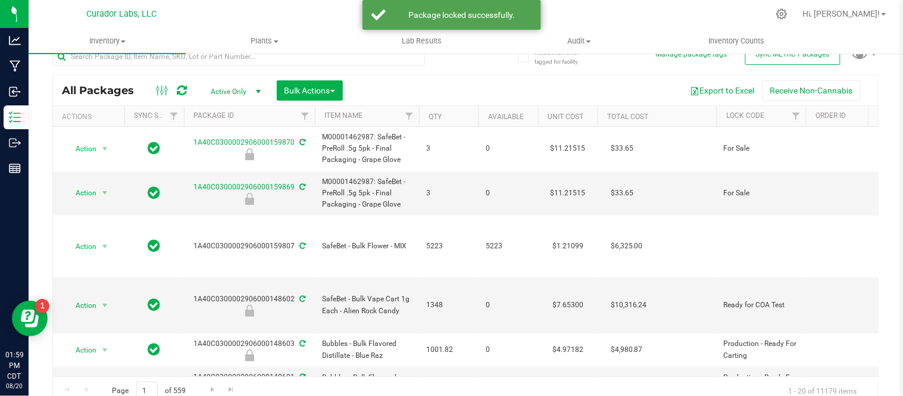
scroll to position [28, 0]
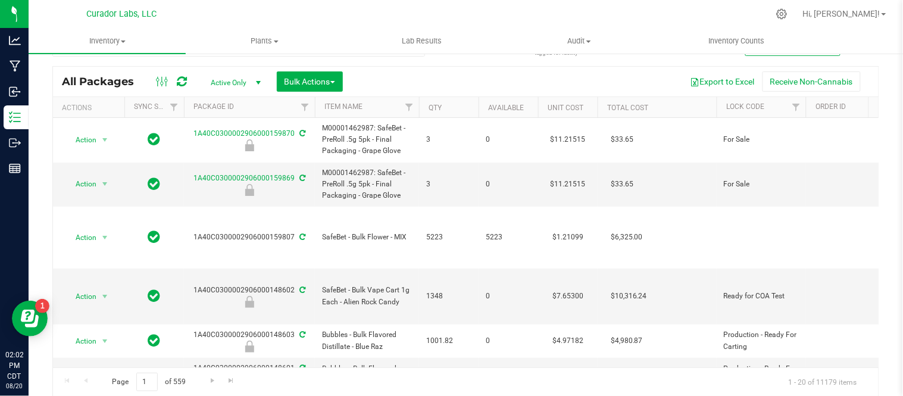
click at [510, 180] on span "0" at bounding box center [508, 184] width 45 height 11
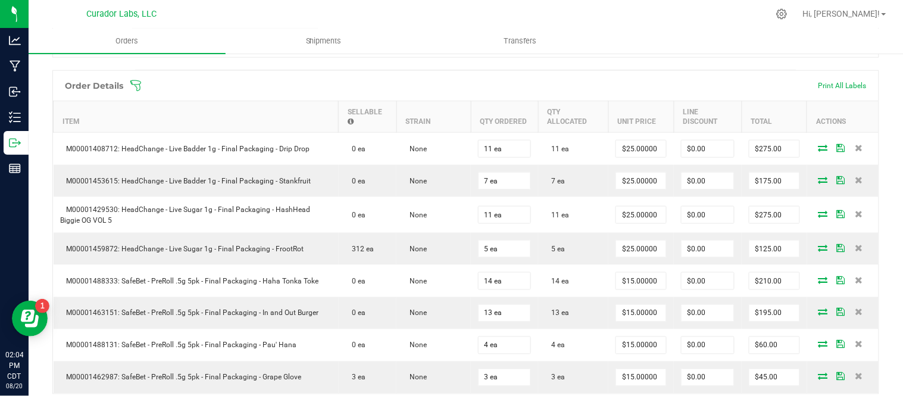
scroll to position [320, 0]
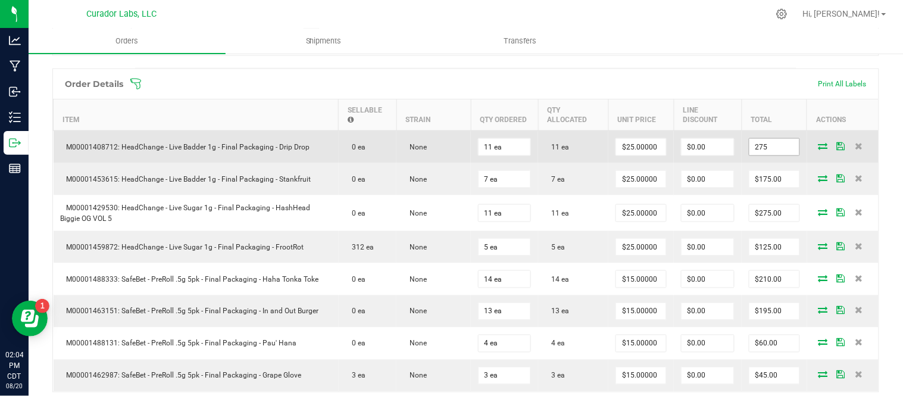
click at [758, 155] on input "275" at bounding box center [775, 147] width 50 height 17
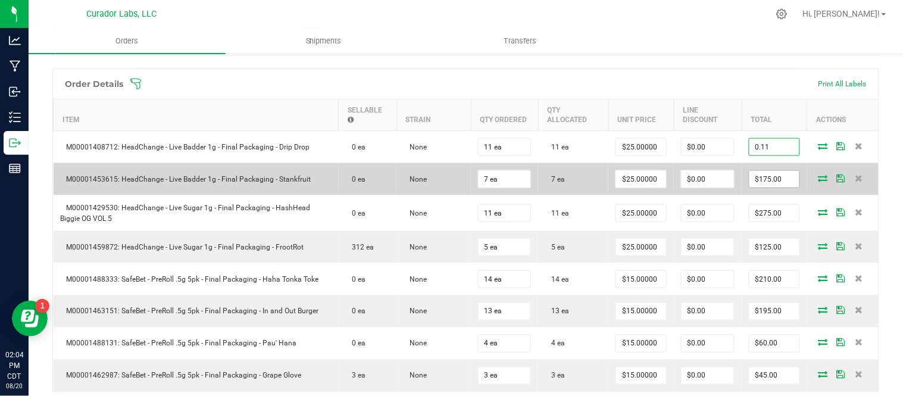
type input "0.11"
type input "$0.01000"
type input "$0.11"
click at [769, 182] on input "175" at bounding box center [775, 179] width 50 height 17
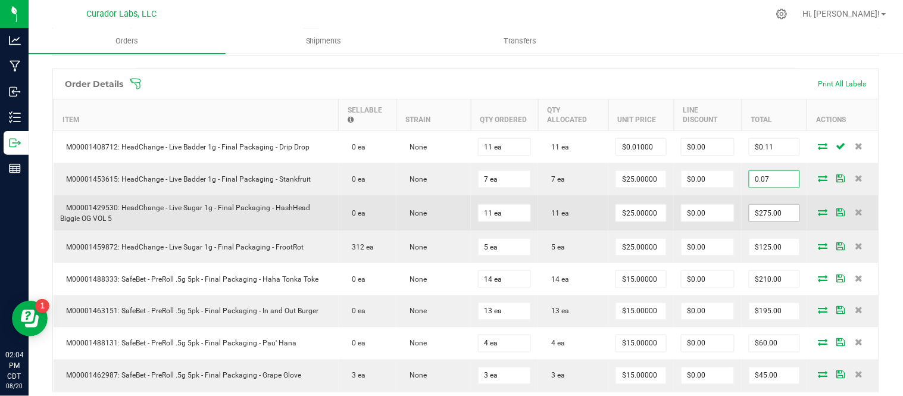
type input "0.07"
type input "$0.01000"
type input "$0.07"
click at [771, 222] on input "275" at bounding box center [775, 213] width 50 height 17
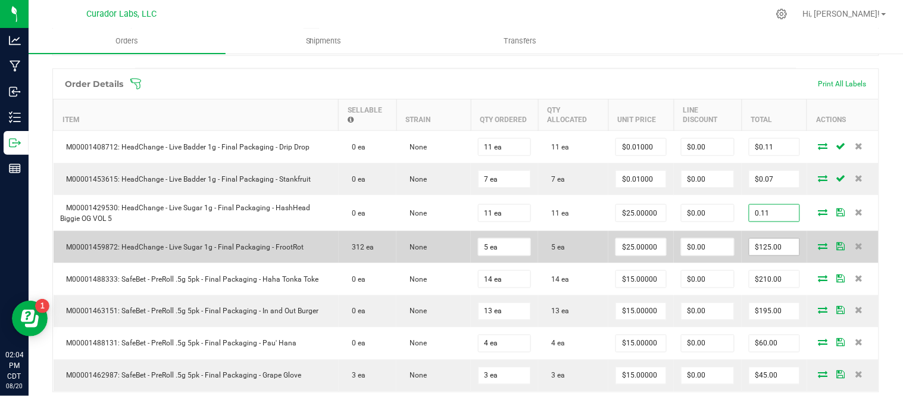
type input "0.11"
type input "$0.01000"
type input "$0.11"
click at [771, 254] on input "125" at bounding box center [775, 247] width 50 height 17
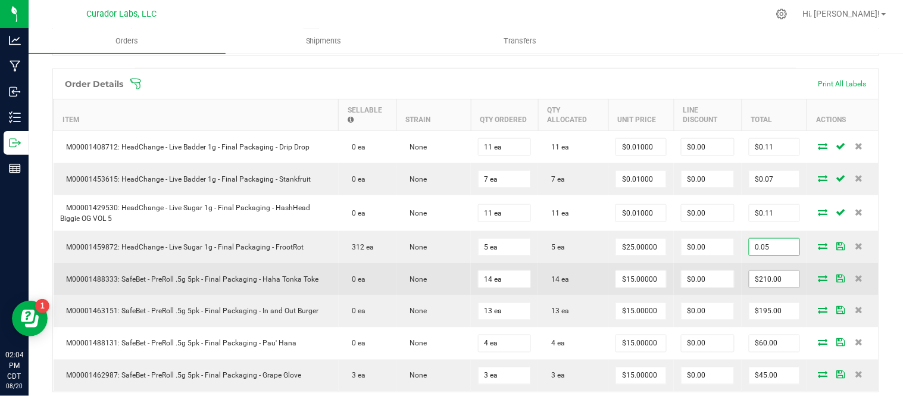
type input "0.05"
type input "$0.01000"
type input "$0.05"
click at [763, 288] on input "210" at bounding box center [775, 279] width 50 height 17
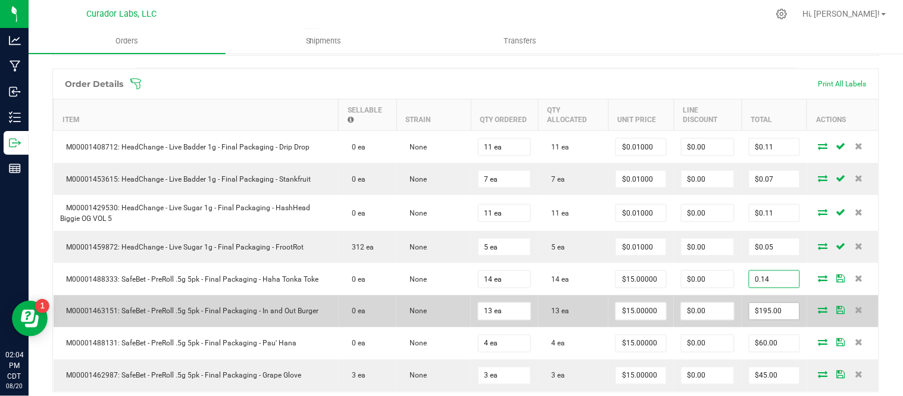
type input "0.14"
type input "$0.01000"
type input "$0.14"
click at [758, 317] on input "195" at bounding box center [775, 311] width 50 height 17
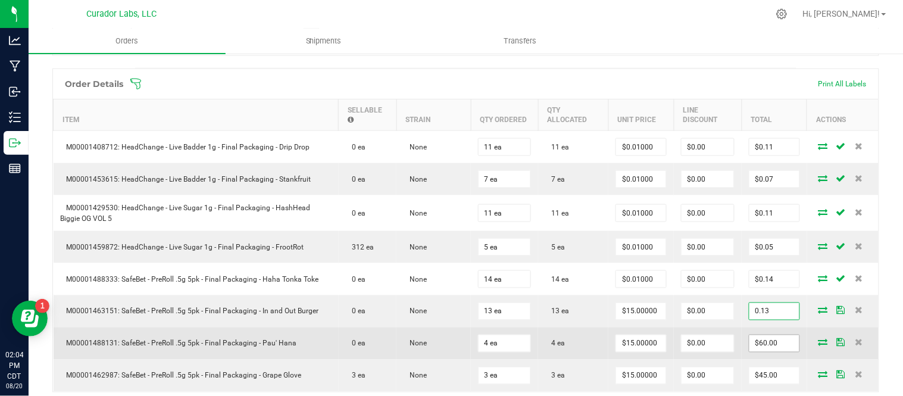
type input "0.13"
type input "$0.01000"
type input "$0.13"
click at [761, 352] on input "60" at bounding box center [775, 343] width 50 height 17
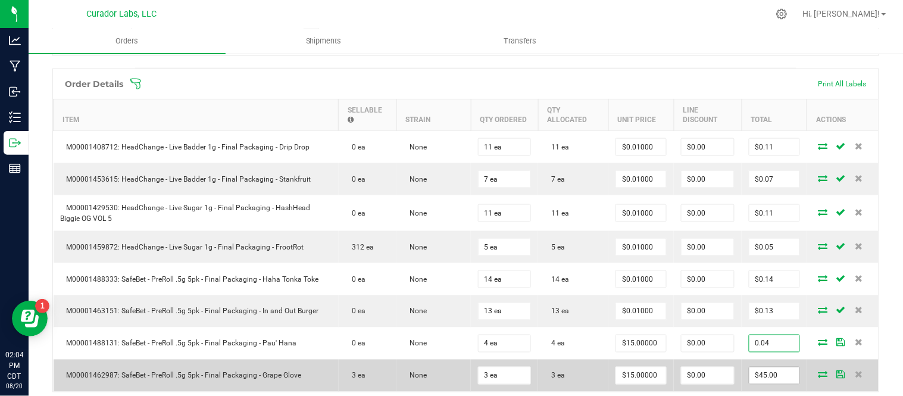
type input "0.04"
type input "$0.01000"
type input "$0.04"
click at [764, 382] on input "45" at bounding box center [775, 375] width 50 height 17
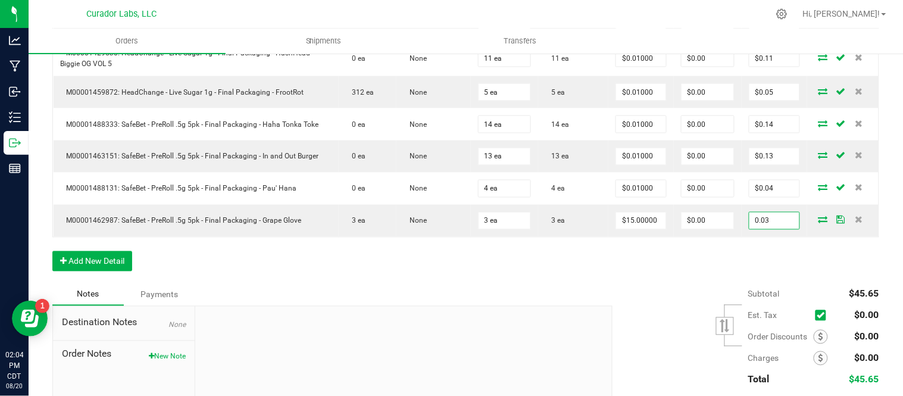
scroll to position [476, 0]
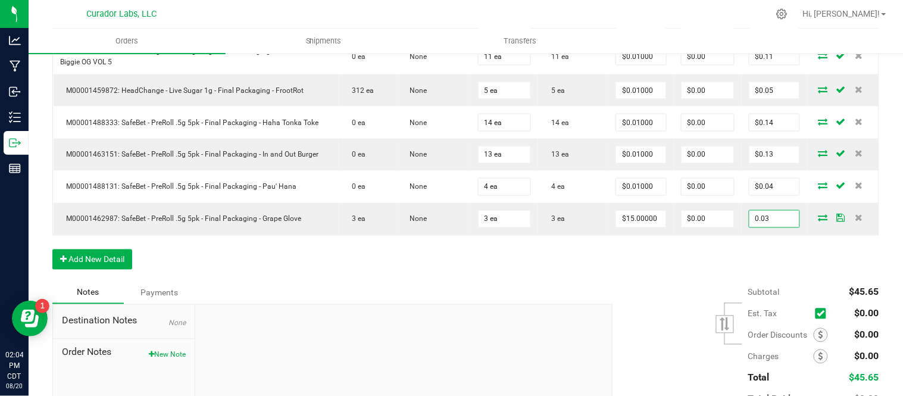
type input "0.03"
type input "$0.01000"
type input "$0.03"
click at [759, 280] on div "Order Details Print All Labels Item Sellable Strain Qty Ordered Qty Allocated U…" at bounding box center [465, 97] width 827 height 370
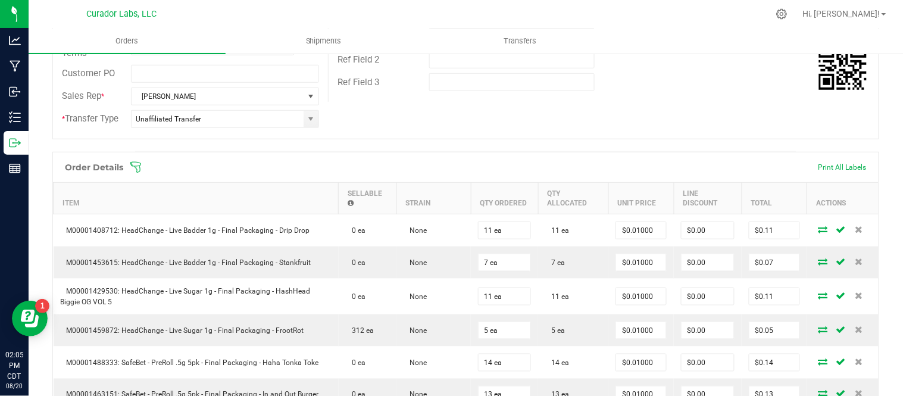
scroll to position [0, 0]
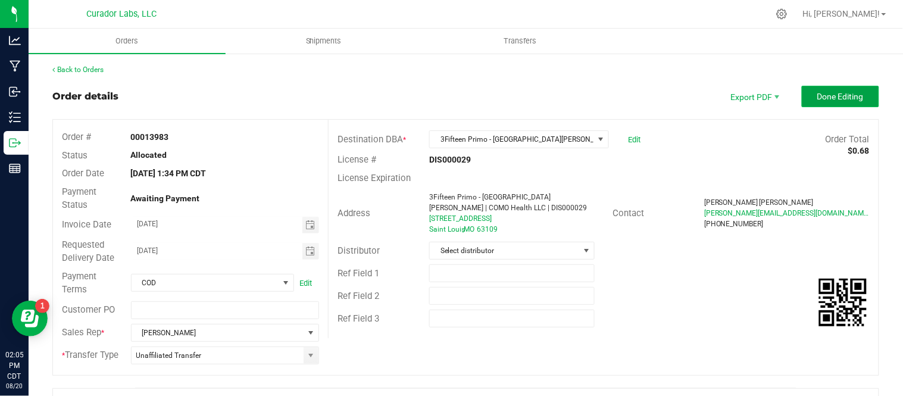
click at [833, 95] on span "Done Editing" at bounding box center [841, 97] width 46 height 10
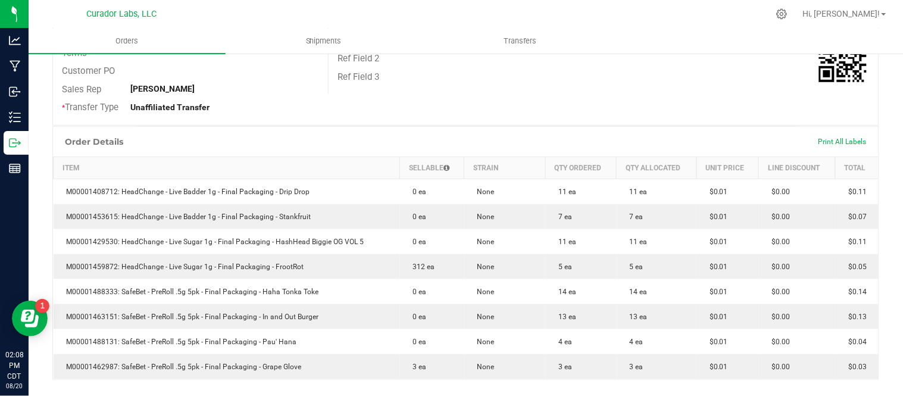
scroll to position [237, 0]
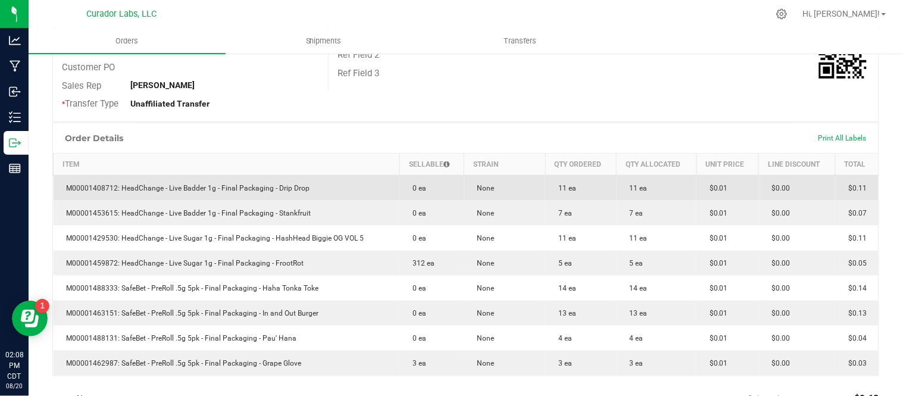
drag, startPoint x: 120, startPoint y: 201, endPoint x: 305, endPoint y: 205, distance: 185.3
click at [305, 201] on td "M00001408712: HeadChange - Live Badder 1g - Final Packaging - Drip Drop" at bounding box center [227, 188] width 347 height 26
copy span "HeadChange - Live Badder 1g - Final Packaging - Drip Drop"
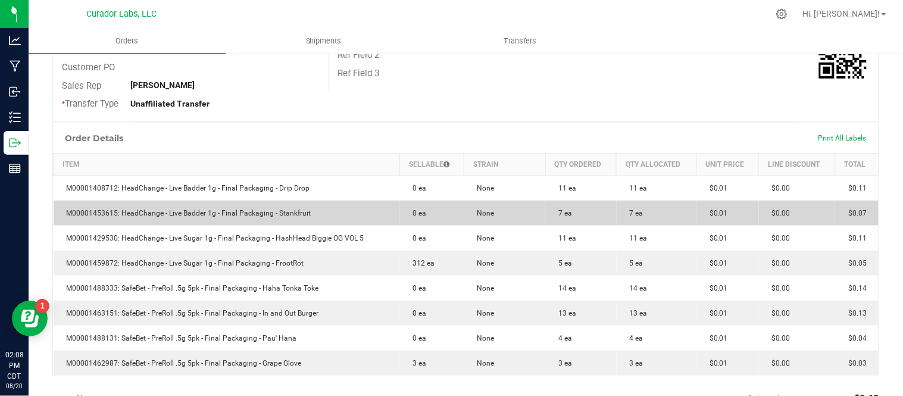
drag, startPoint x: 121, startPoint y: 227, endPoint x: 316, endPoint y: 226, distance: 194.7
click at [316, 226] on td "M00001453615: HeadChange - Live Badder 1g - Final Packaging - Stankfruit" at bounding box center [227, 213] width 347 height 25
copy span "HeadChange - Live Badder 1g - Final Packaging - Stankfruit"
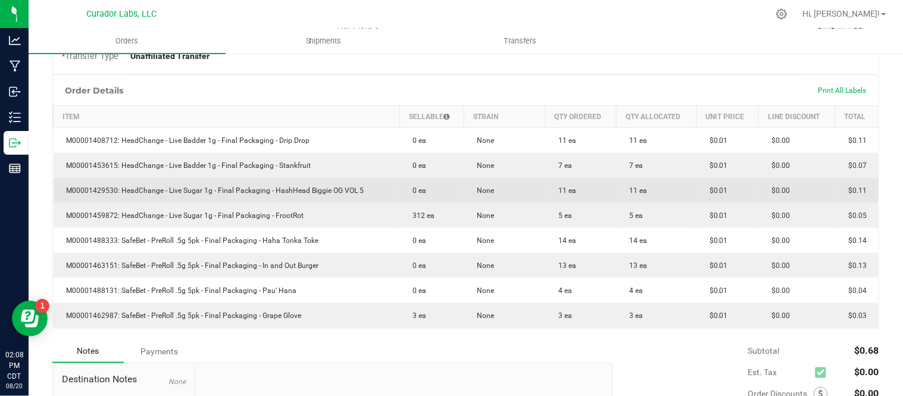
scroll to position [286, 0]
drag, startPoint x: 119, startPoint y: 201, endPoint x: 388, endPoint y: 210, distance: 269.3
click at [388, 202] on td "M00001429530: HeadChange - Live Sugar 1g - Final Packaging - HashHead Biggie OG…" at bounding box center [227, 189] width 347 height 25
copy span "HeadChange - Live Sugar 1g - Final Packaging - HashHead Biggie OG VOL 5"
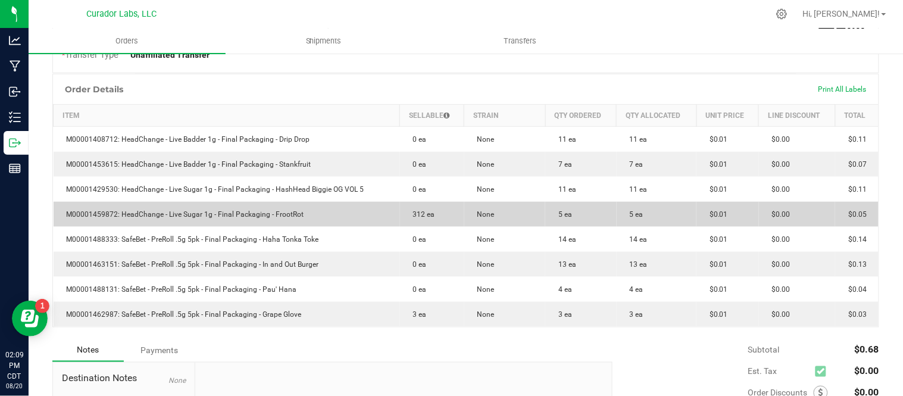
drag, startPoint x: 120, startPoint y: 230, endPoint x: 360, endPoint y: 225, distance: 240.0
click at [360, 225] on td "M00001459872: HeadChange - Live Sugar 1g - Final Packaging - FrootRot" at bounding box center [227, 214] width 347 height 25
copy span "HeadChange - Live Sugar 1g - Final Packaging - FrootRot"
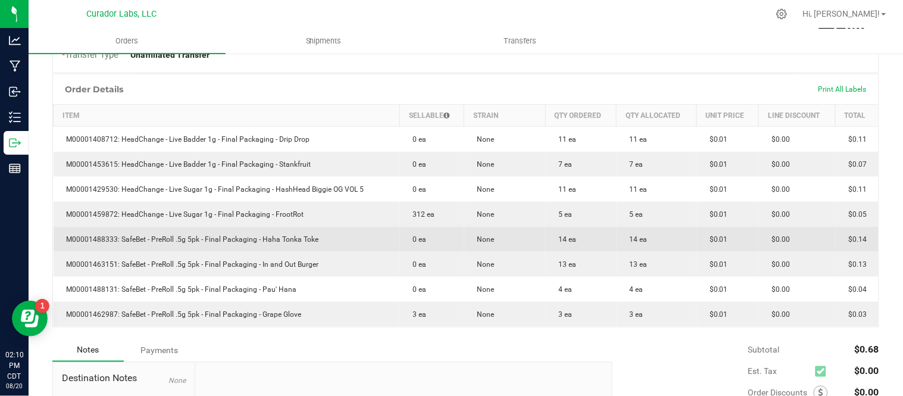
drag, startPoint x: 120, startPoint y: 252, endPoint x: 332, endPoint y: 254, distance: 212.0
click at [332, 252] on td "M00001488333: SafeBet - PreRoll .5g 5pk - Final Packaging - Haha Tonka Toke" at bounding box center [227, 239] width 347 height 25
copy span "SafeBet - PreRoll .5g 5pk - Final Packaging - Haha Tonka Toke"
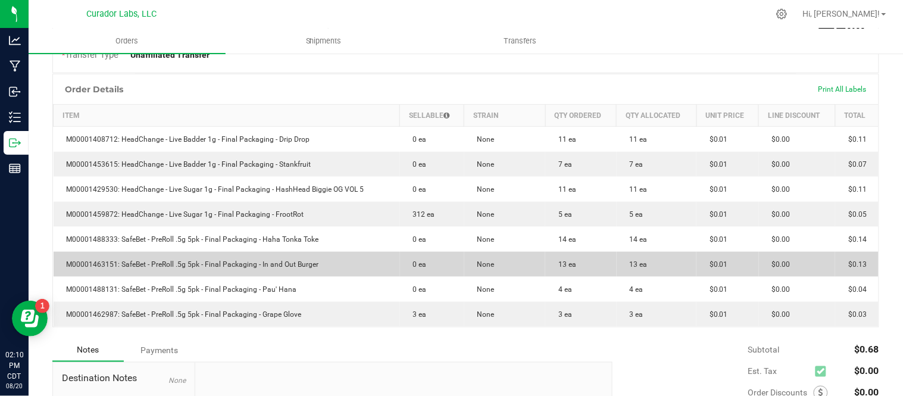
drag, startPoint x: 120, startPoint y: 277, endPoint x: 345, endPoint y: 275, distance: 225.7
click at [345, 275] on td "M00001463151: SafeBet - PreRoll .5g 5pk - Final Packaging - In and Out Burger" at bounding box center [227, 264] width 347 height 25
copy span "SafeBet - PreRoll .5g 5pk - Final Packaging - In and Out Burger"
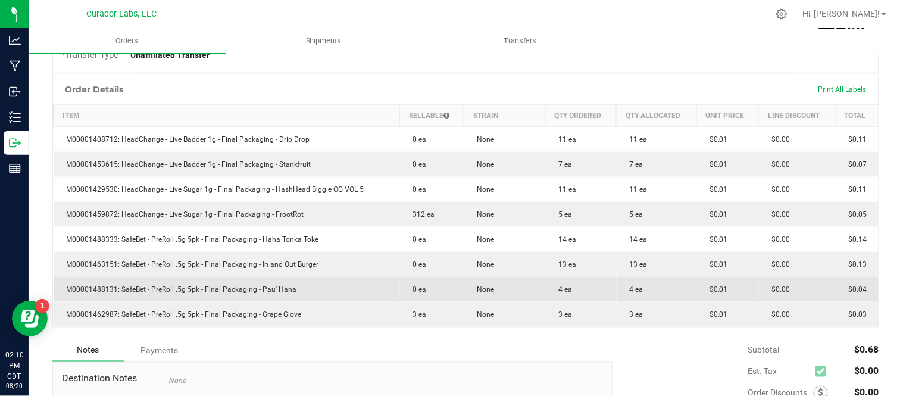
drag, startPoint x: 120, startPoint y: 304, endPoint x: 299, endPoint y: 307, distance: 178.7
click at [299, 302] on td "M00001488131: SafeBet - PreRoll .5g 5pk - Final Packaging - Pau' Hana" at bounding box center [227, 289] width 347 height 25
copy span "SafeBet - PreRoll .5g 5pk - Final Packaging - Pau' Hana"
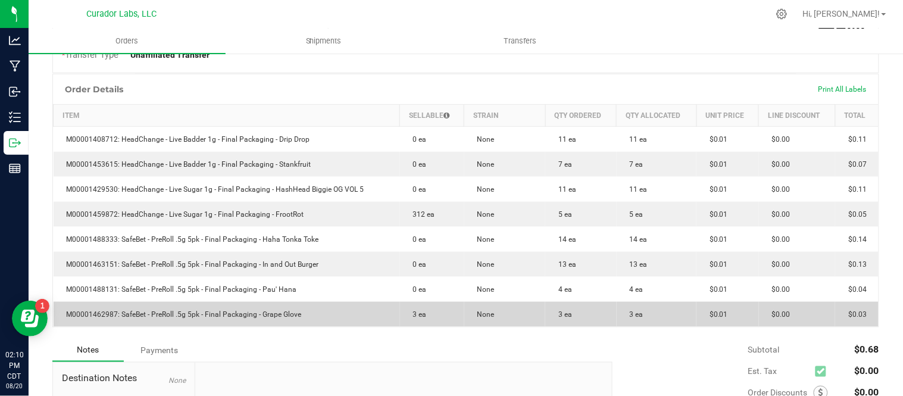
drag, startPoint x: 121, startPoint y: 325, endPoint x: 310, endPoint y: 331, distance: 188.9
click at [310, 327] on td "M00001462987: SafeBet - PreRoll .5g 5pk - Final Packaging - Grape Glove" at bounding box center [227, 314] width 347 height 25
copy span "SafeBet - PreRoll .5g 5pk - Final Packaging - Grape Glove"
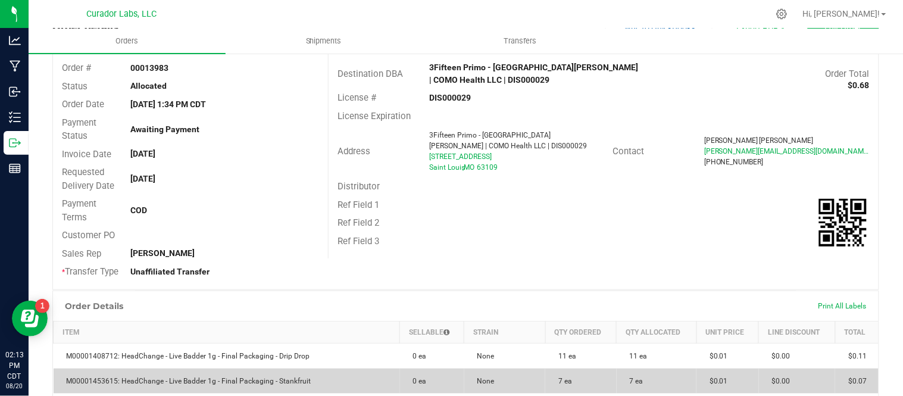
scroll to position [0, 0]
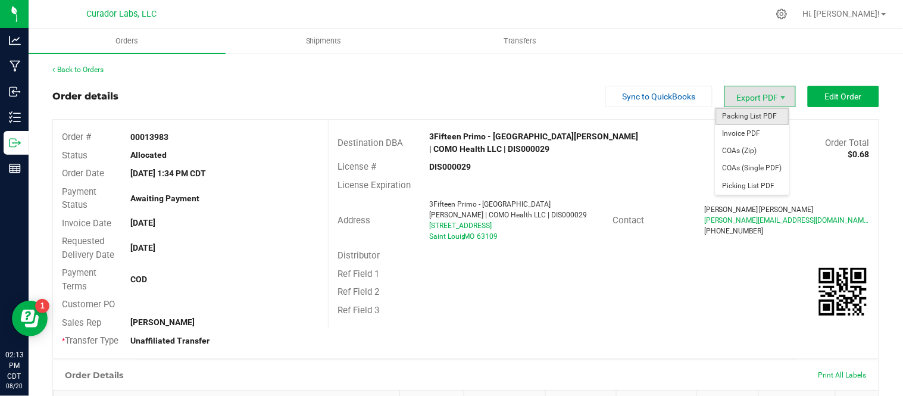
click at [749, 116] on span "Packing List PDF" at bounding box center [753, 116] width 74 height 17
click at [755, 132] on span "Invoice PDF" at bounding box center [753, 133] width 74 height 17
